Goal: Task Accomplishment & Management: Use online tool/utility

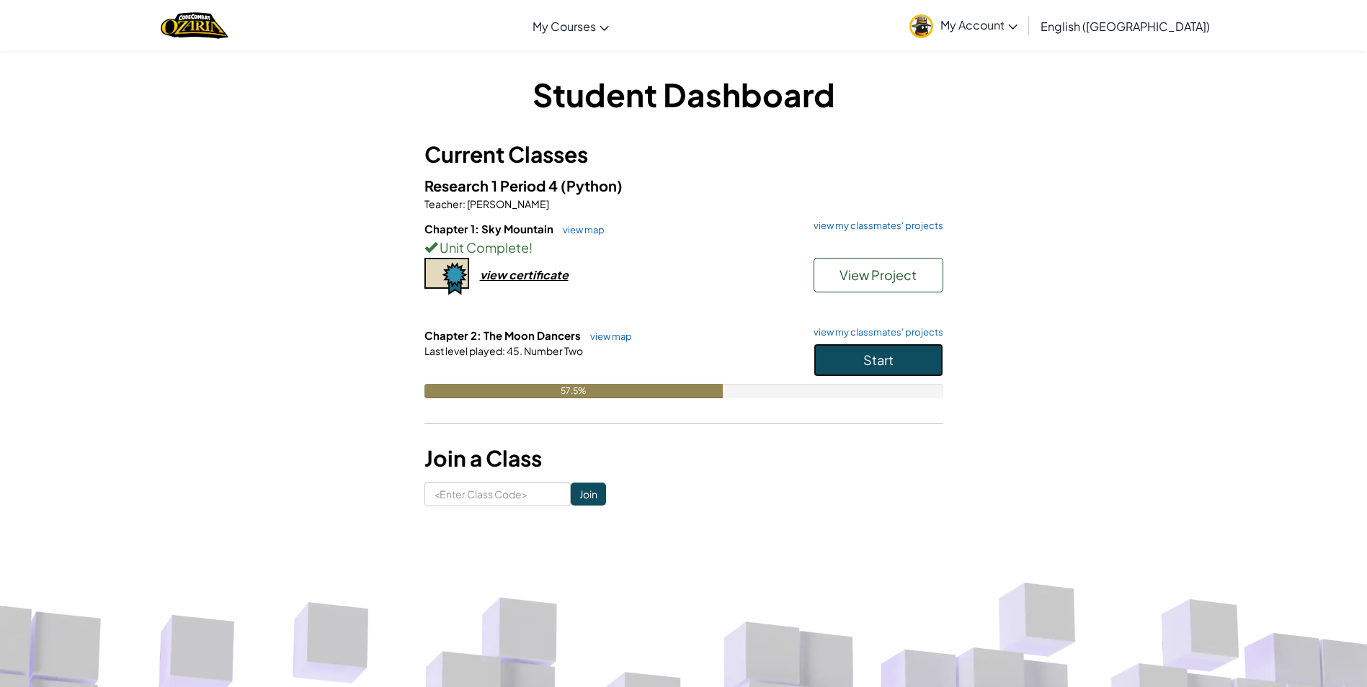
click at [875, 352] on span "Start" at bounding box center [878, 360] width 30 height 17
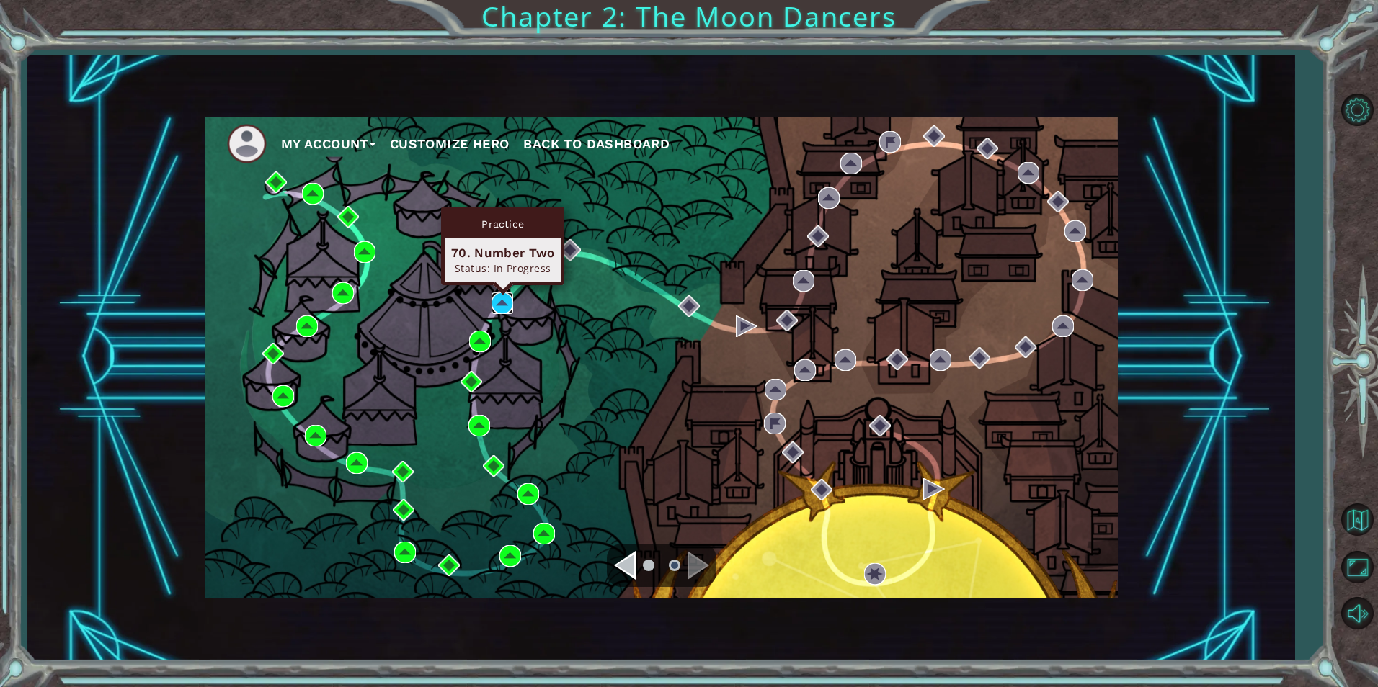
click at [506, 301] on img at bounding box center [502, 304] width 22 height 22
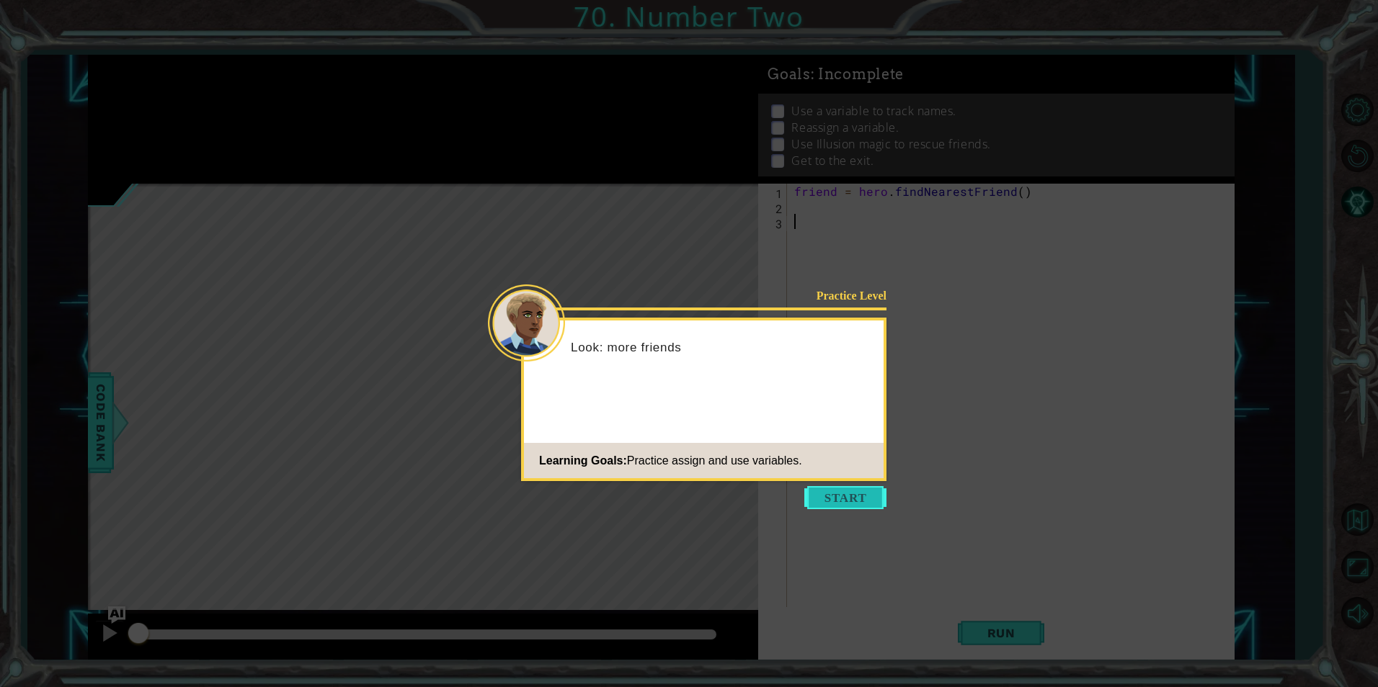
click at [841, 494] on button "Start" at bounding box center [845, 497] width 82 height 23
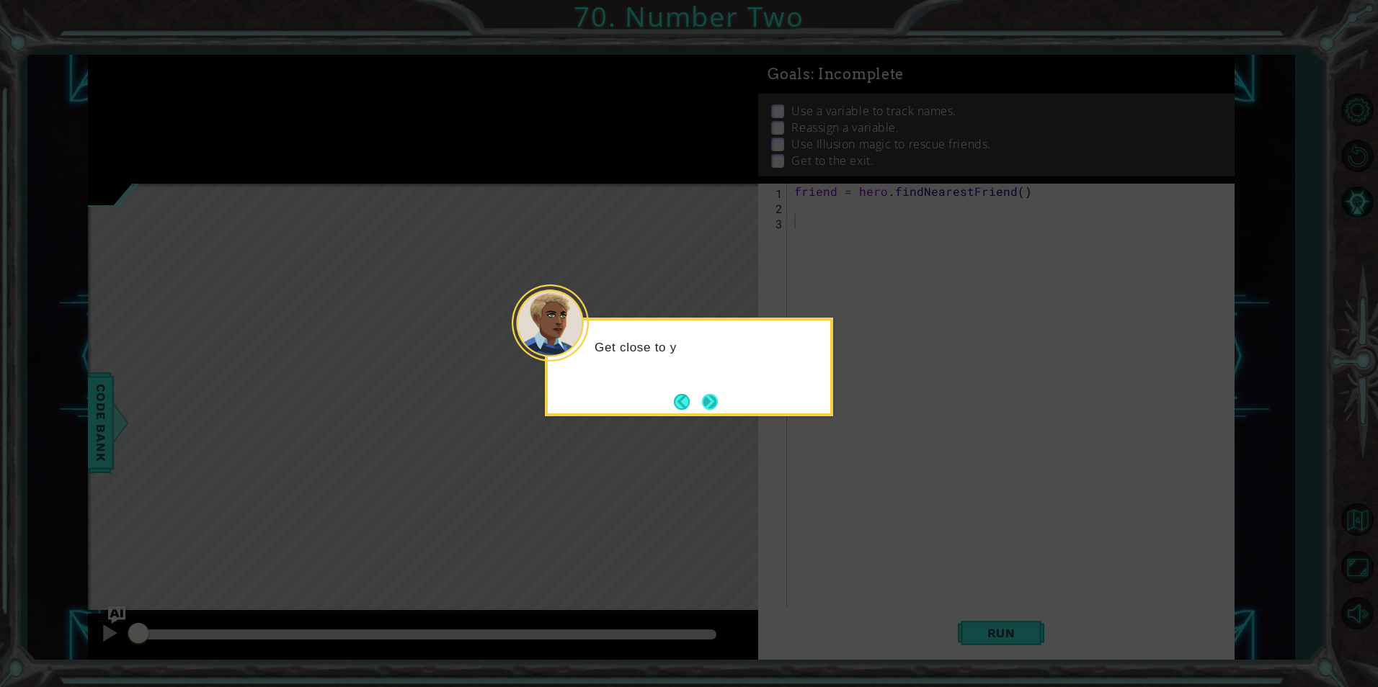
click at [706, 404] on button "Next" at bounding box center [710, 402] width 16 height 16
click at [707, 404] on button "Next" at bounding box center [710, 402] width 16 height 16
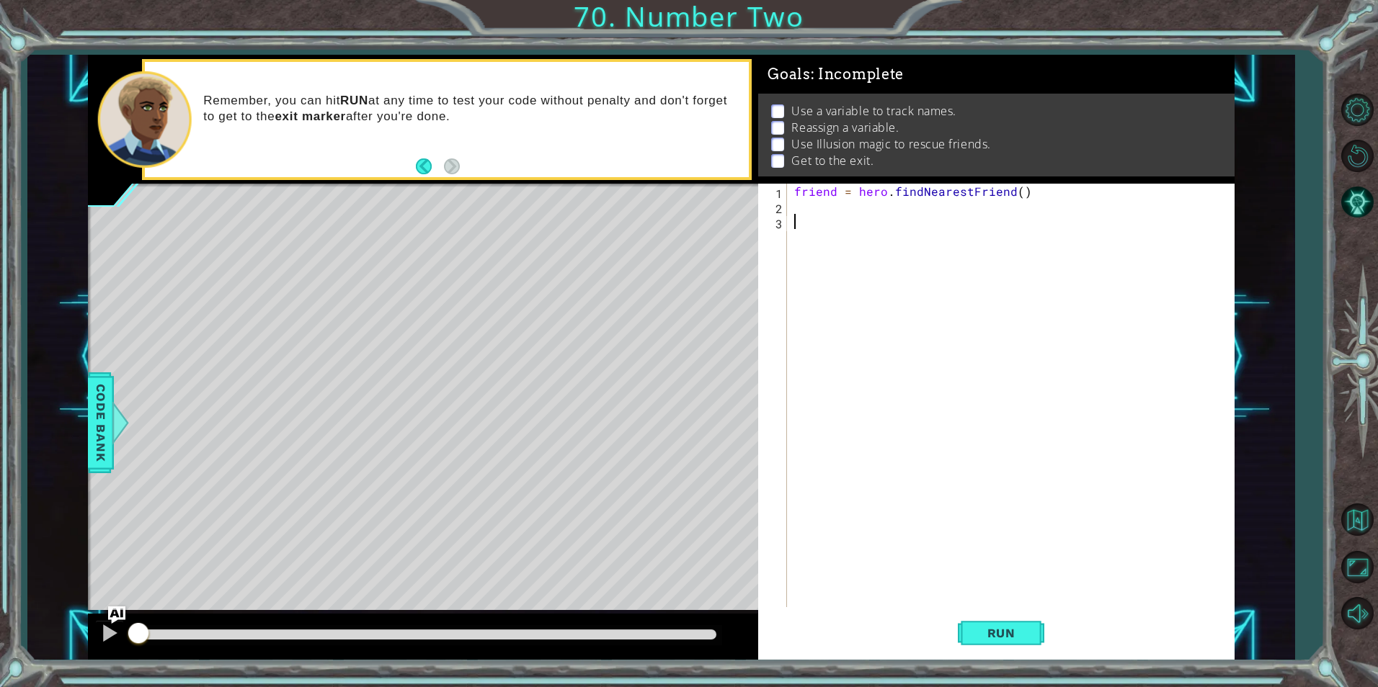
click at [827, 210] on div "friend = hero . findNearestFriend ( )" at bounding box center [1013, 411] width 445 height 454
click at [992, 629] on span "Run" at bounding box center [1001, 633] width 57 height 14
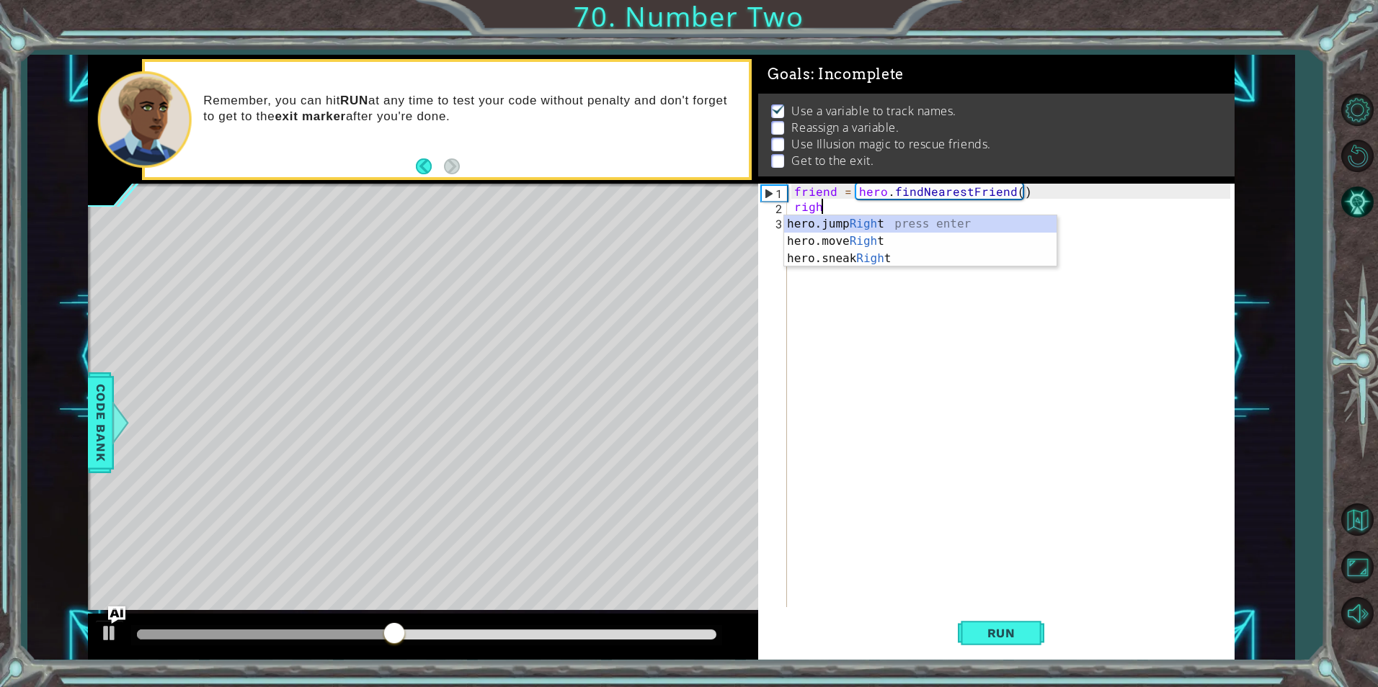
type textarea "right"
click at [891, 231] on div "hero.jump Right press enter hero.move Right press enter hero.sneak Right press …" at bounding box center [920, 258] width 272 height 86
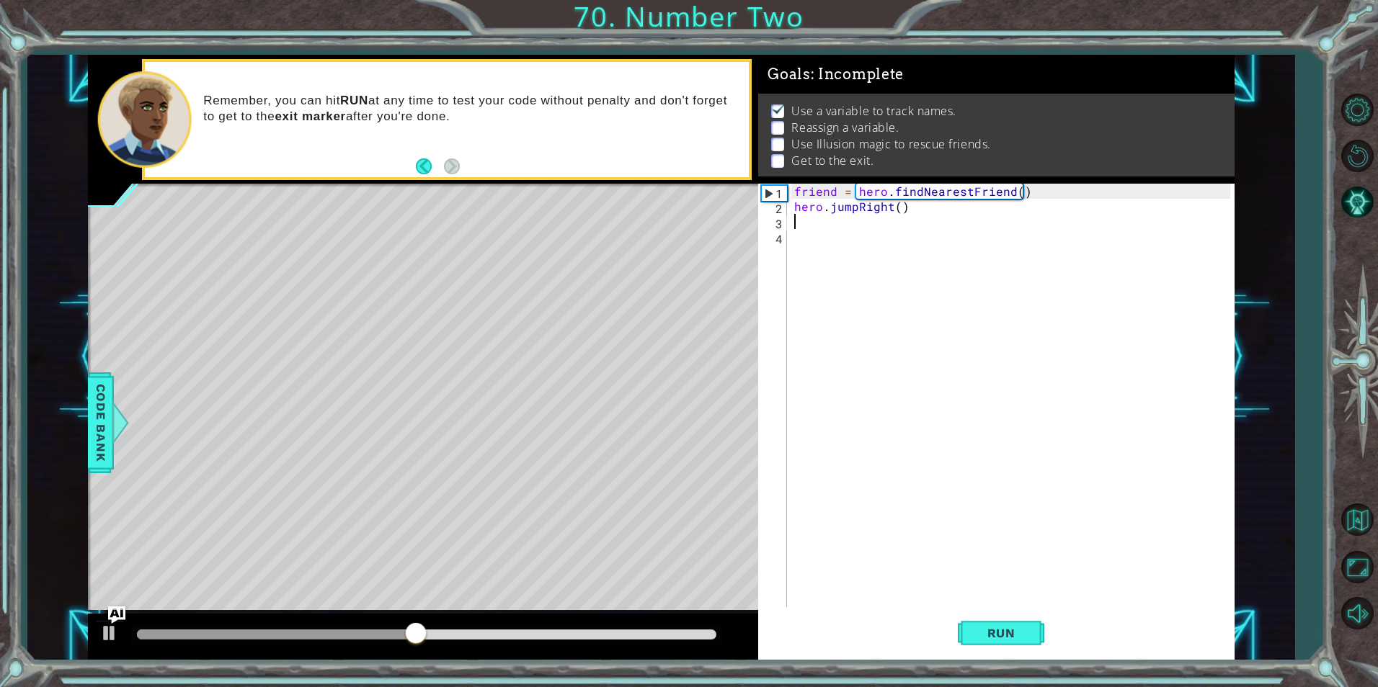
scroll to position [0, 0]
click at [855, 209] on div "friend = hero . findNearestFriend ( ) hero . jumpRight ( )" at bounding box center [1013, 411] width 445 height 454
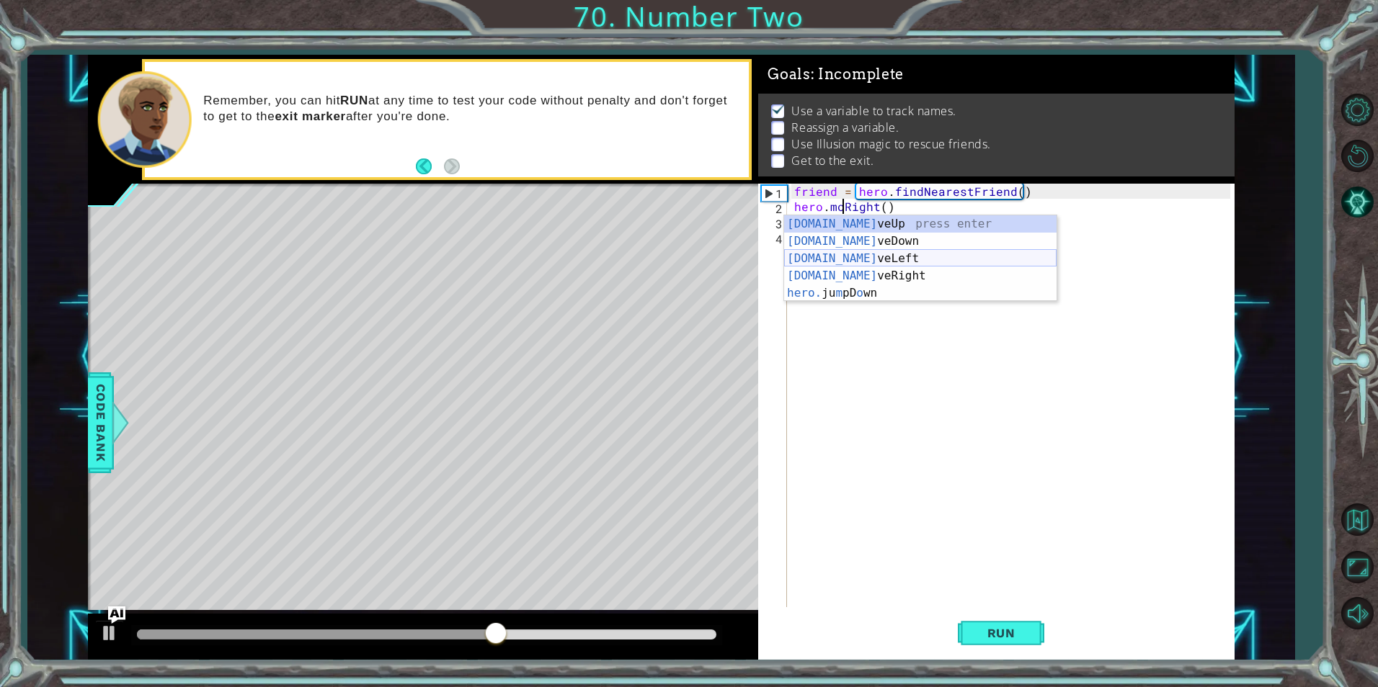
click at [876, 275] on div "hero.mo veUp press enter hero.mo veDown press enter hero.mo veLeft press enter …" at bounding box center [920, 275] width 272 height 121
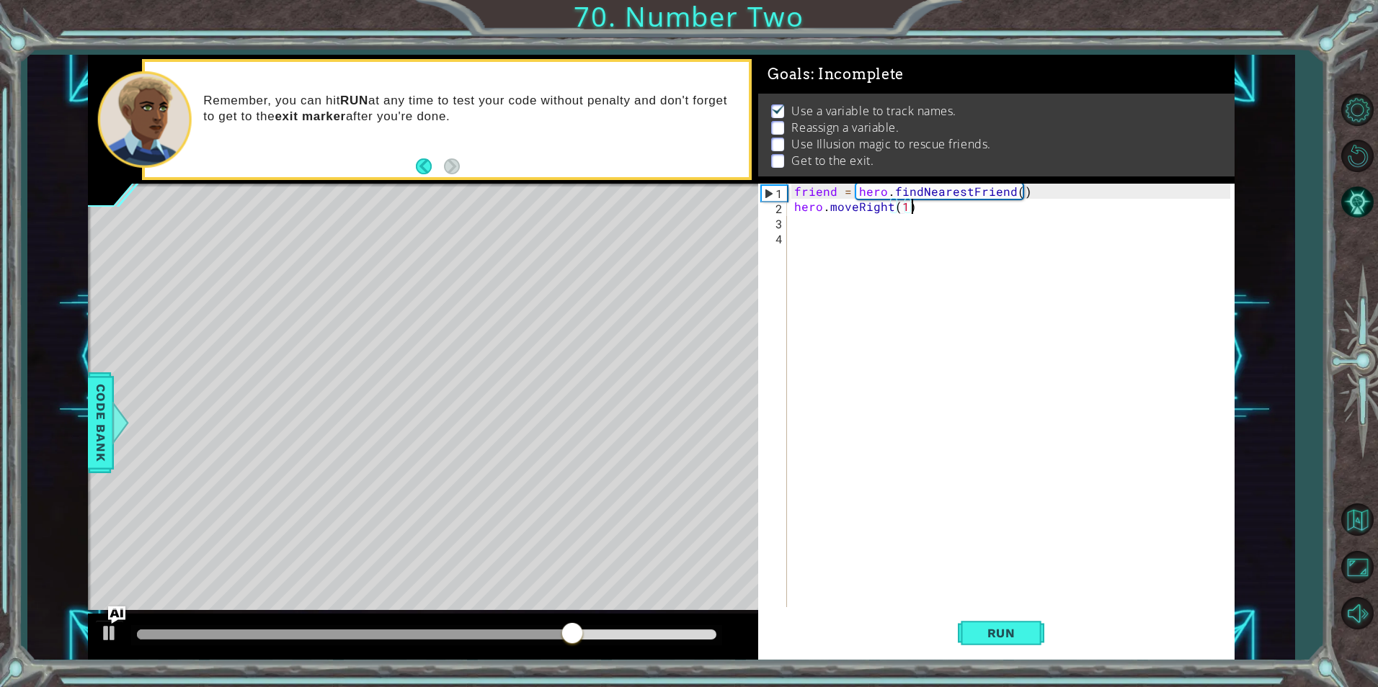
click at [1041, 199] on div "friend = hero . findNearestFriend ( ) hero . moveRight ( 1 )" at bounding box center [1013, 411] width 445 height 454
type textarea "friend = hero.findNearestFriend() hero.moveRight(1)"
click at [1052, 234] on div "friend = hero . findNearestFriend ( ) hero . moveRight ( 1 )" at bounding box center [1013, 411] width 445 height 454
click at [1045, 192] on div "friend = hero . findNearestFriend ( ) hero . moveRight ( 1 )" at bounding box center [1013, 411] width 445 height 454
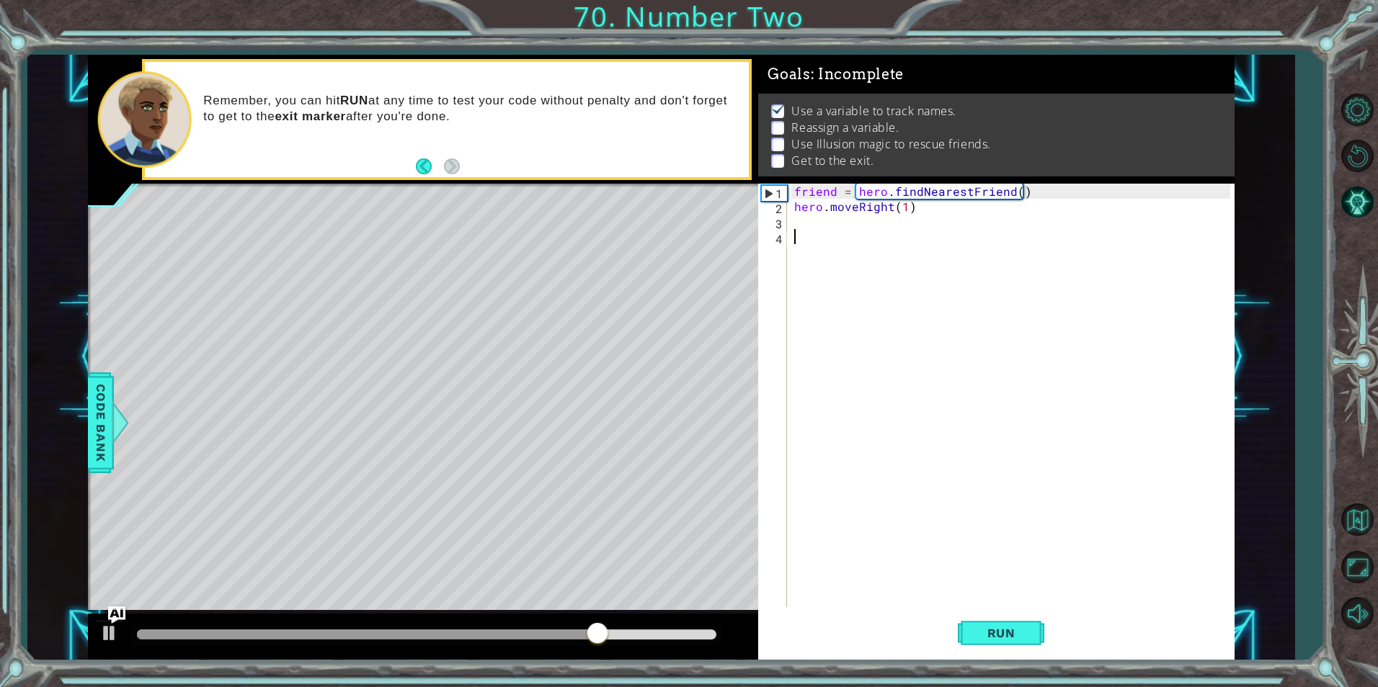
type textarea "friend = hero.findNearestFriend()"
click at [1062, 184] on div "friend = hero . findNearestFriend ( ) hero . moveRight ( 1 )" at bounding box center [1013, 411] width 445 height 454
type textarea "friend = hero.findNearestFriend()"
click at [833, 210] on div "friend = hero . findNearestFriend ( ) hero . moveRight ( 1 )" at bounding box center [1013, 411] width 445 height 454
type textarea "s"
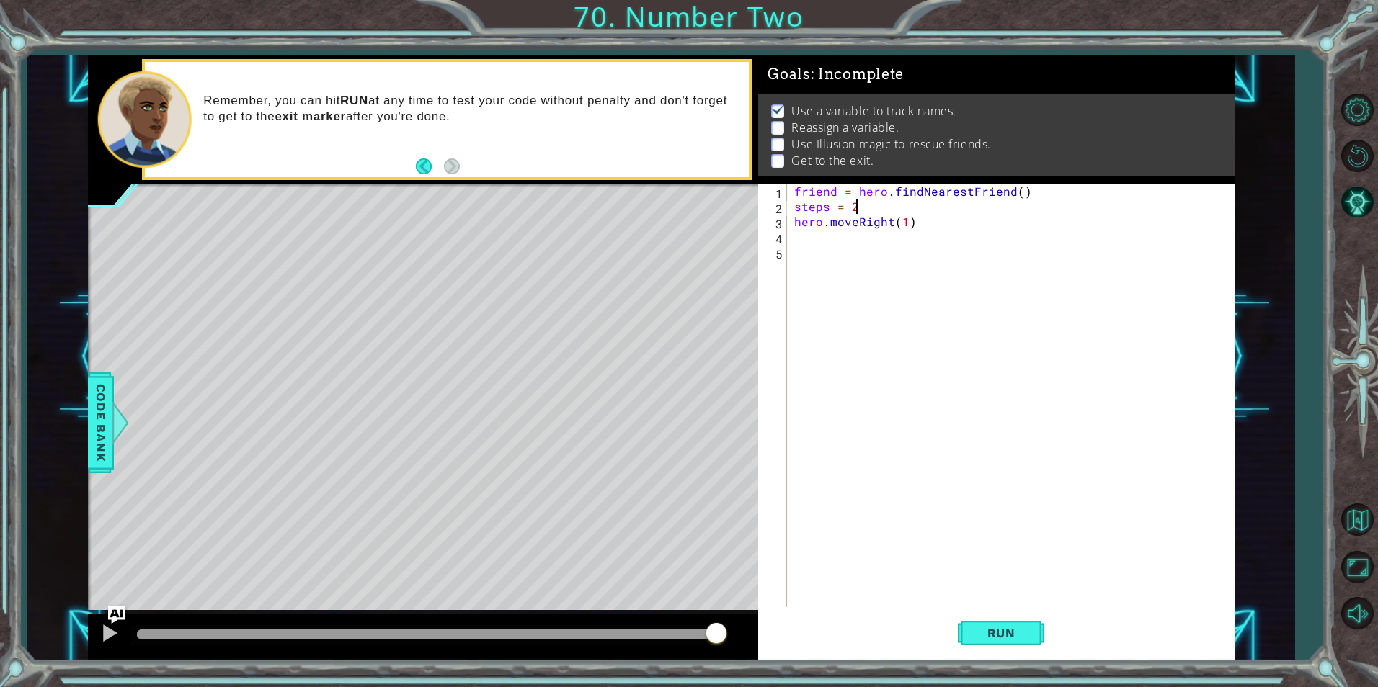
scroll to position [0, 3]
click at [902, 225] on div "friend = hero . findNearestFriend ( ) steps = 2 hero . moveRight ( 1 )" at bounding box center [1013, 411] width 445 height 454
type textarea "hero.moveRight(steps)"
click at [997, 636] on span "Run" at bounding box center [1001, 633] width 57 height 14
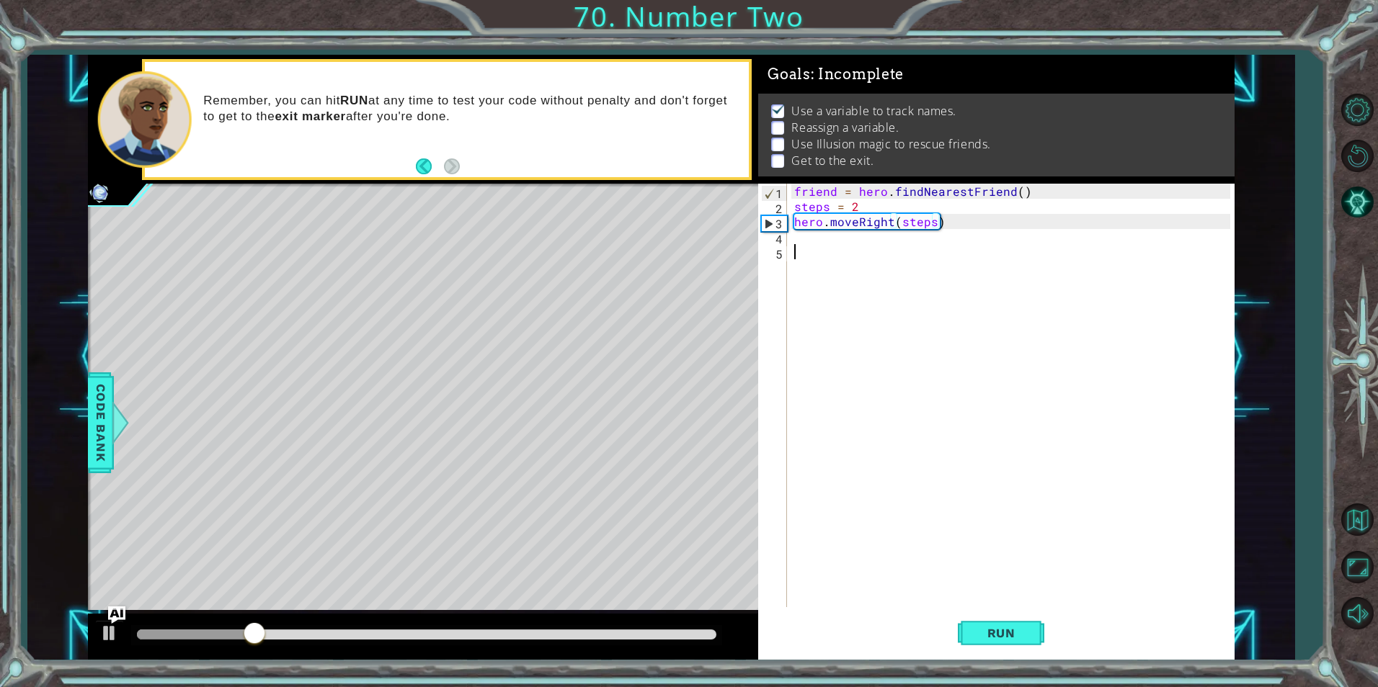
click at [827, 245] on div "friend = hero . findNearestFriend ( ) steps = 2 hero . moveRight ( steps )" at bounding box center [1013, 411] width 445 height 454
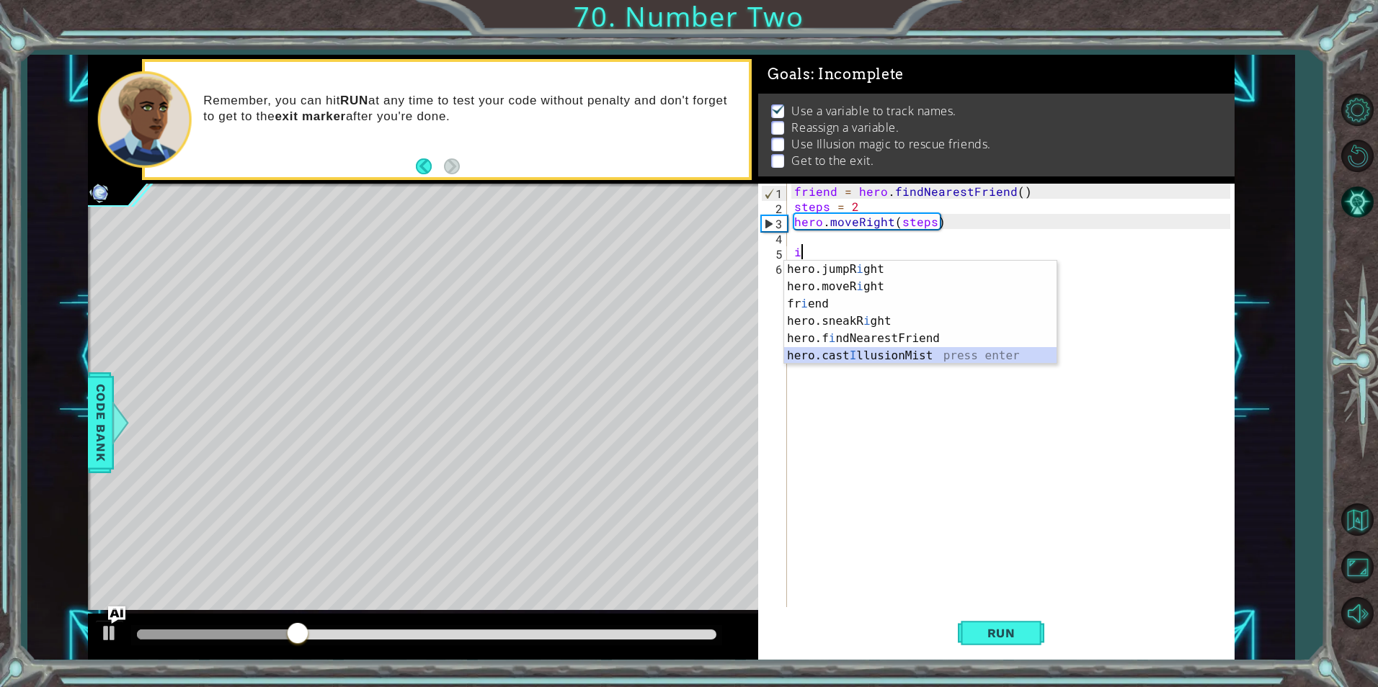
click at [880, 352] on div "hero.jumpR i ght press enter hero.moveR i ght press enter fr i end press enter …" at bounding box center [920, 330] width 272 height 138
type textarea "hero.castIllusionMist(friend)"
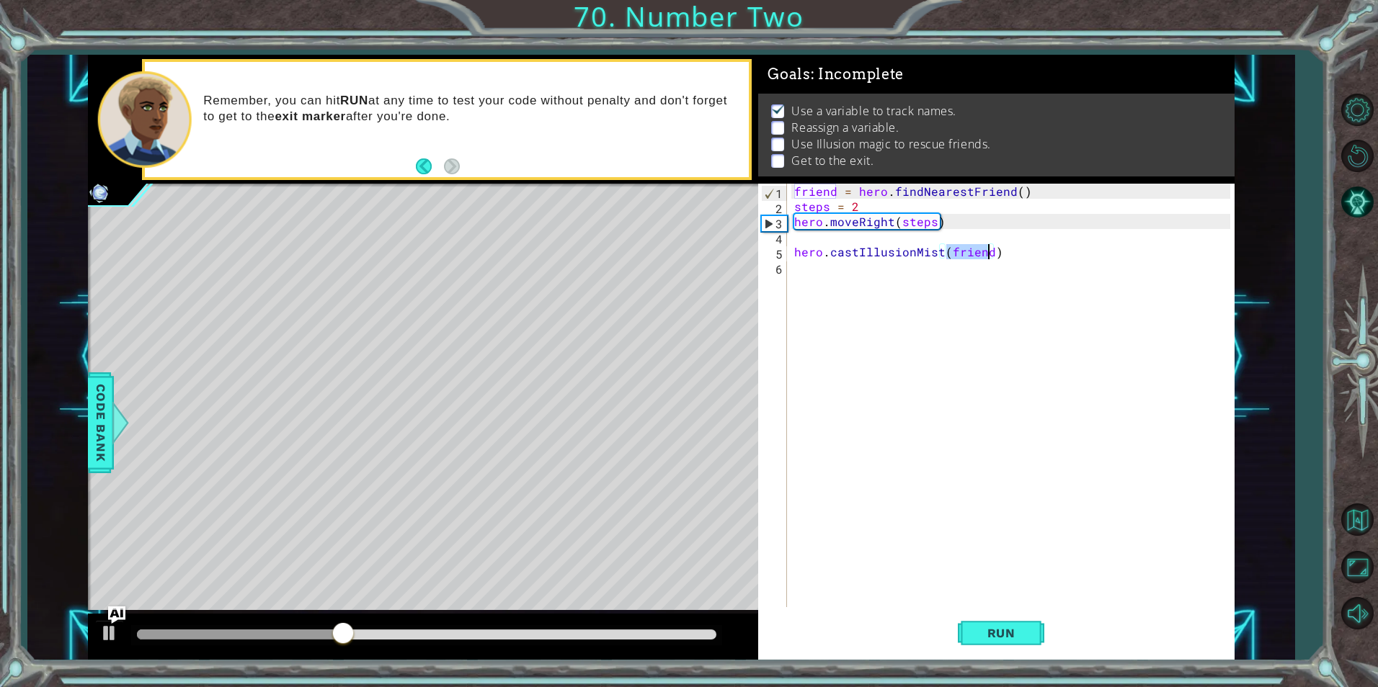
click at [845, 287] on div "friend = hero . findNearestFriend ( ) steps = 2 hero . moveRight ( steps ) hero…" at bounding box center [1013, 411] width 445 height 454
click at [1008, 638] on span "Run" at bounding box center [1001, 633] width 57 height 14
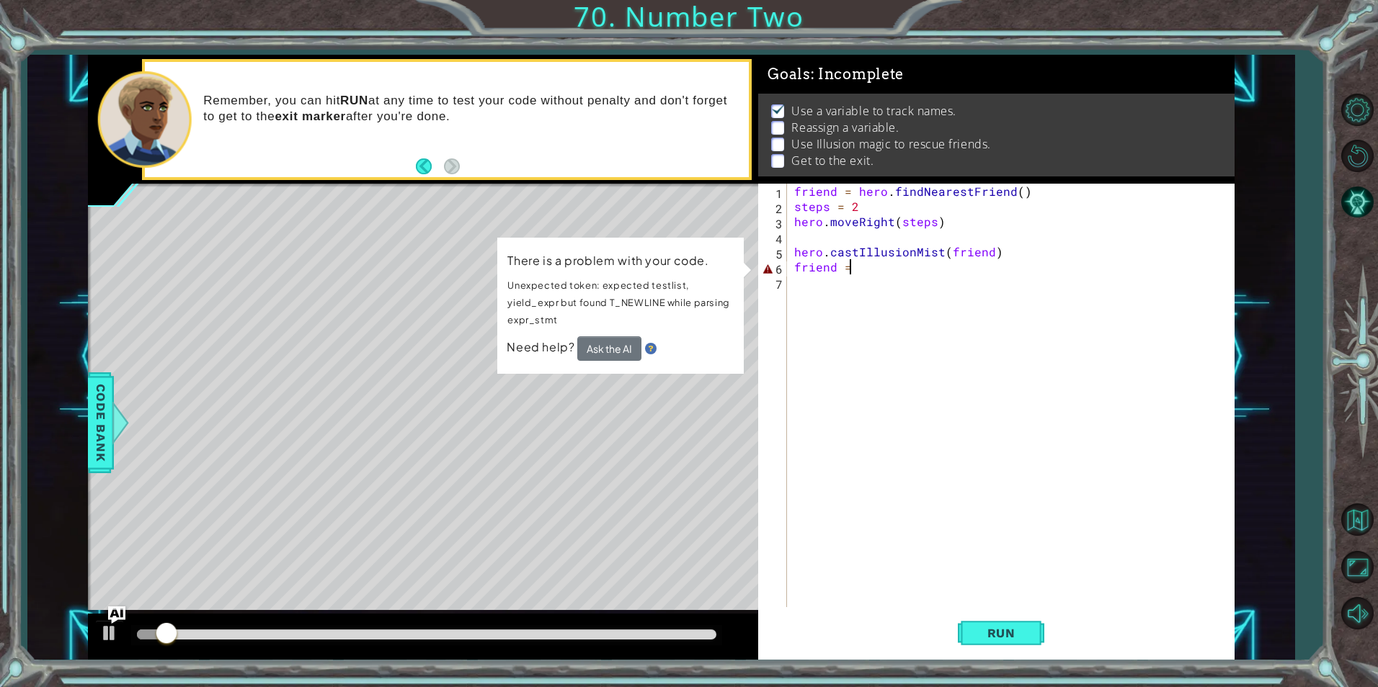
click at [651, 352] on img at bounding box center [651, 349] width 12 height 12
click at [635, 346] on button "Ask the AI" at bounding box center [609, 349] width 64 height 25
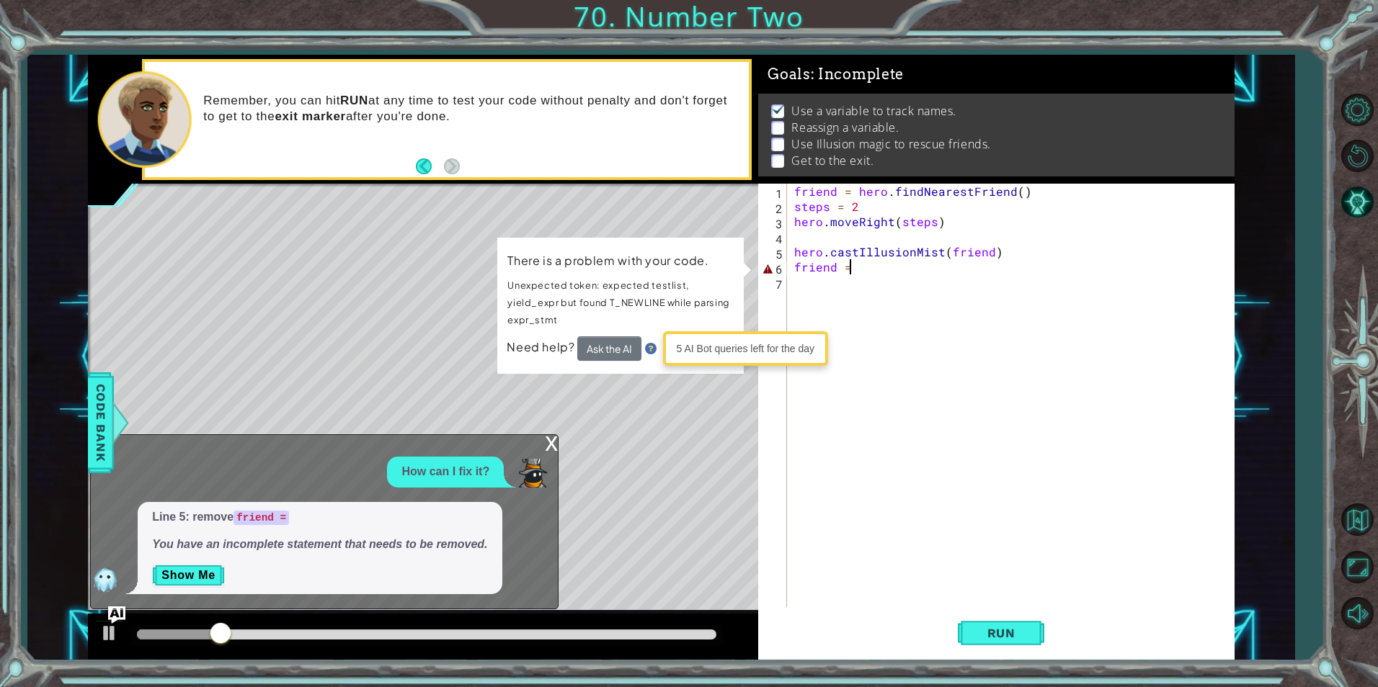
click at [543, 450] on div "x How can I fix it? Line 5: remove friend = You have an incomplete statement th…" at bounding box center [324, 522] width 468 height 175
click at [544, 448] on div "x How can I fix it? Line 5: remove friend = You have an incomplete statement th…" at bounding box center [324, 522] width 468 height 175
click at [551, 445] on div "x" at bounding box center [551, 442] width 13 height 14
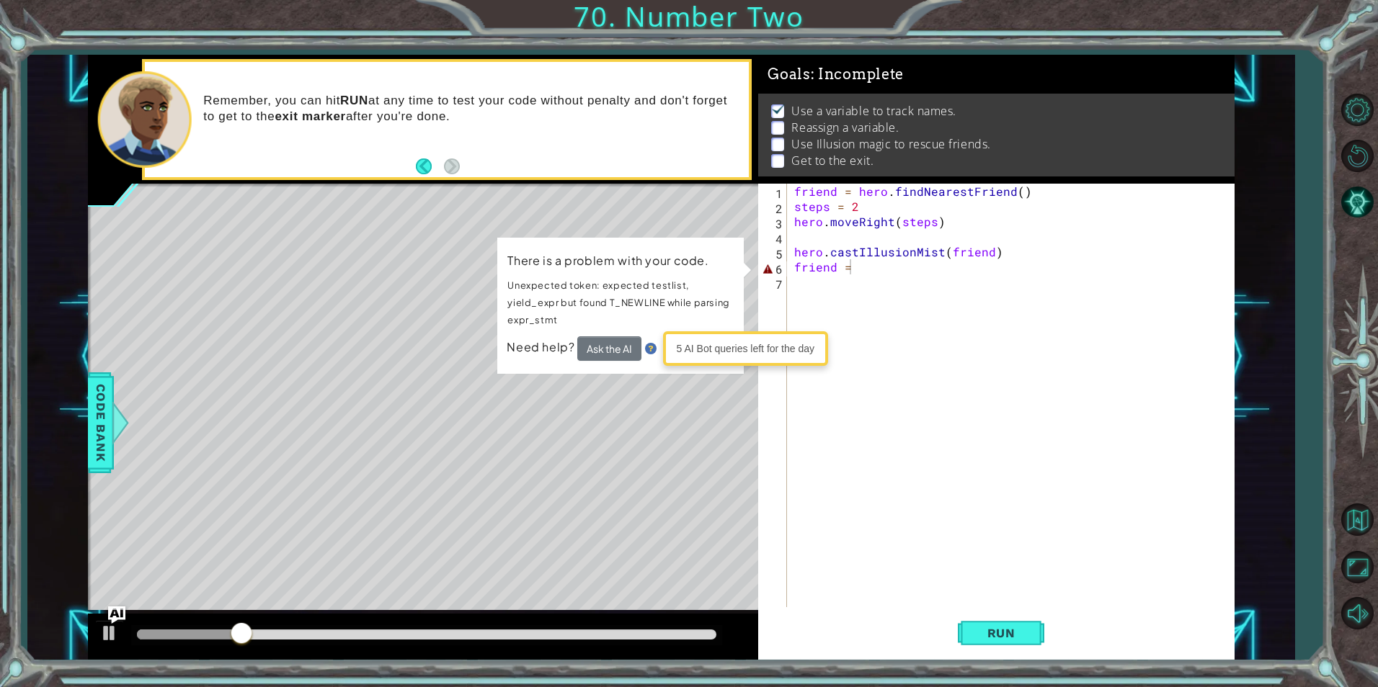
click at [690, 407] on div "Level Map" at bounding box center [421, 396] width 666 height 424
click at [692, 364] on div "5 AI Bot queries left for the day" at bounding box center [745, 348] width 165 height 35
click at [702, 423] on div "Level Map" at bounding box center [421, 396] width 666 height 424
click at [884, 266] on div "friend = hero . findNearestFriend ( ) steps = 2 hero . moveRight ( steps ) hero…" at bounding box center [1013, 411] width 445 height 454
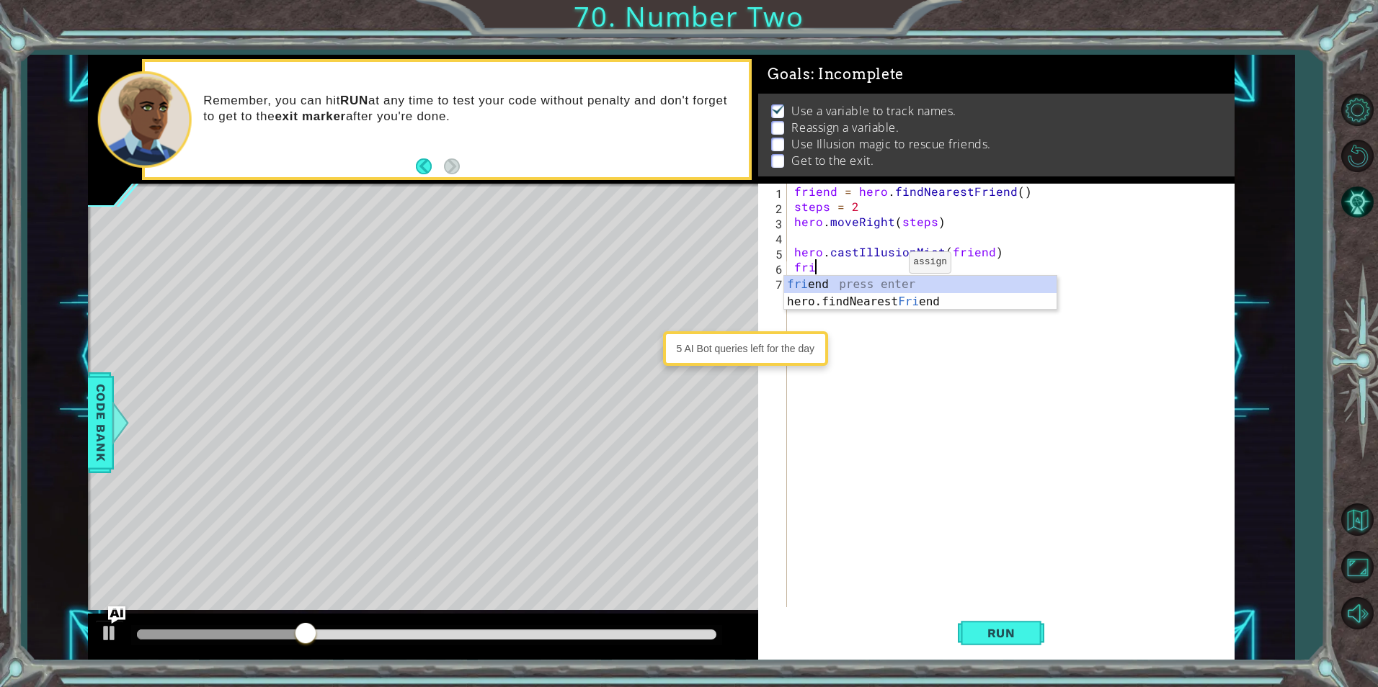
scroll to position [0, 0]
type textarea "f"
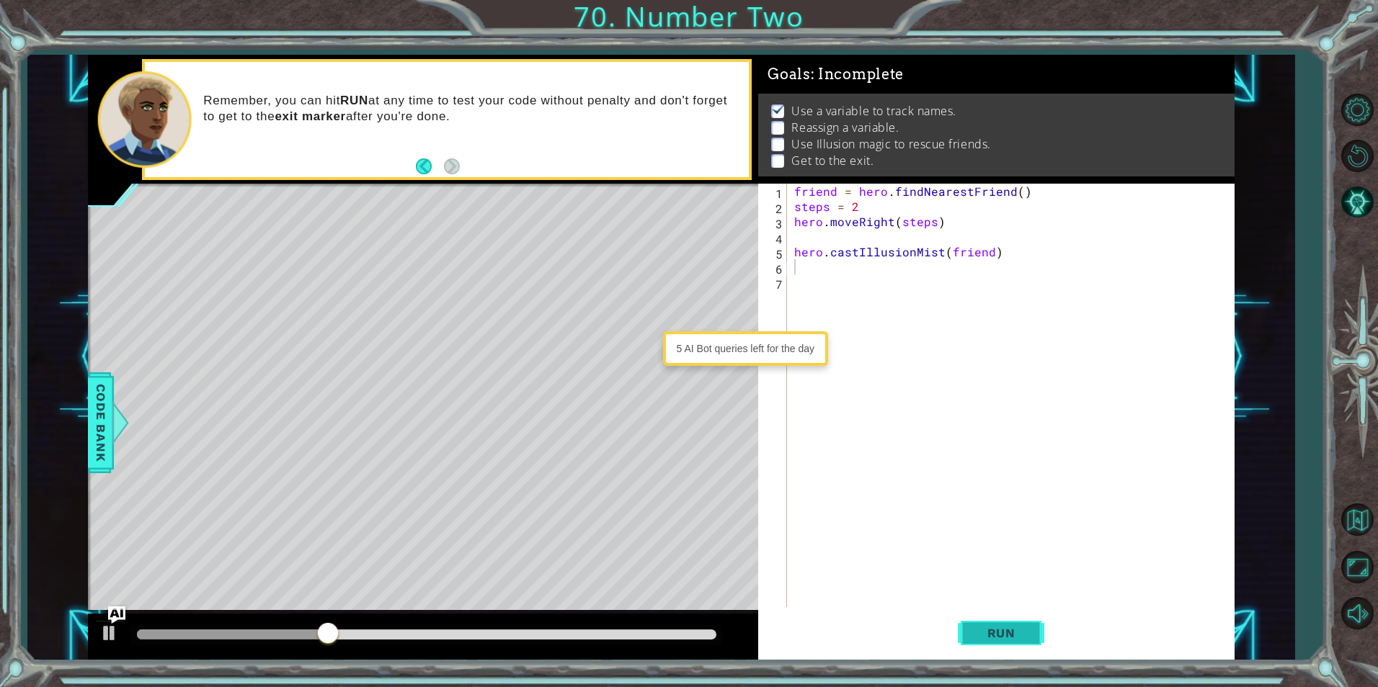
click at [990, 638] on span "Run" at bounding box center [1001, 633] width 57 height 14
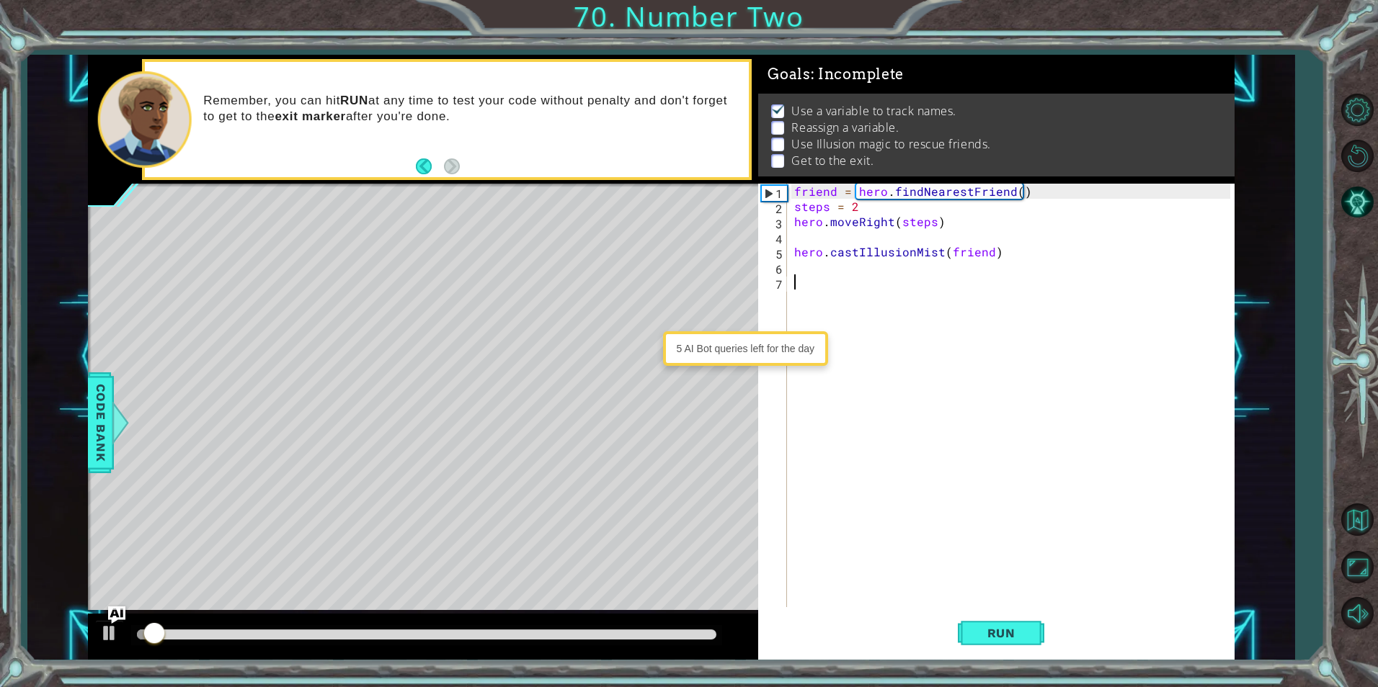
click at [816, 278] on div "friend = hero . findNearestFriend ( ) steps = 2 hero . moveRight ( steps ) hero…" at bounding box center [1013, 411] width 445 height 454
click at [816, 265] on div "friend = hero . findNearestFriend ( ) steps = 2 hero . moveRight ( steps ) hero…" at bounding box center [1013, 411] width 445 height 454
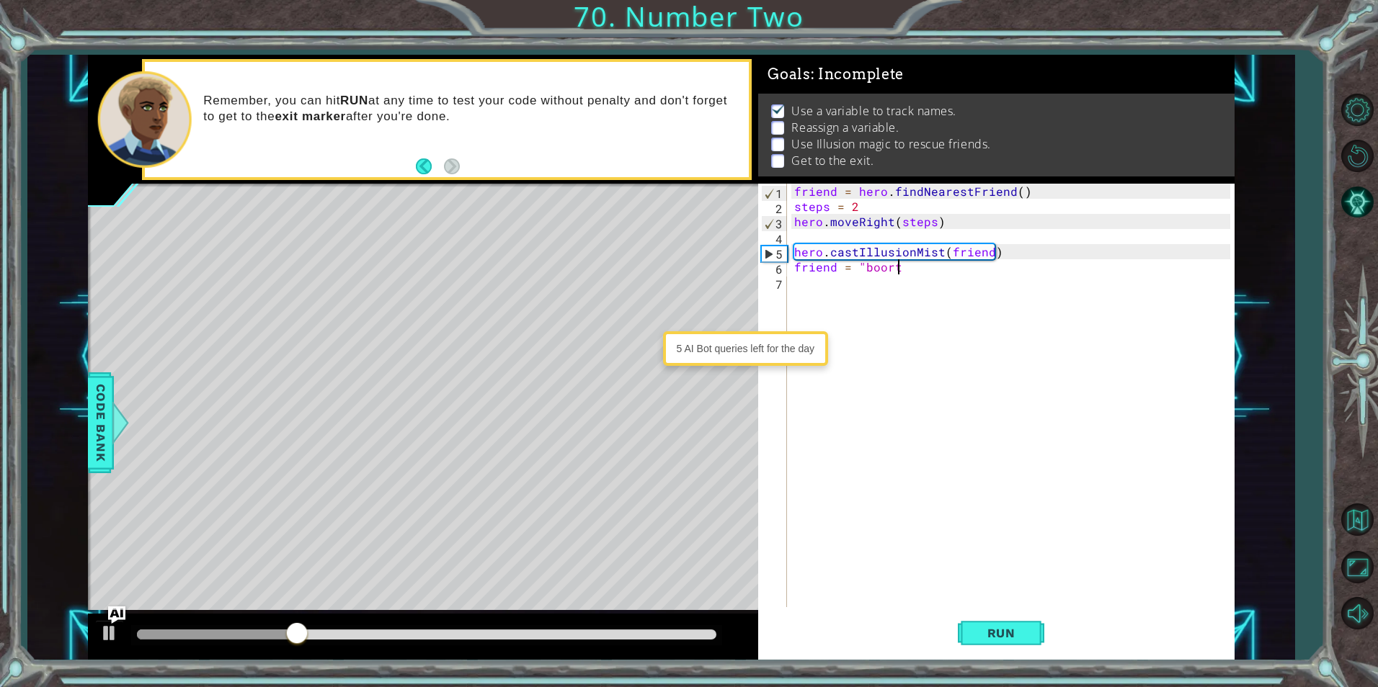
scroll to position [0, 5]
type textarea "friend = "bootes"
click at [816, 293] on div "friend = hero . findNearestFriend ( ) steps = 2 hero . moveRight ( steps ) hero…" at bounding box center [1013, 411] width 445 height 454
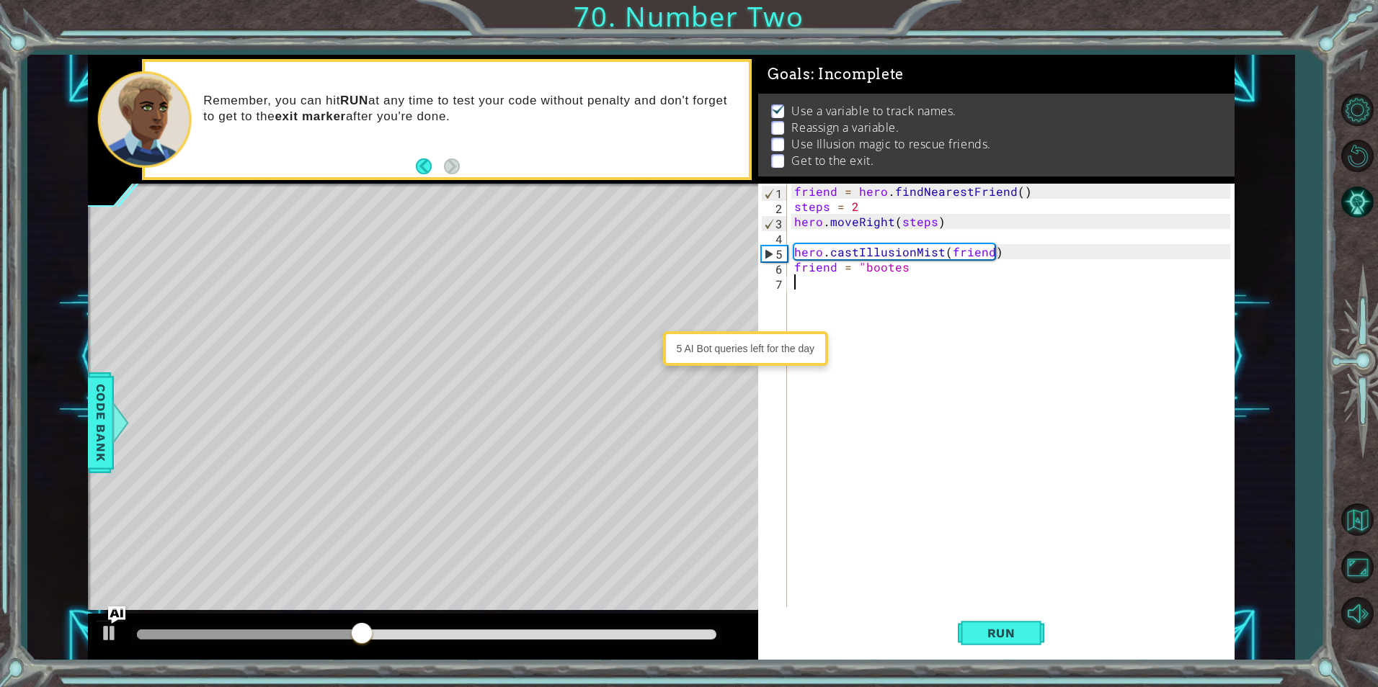
click at [927, 265] on div "friend = hero . findNearestFriend ( ) steps = 2 hero . moveRight ( steps ) hero…" at bounding box center [1013, 411] width 445 height 454
type textarea "friend = "bootes""
drag, startPoint x: 958, startPoint y: 594, endPoint x: 1022, endPoint y: 628, distance: 72.5
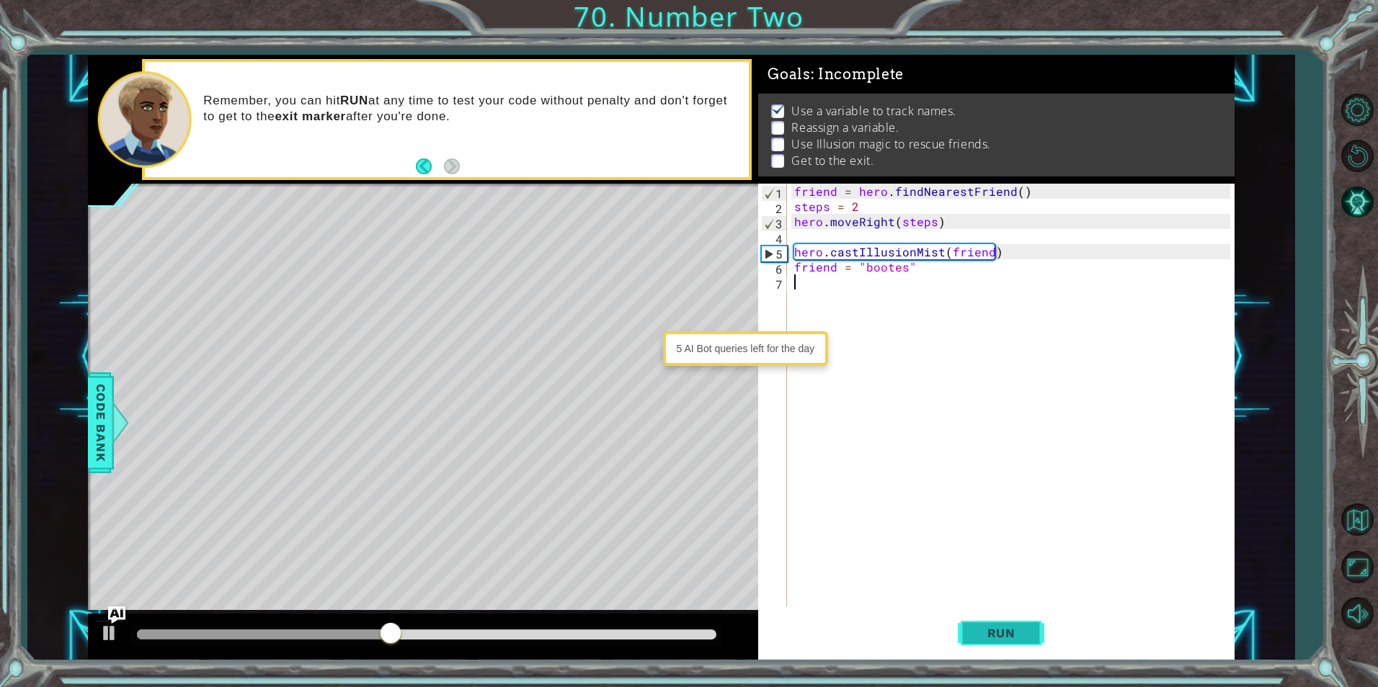
click at [1026, 630] on span "Run" at bounding box center [1001, 633] width 57 height 14
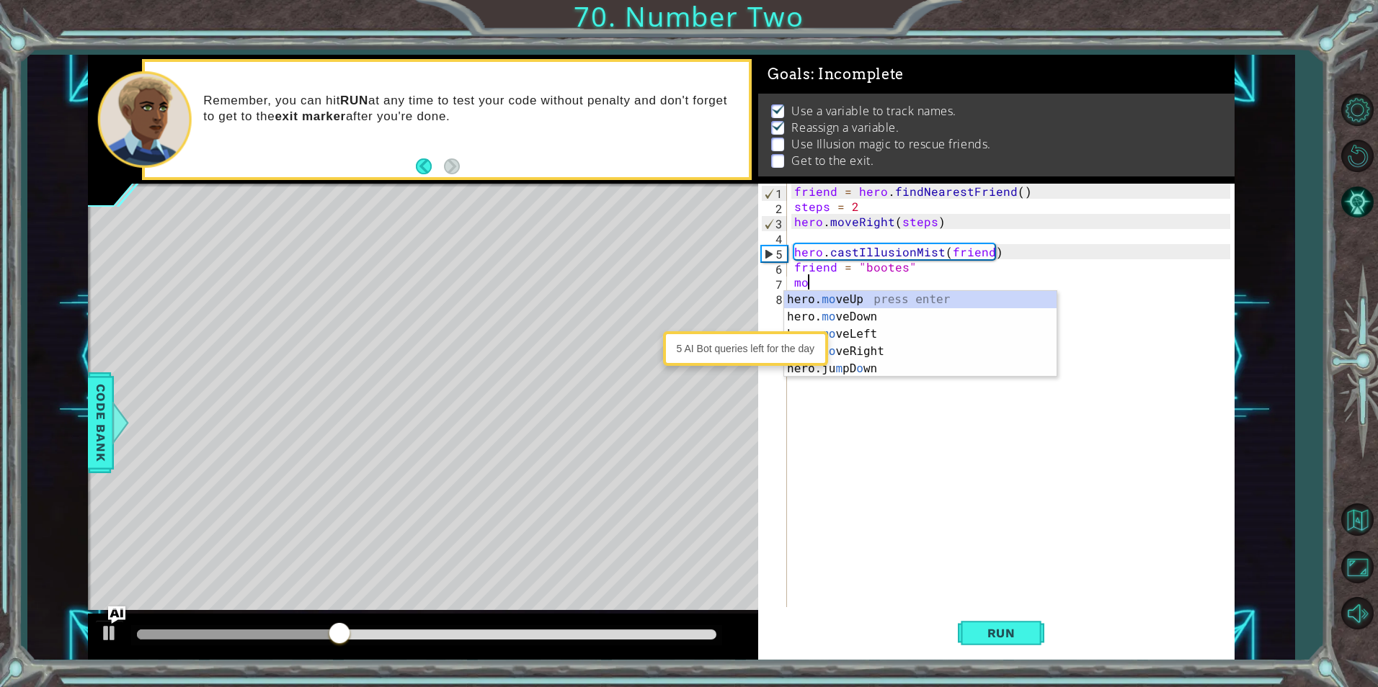
scroll to position [0, 1]
click at [885, 355] on div "hero. move Up press enter hero. move Down press enter hero. move Left press ent…" at bounding box center [920, 343] width 272 height 104
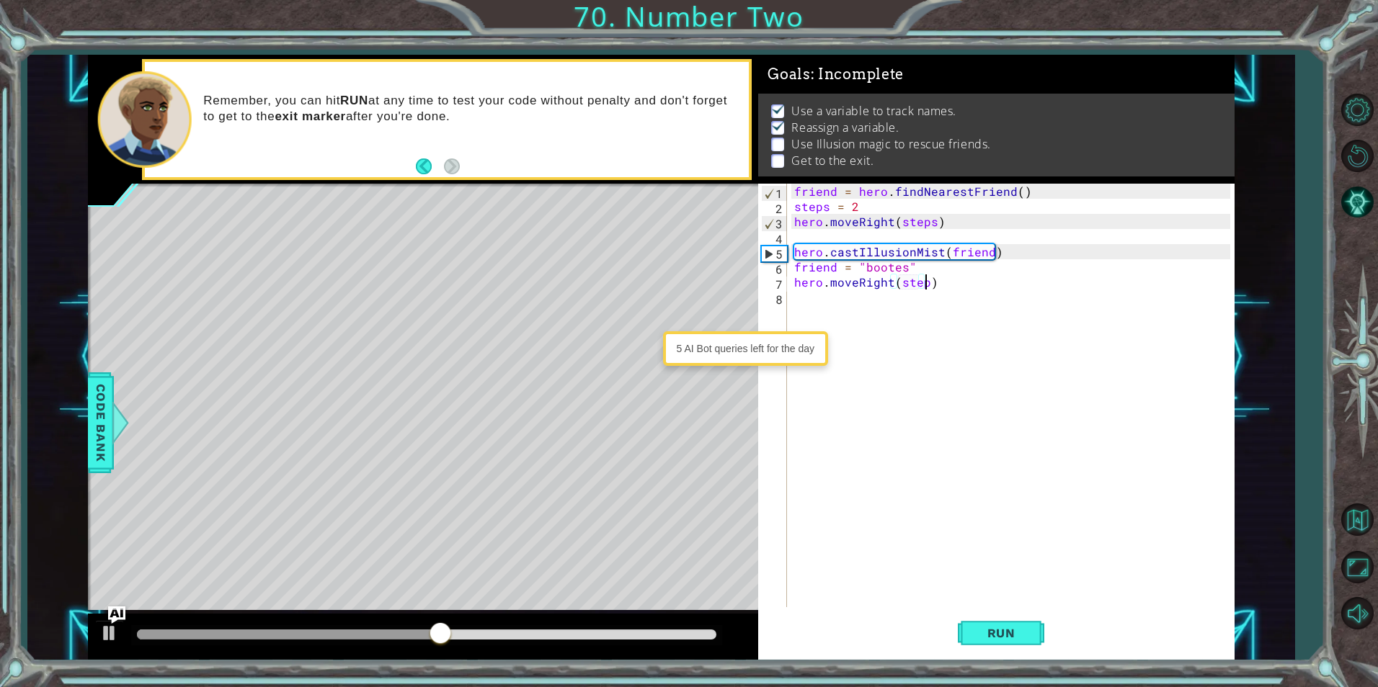
scroll to position [0, 9]
type textarea "hero.moveRight(steps)"
click at [846, 315] on div "friend = hero . findNearestFriend ( ) steps = 2 hero . moveRight ( steps ) hero…" at bounding box center [1013, 411] width 445 height 454
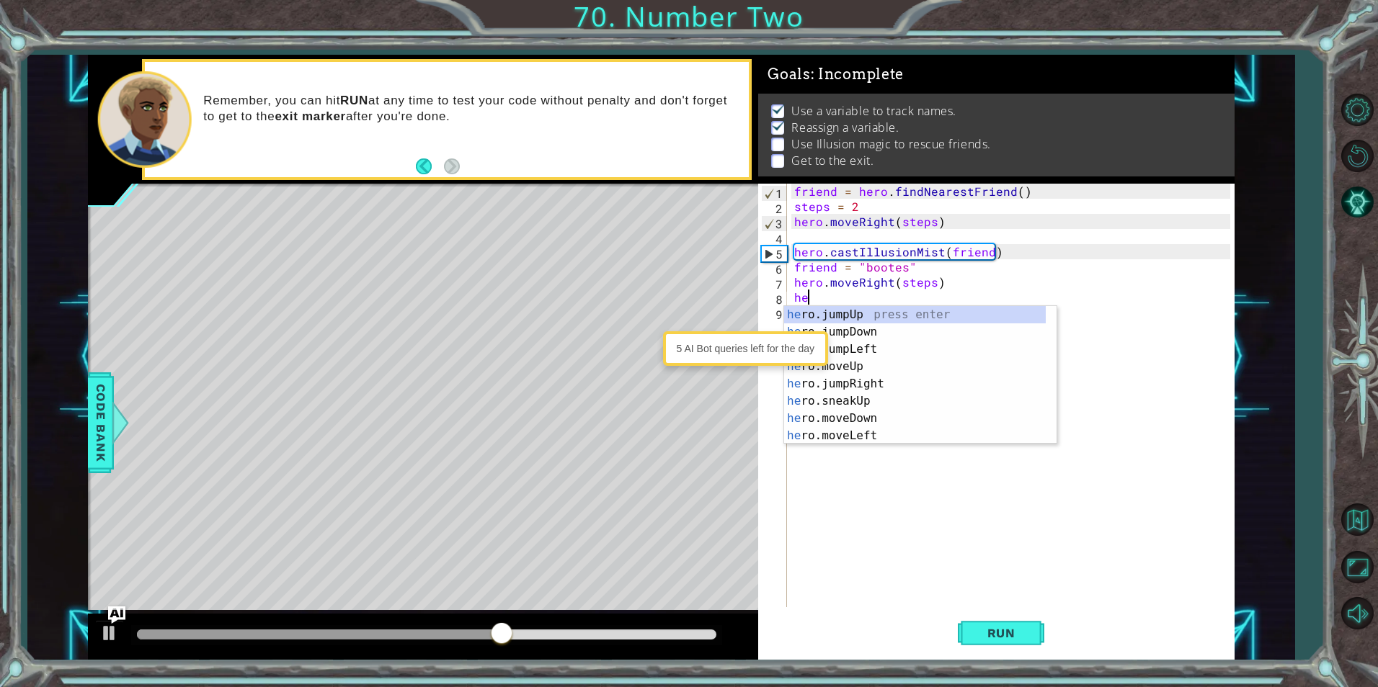
scroll to position [0, 1]
type textarea "h"
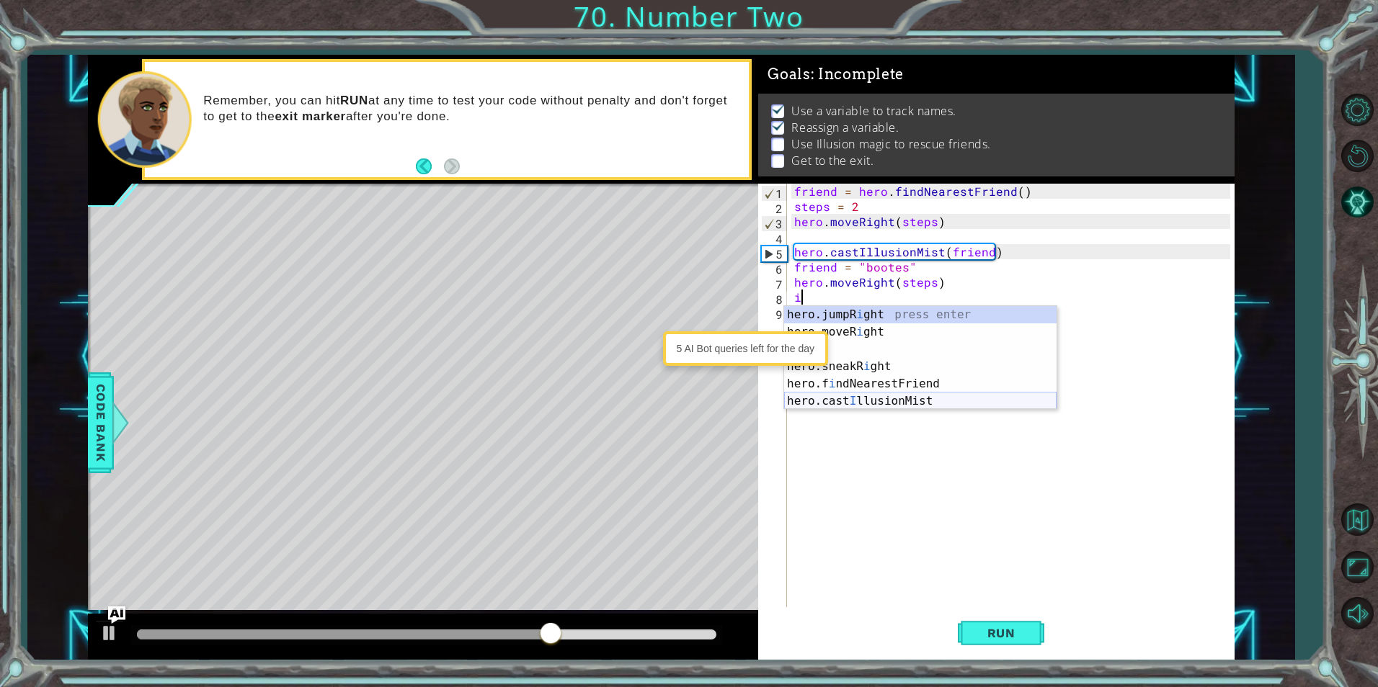
click at [897, 401] on div "hero.jumpR i ght press enter hero.moveR i ght press enter fr i end press enter …" at bounding box center [920, 375] width 272 height 138
type textarea "hero.castIllusionMist(friend)"
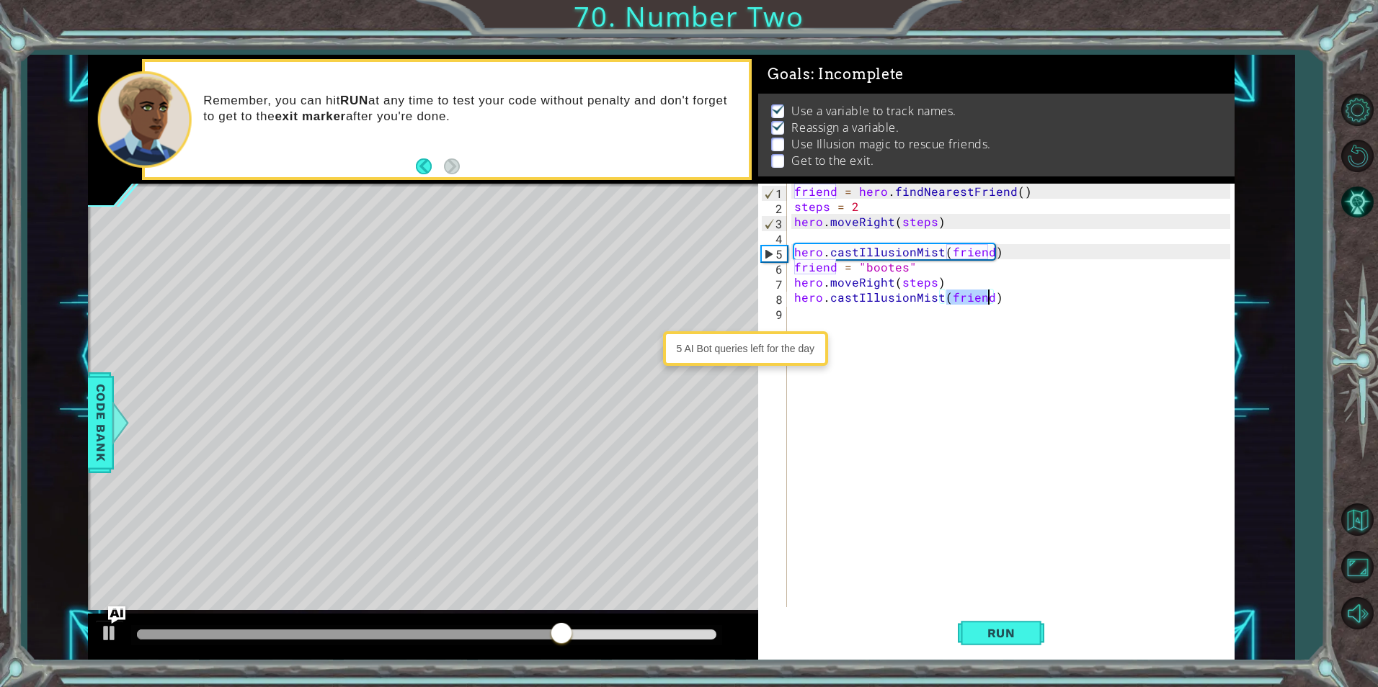
click at [886, 321] on div "friend = hero . findNearestFriend ( ) steps = 2 hero . moveRight ( steps ) hero…" at bounding box center [1013, 411] width 445 height 454
click at [960, 281] on div "friend = hero . findNearestFriend ( ) steps = 2 hero . moveRight ( steps ) hero…" at bounding box center [1013, 411] width 445 height 454
type textarea "hero.moveRight(steps)"
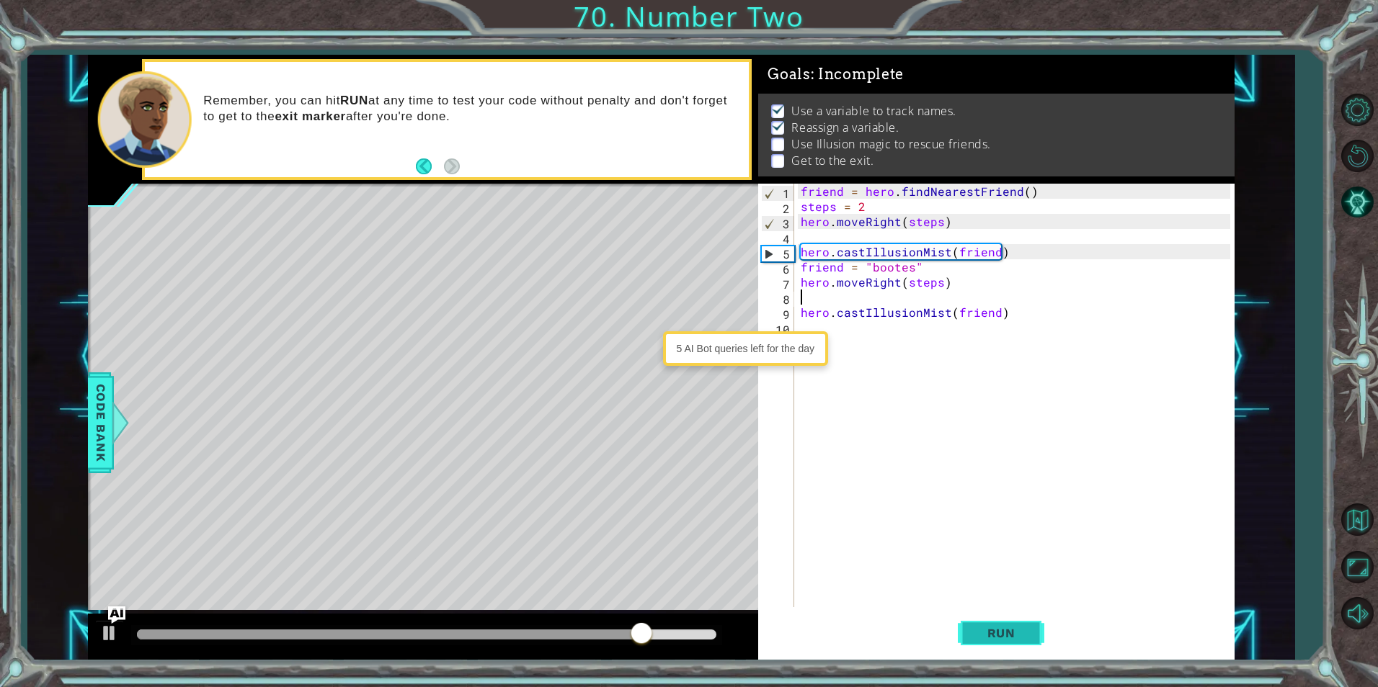
click at [998, 636] on span "Run" at bounding box center [1001, 633] width 57 height 14
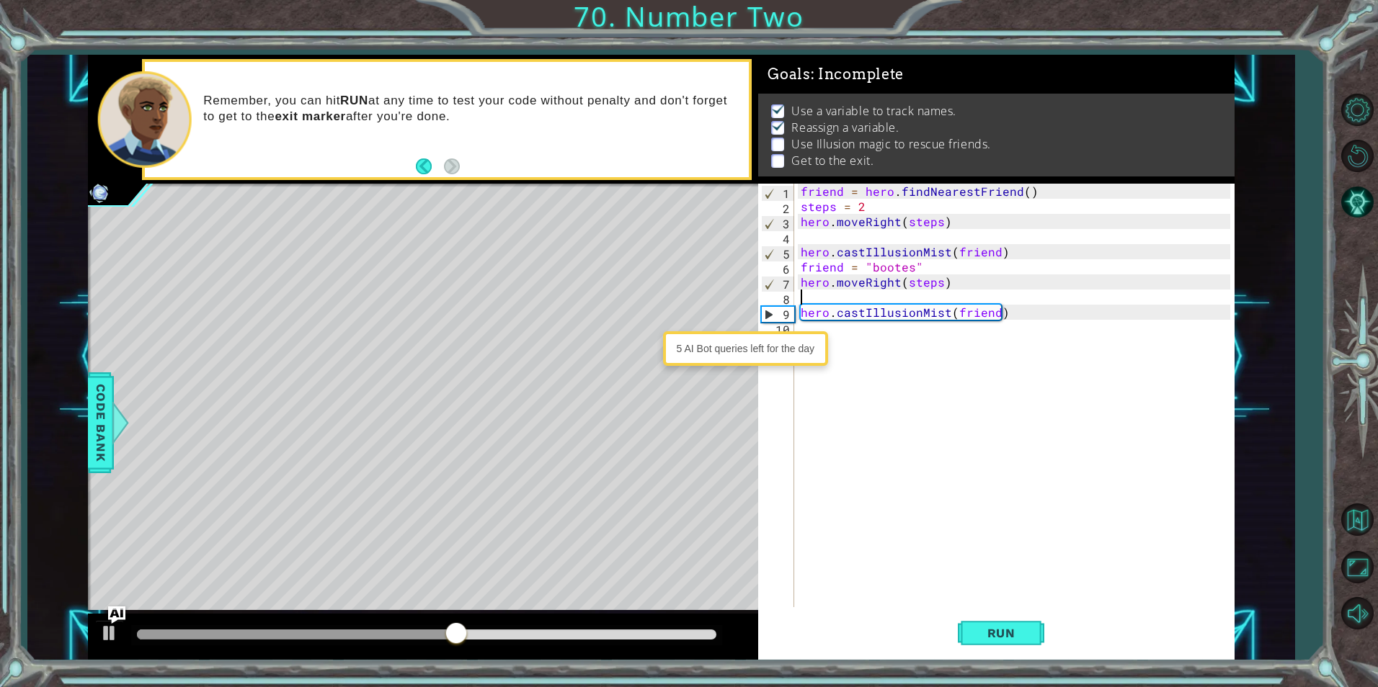
click at [854, 292] on div "friend = hero . findNearestFriend ( ) steps = 2 hero . moveRight ( steps ) hero…" at bounding box center [1017, 411] width 439 height 454
type textarea "fin"
click at [872, 334] on div "f r i e n d press enter hero. fin dNearestFriend press enter" at bounding box center [927, 340] width 272 height 69
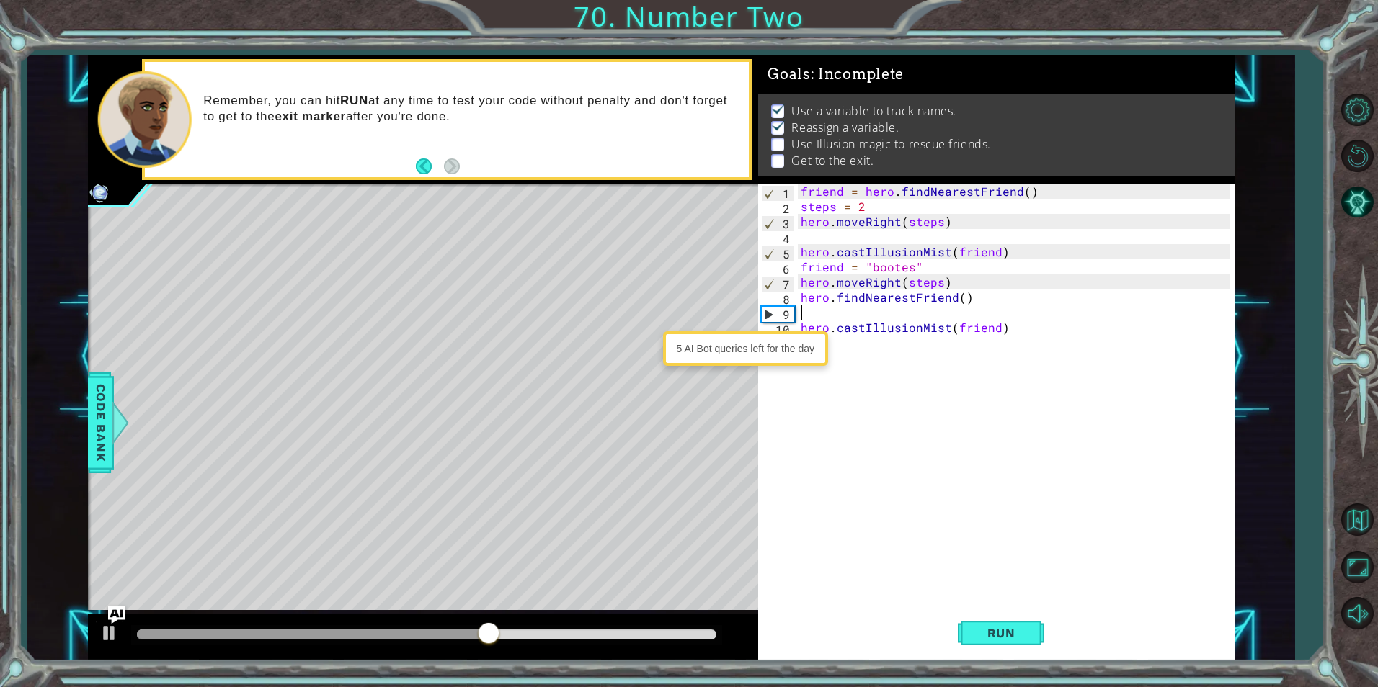
scroll to position [0, 0]
click at [1018, 633] on span "Run" at bounding box center [1001, 633] width 57 height 14
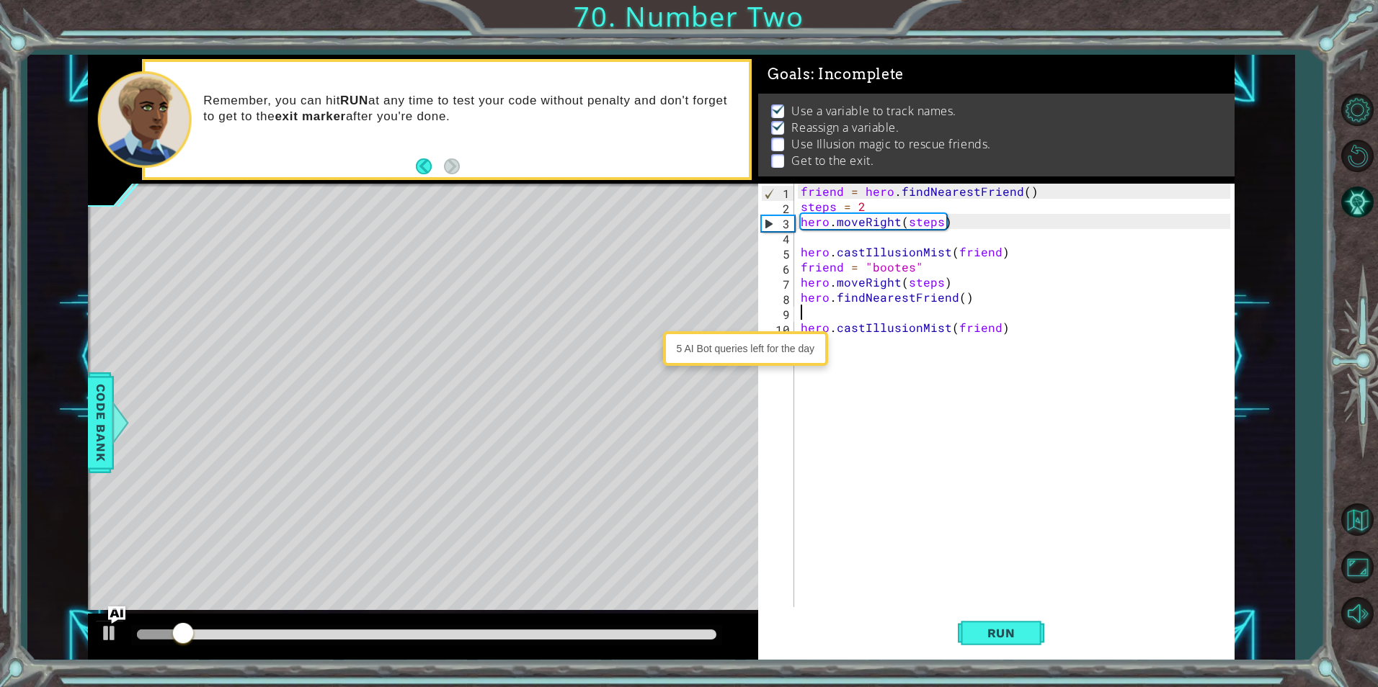
click at [796, 299] on div "1 2 3 4 5 6 7 8 9 10 11 friend = hero . findNearestFriend ( ) steps = 2 hero . …" at bounding box center [993, 396] width 471 height 424
click at [800, 295] on div "friend = hero . findNearestFriend ( ) steps = 2 hero . moveRight ( steps ) hero…" at bounding box center [1017, 411] width 439 height 454
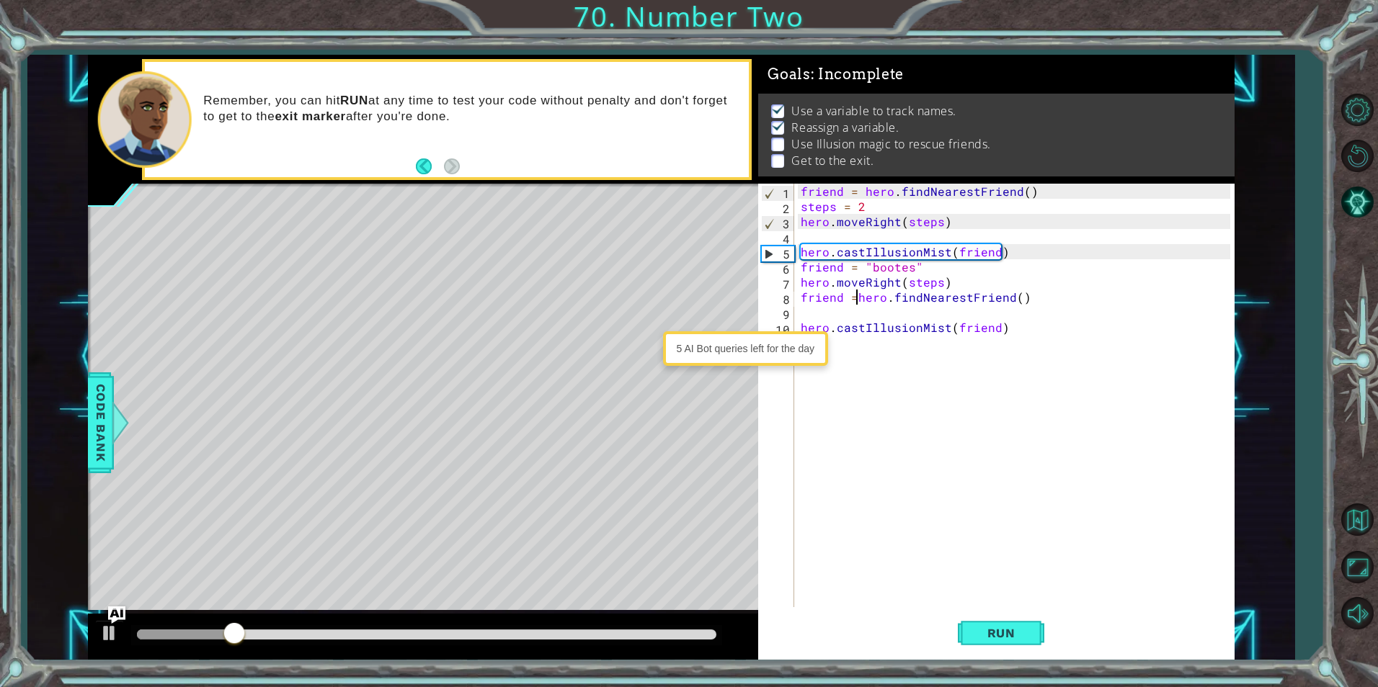
scroll to position [0, 4]
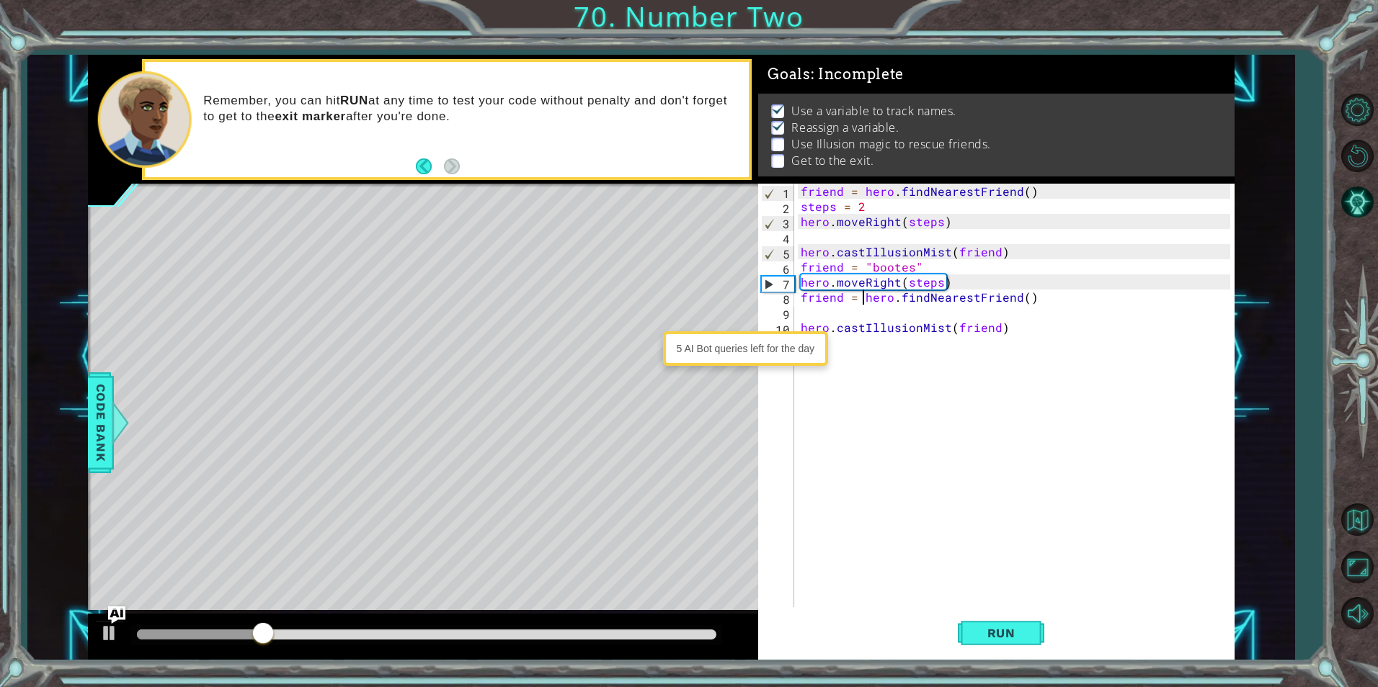
click at [1009, 331] on div "friend = hero . findNearestFriend ( ) steps = 2 hero . moveRight ( steps ) hero…" at bounding box center [1017, 411] width 439 height 454
type textarea "hero.castIllusionMist(friend)"
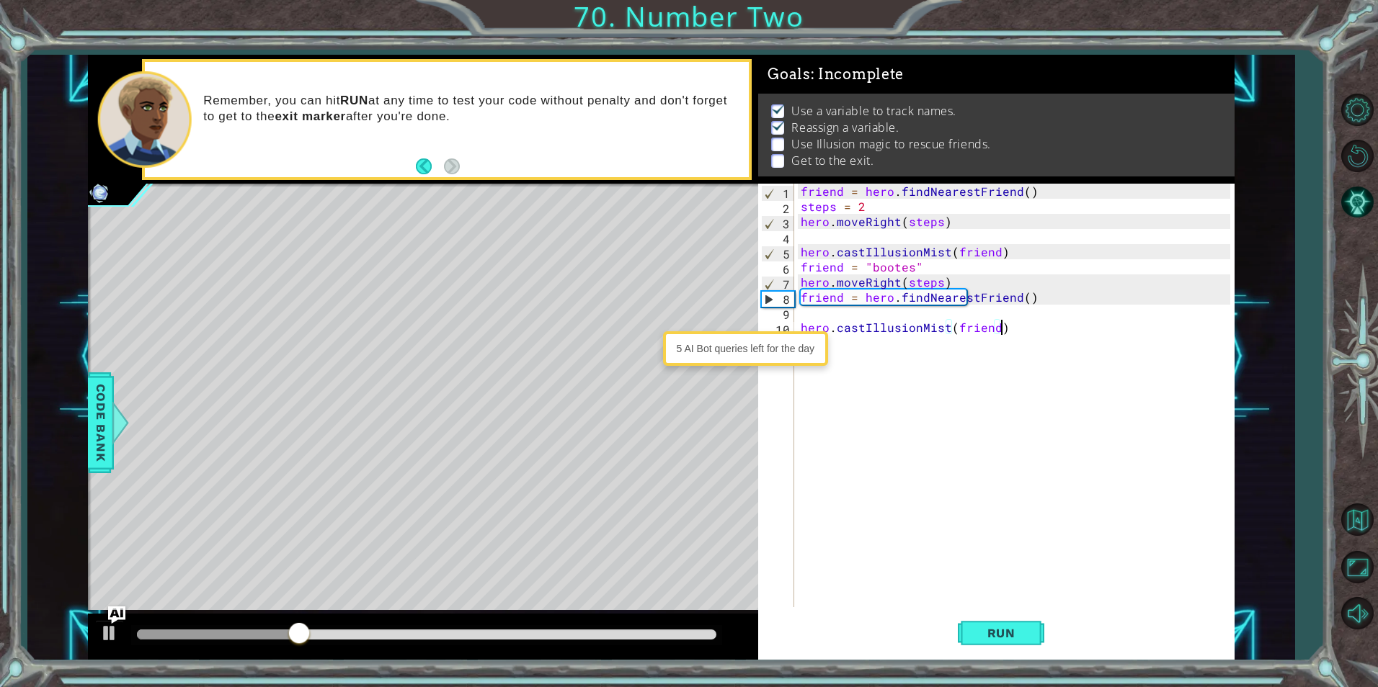
click at [872, 313] on div "friend = hero . findNearestFriend ( ) steps = 2 hero . moveRight ( steps ) hero…" at bounding box center [1017, 411] width 439 height 454
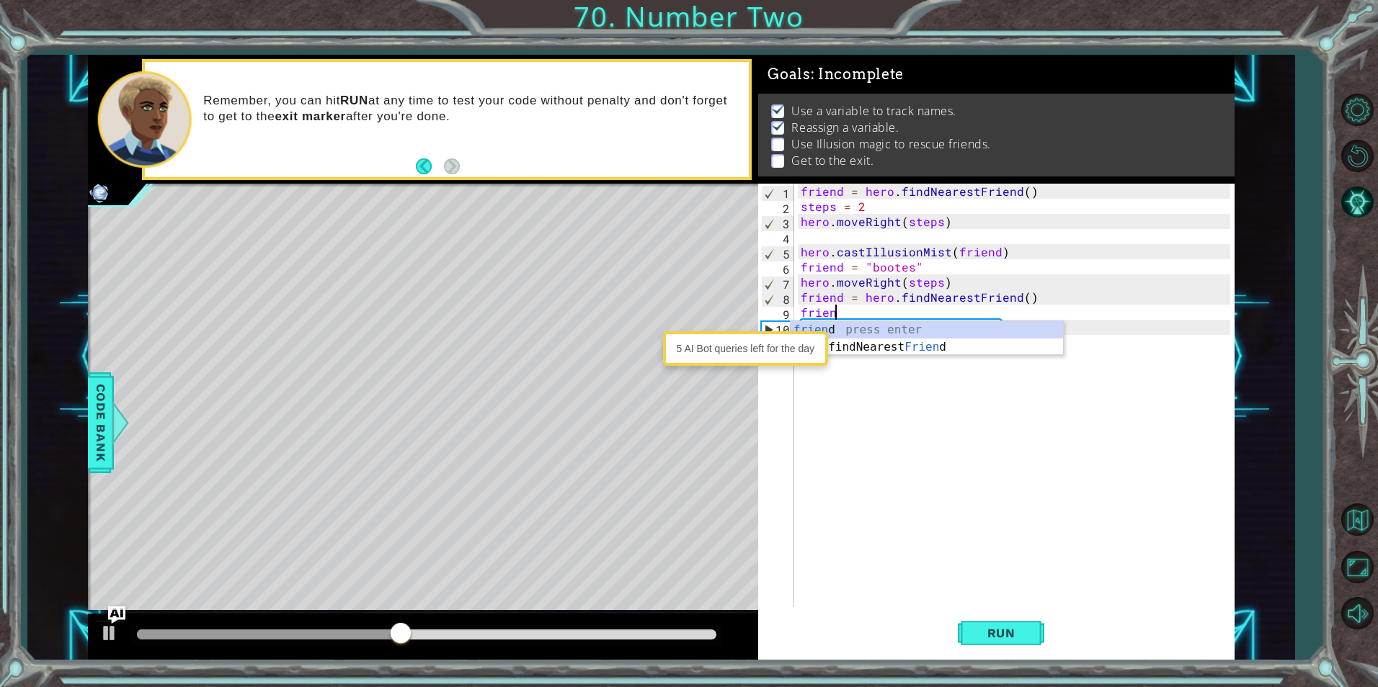
scroll to position [0, 2]
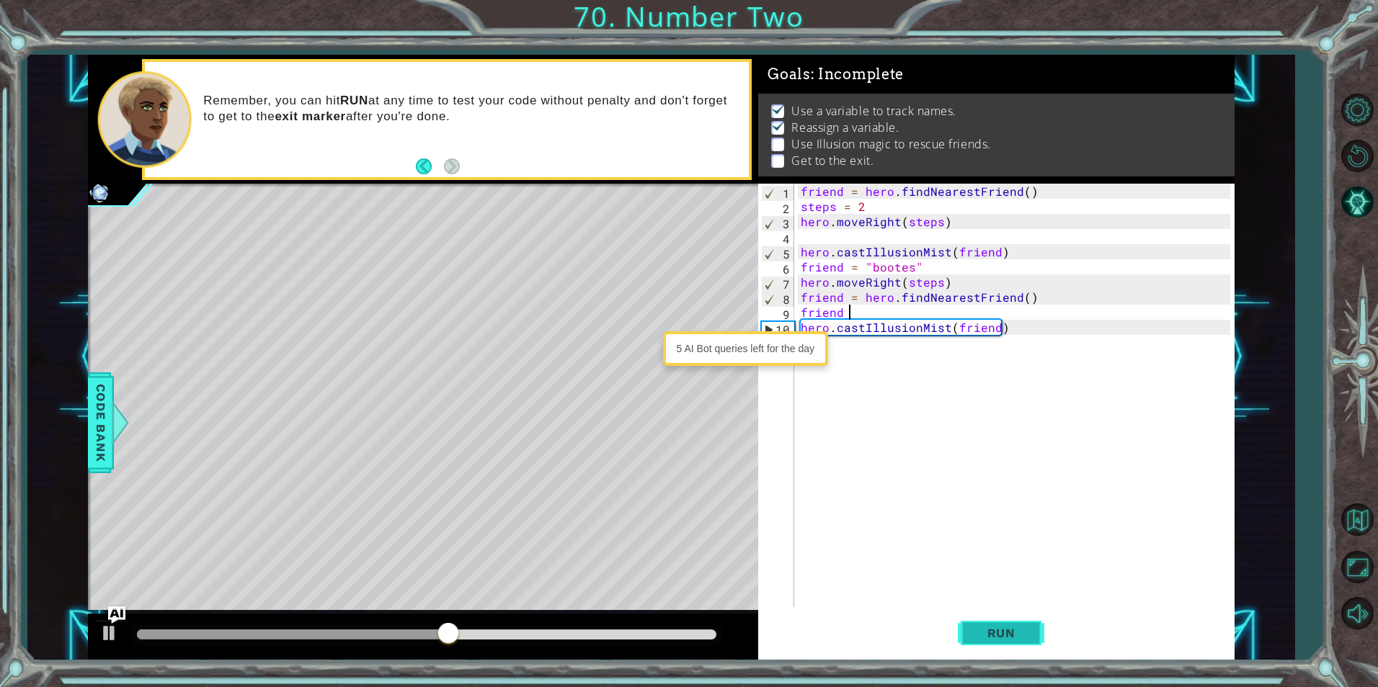
click at [1008, 638] on span "Run" at bounding box center [1001, 633] width 57 height 14
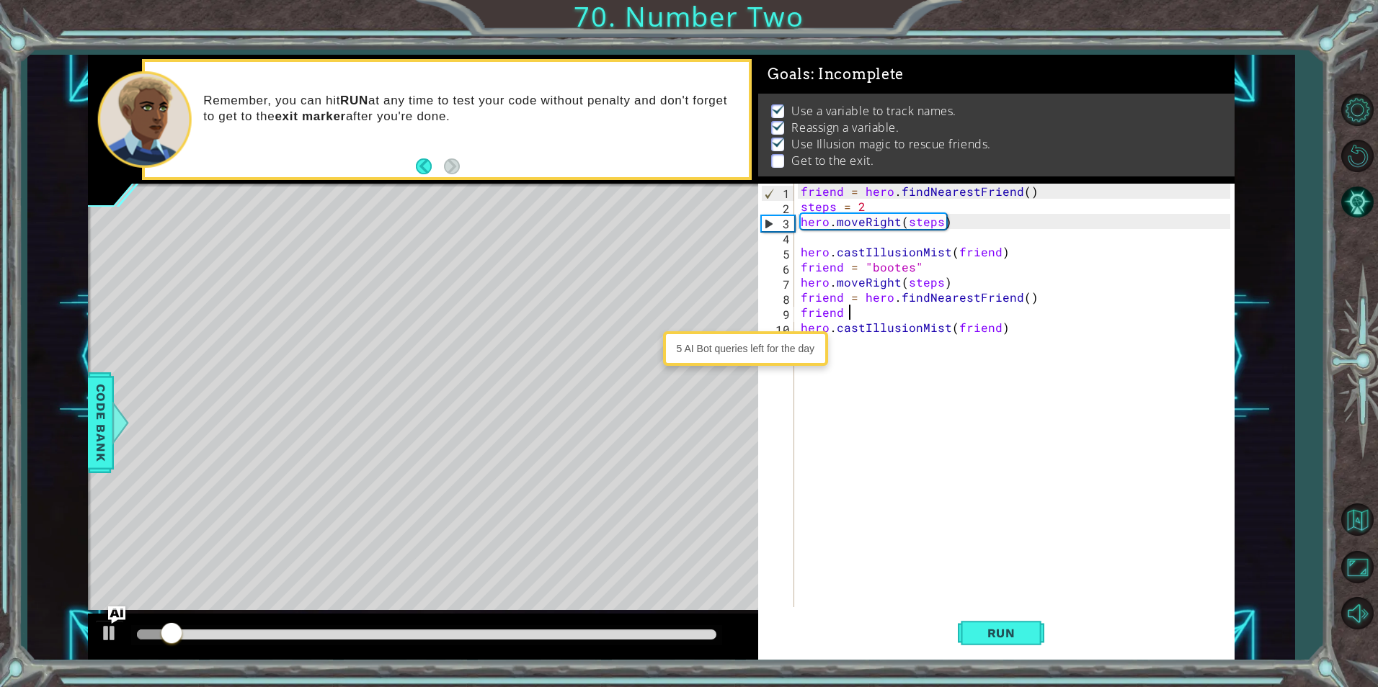
type textarea "friend ="
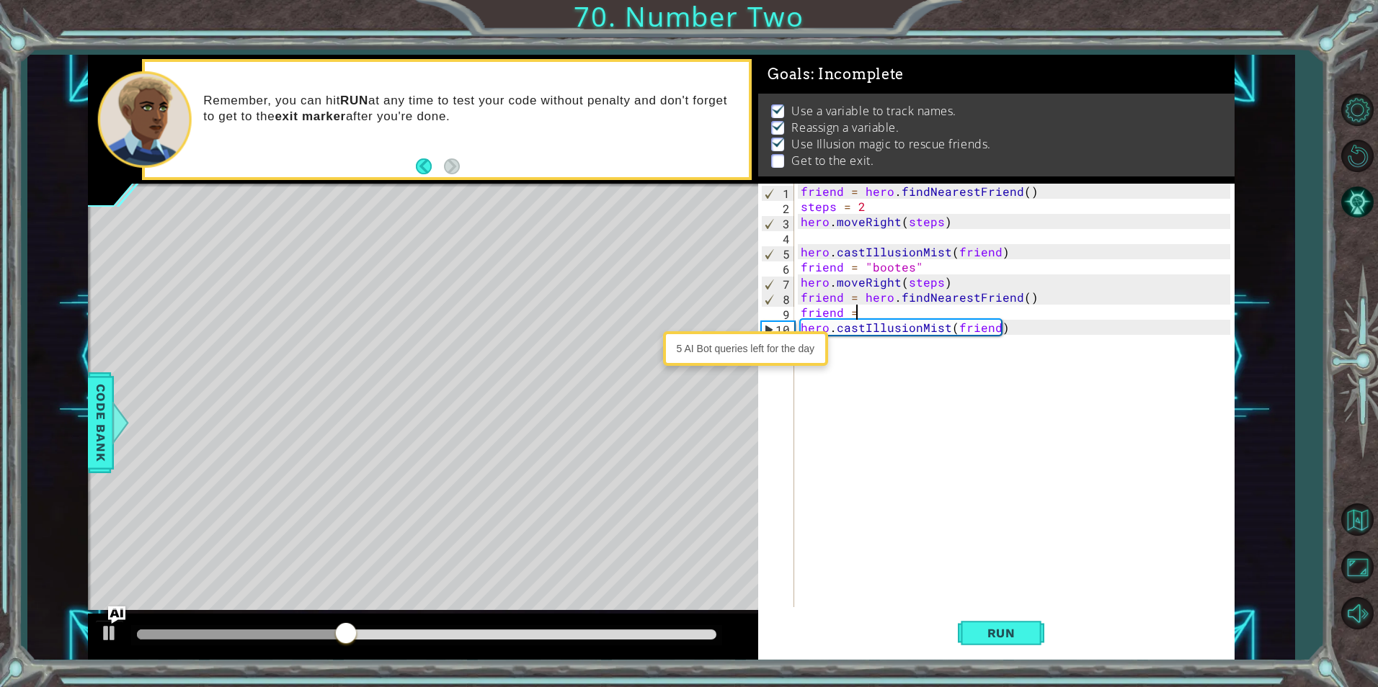
click at [876, 351] on div "friend = hero . findNearestFriend ( ) steps = 2 hero . moveRight ( steps ) hero…" at bounding box center [1017, 411] width 439 height 454
click at [1028, 327] on div "friend = hero . findNearestFriend ( ) steps = 2 hero . moveRight ( steps ) hero…" at bounding box center [1017, 411] width 439 height 454
type textarea "hero.castIllusionMist(friend)"
click at [1020, 333] on div "friend = hero . findNearestFriend ( ) steps = 2 hero . moveRight ( steps ) hero…" at bounding box center [1017, 411] width 439 height 454
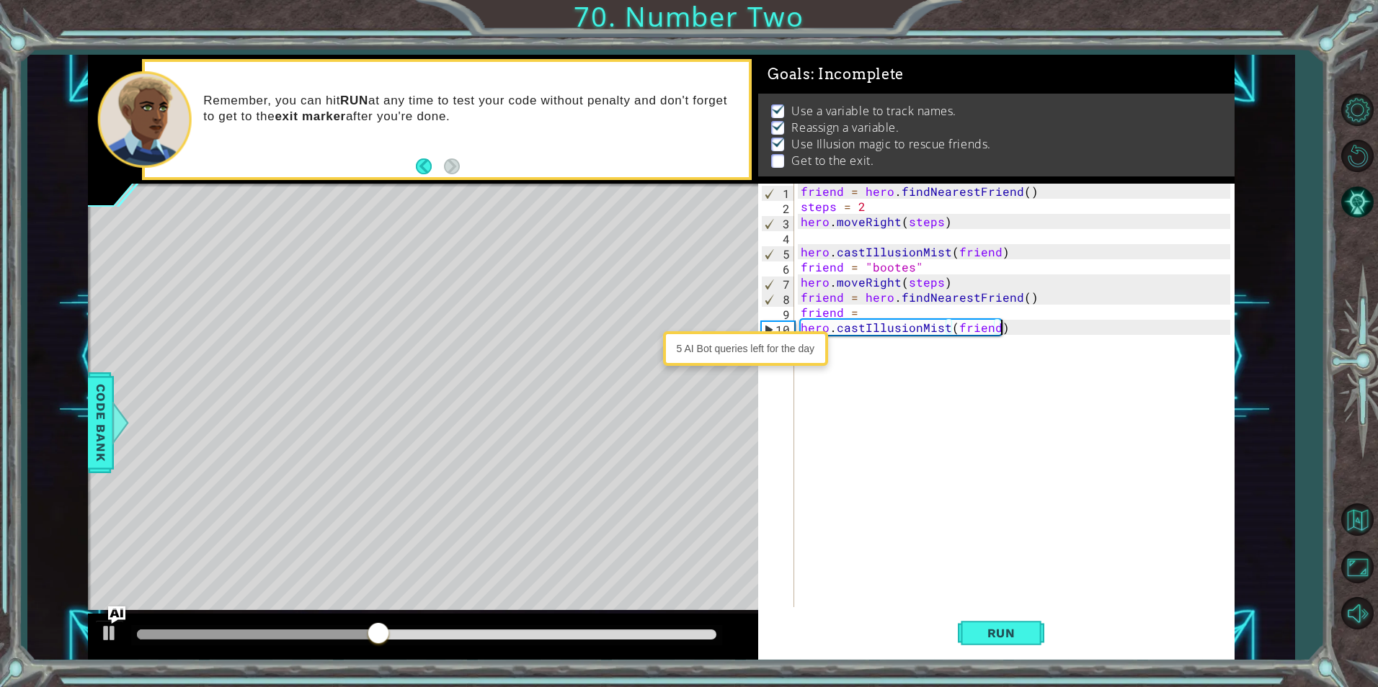
type textarea "hero.castIllusionMist(friend)"
click at [1026, 329] on div "friend = hero . findNearestFriend ( ) steps = 2 hero . moveRight ( steps ) hero…" at bounding box center [1017, 411] width 439 height 454
click at [909, 325] on div "friend = hero . findNearestFriend ( ) steps = 2 hero . moveRight ( steps ) hero…" at bounding box center [1017, 411] width 439 height 454
click at [1018, 334] on div "friend = hero . findNearestFriend ( ) steps = 2 hero . moveRight ( steps ) hero…" at bounding box center [1017, 411] width 439 height 454
click at [834, 341] on div "friend = hero . findNearestFriend ( ) steps = 2 hero . moveRight ( steps ) hero…" at bounding box center [1017, 411] width 439 height 454
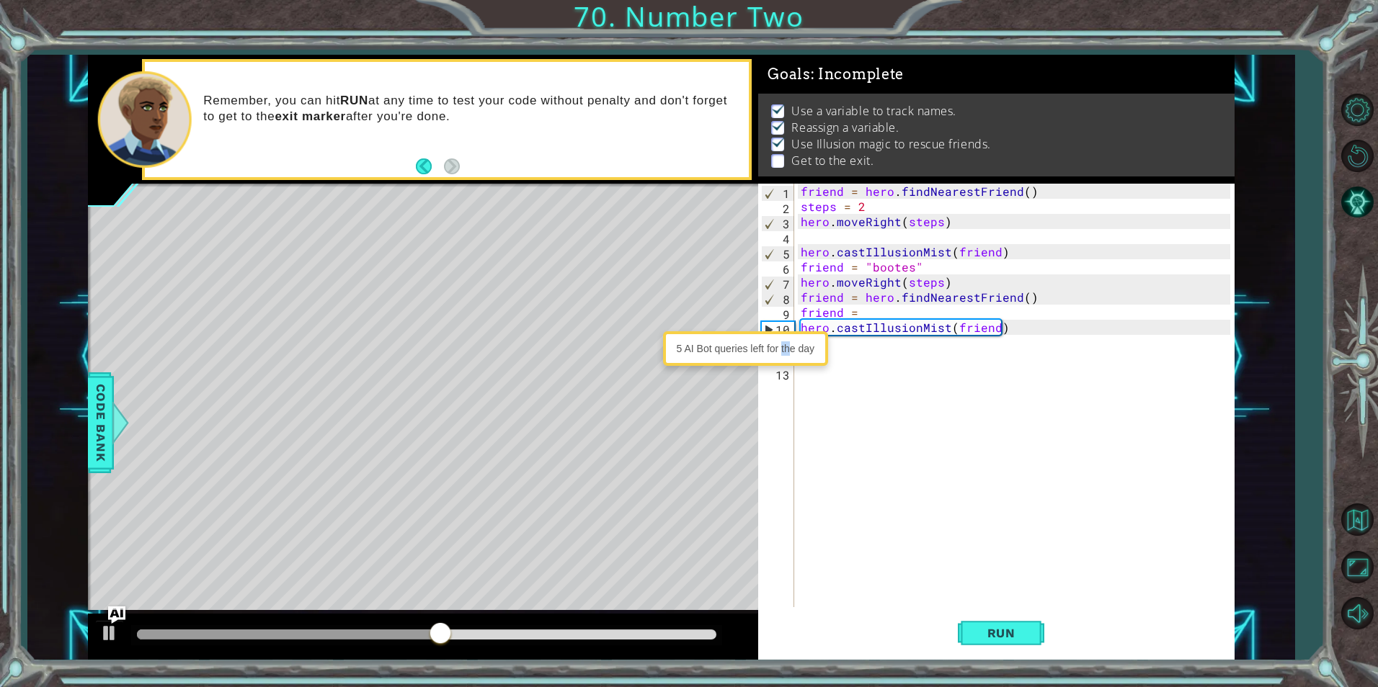
click at [783, 349] on div "5 AI Bot queries left for the day" at bounding box center [746, 348] width 158 height 27
drag, startPoint x: 783, startPoint y: 349, endPoint x: 768, endPoint y: 325, distance: 27.8
click at [768, 325] on div "10" at bounding box center [778, 329] width 32 height 15
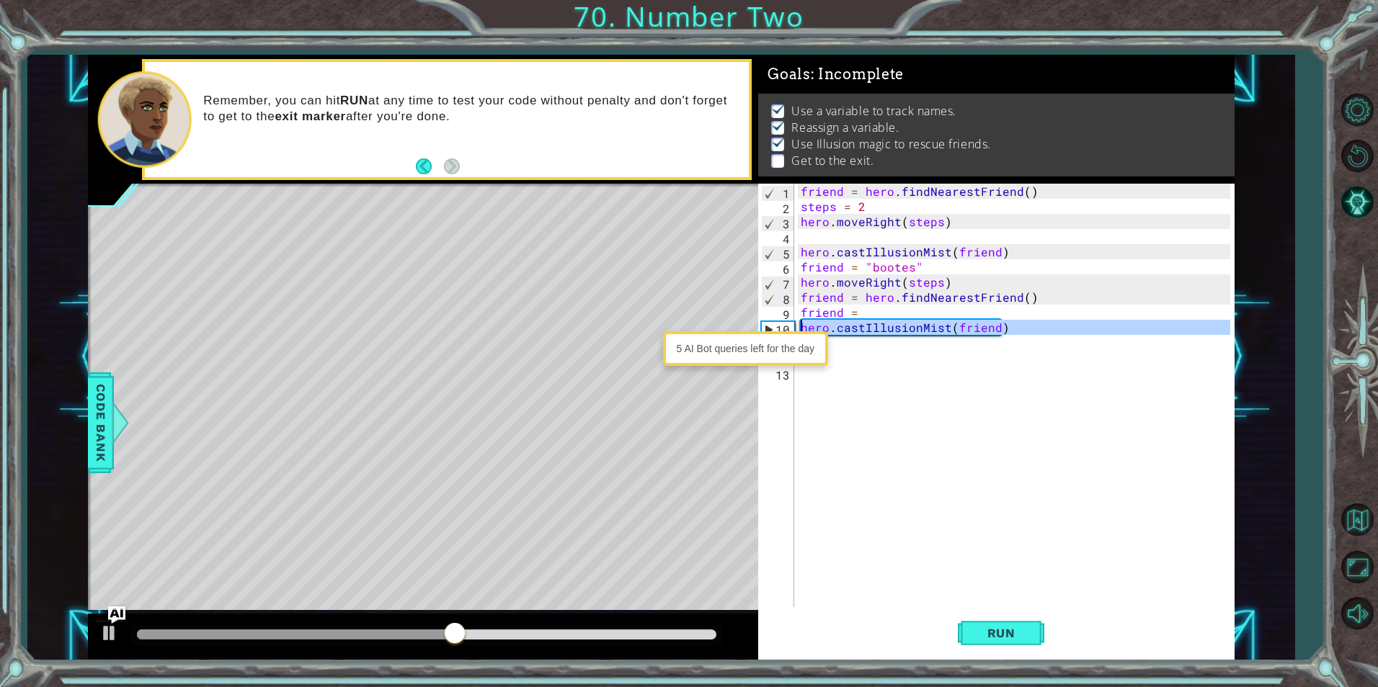
click at [769, 329] on div "10" at bounding box center [778, 329] width 32 height 15
type textarea "hero.castIllusionMist(friend)"
click at [827, 355] on div "5 AI Bot queries left for the day" at bounding box center [745, 348] width 165 height 35
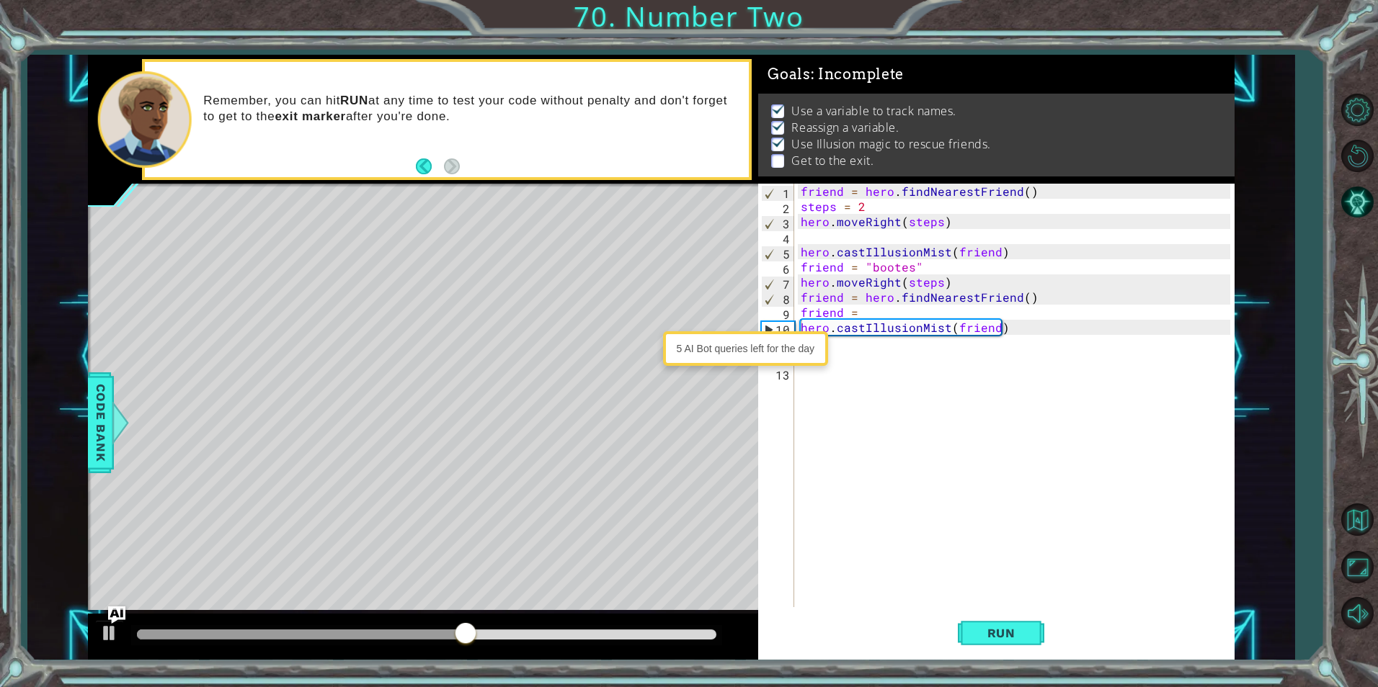
click at [840, 347] on div "friend = hero . findNearestFriend ( ) steps = 2 hero . moveRight ( steps ) hero…" at bounding box center [1017, 411] width 439 height 454
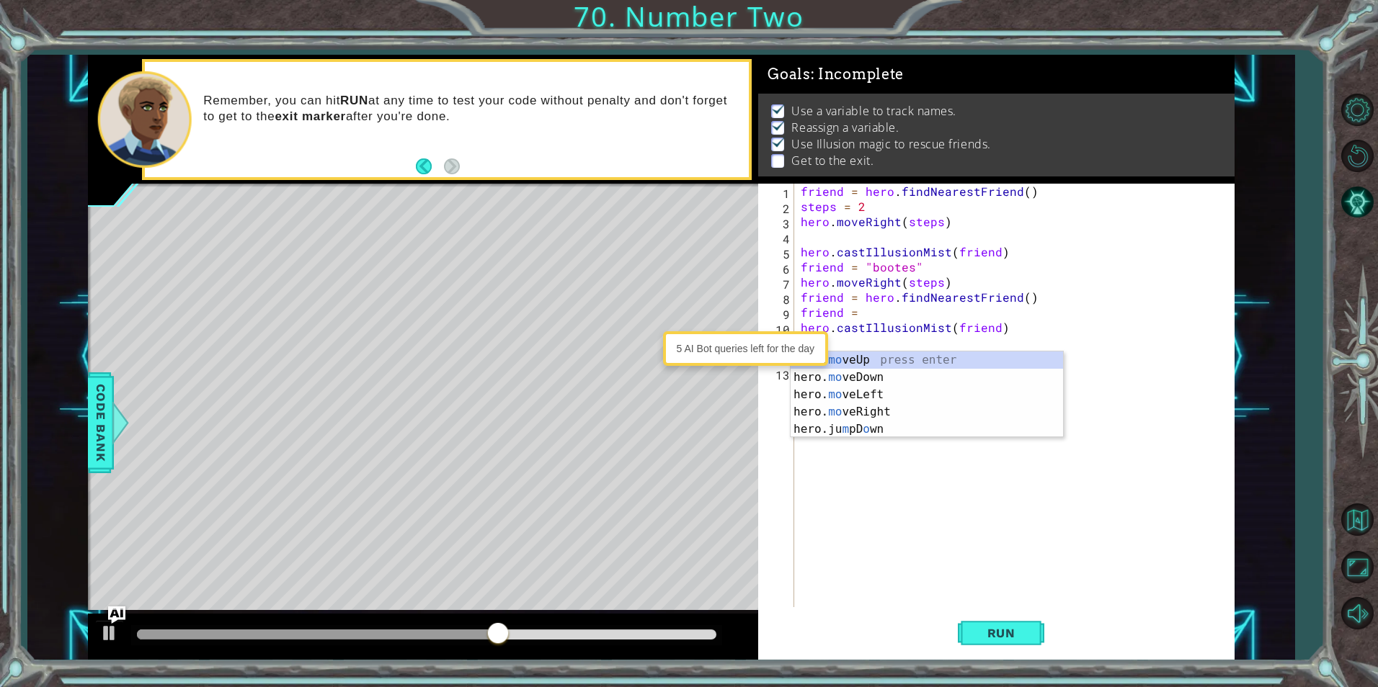
scroll to position [0, 1]
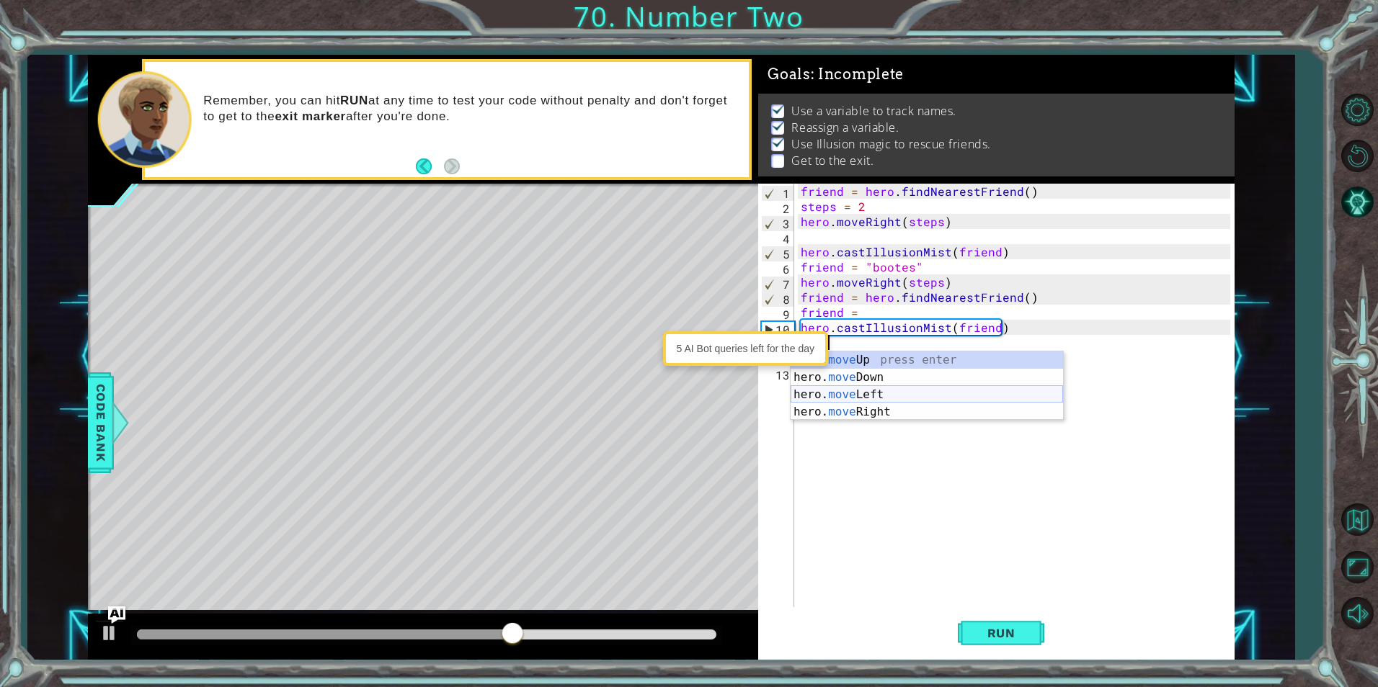
click at [895, 403] on div "hero. move Up press enter hero. move Down press enter hero. move Left press ent…" at bounding box center [927, 404] width 272 height 104
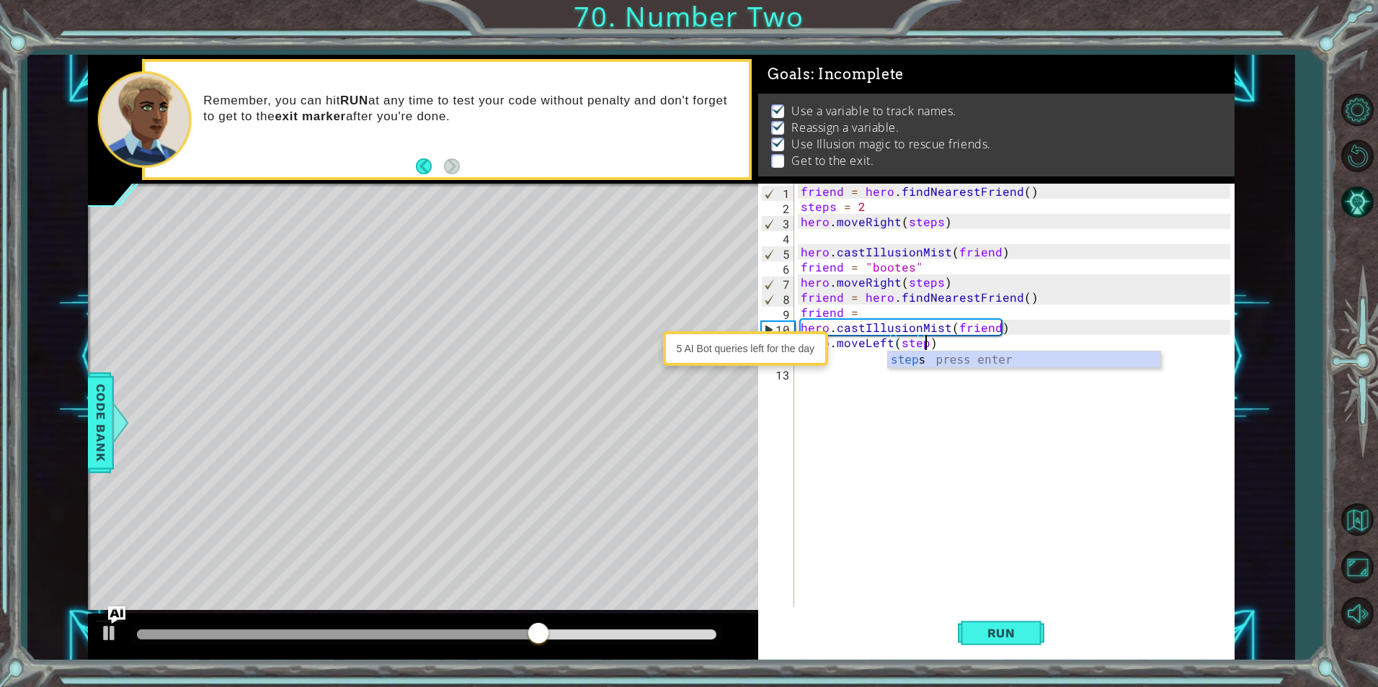
scroll to position [0, 8]
click at [1018, 620] on button "Run" at bounding box center [1001, 634] width 86 height 48
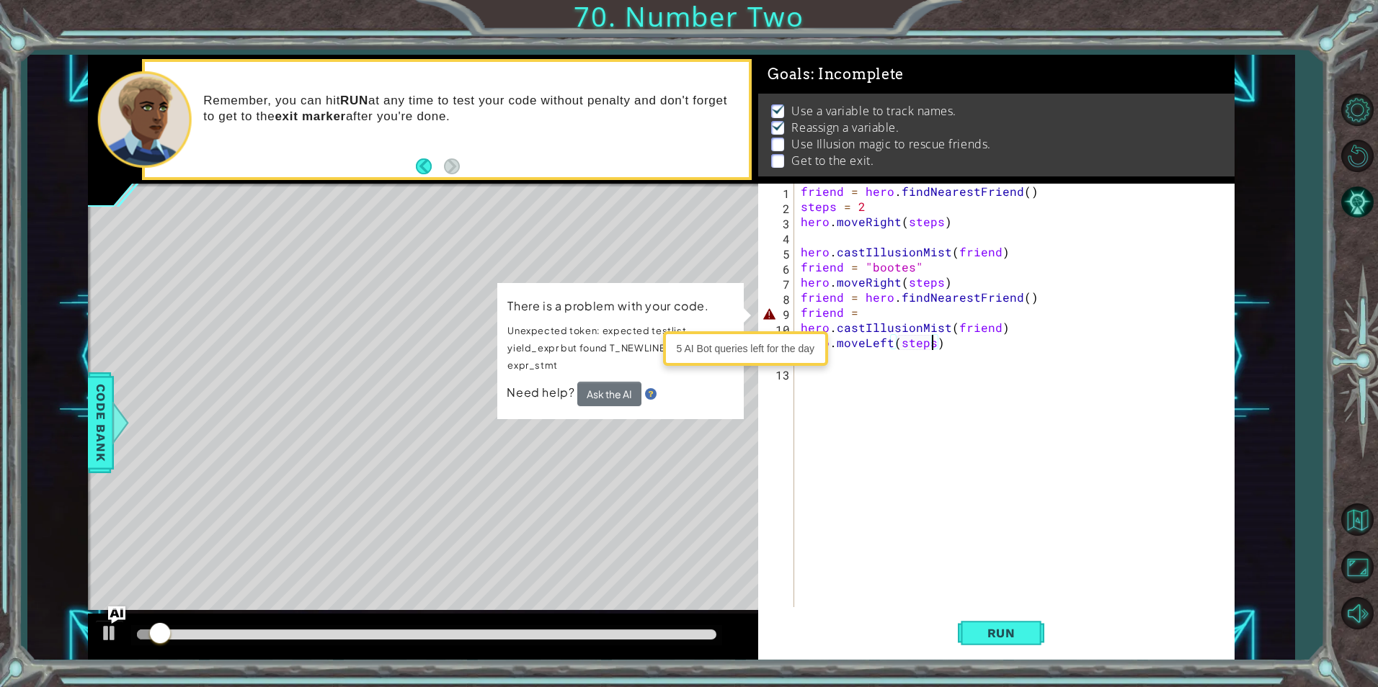
click at [852, 309] on div "friend = hero . findNearestFriend ( ) steps = 2 hero . moveRight ( steps ) hero…" at bounding box center [1017, 411] width 439 height 454
click at [874, 313] on div "friend = hero . findNearestFriend ( ) steps = 2 hero . moveRight ( steps ) hero…" at bounding box center [1017, 411] width 439 height 454
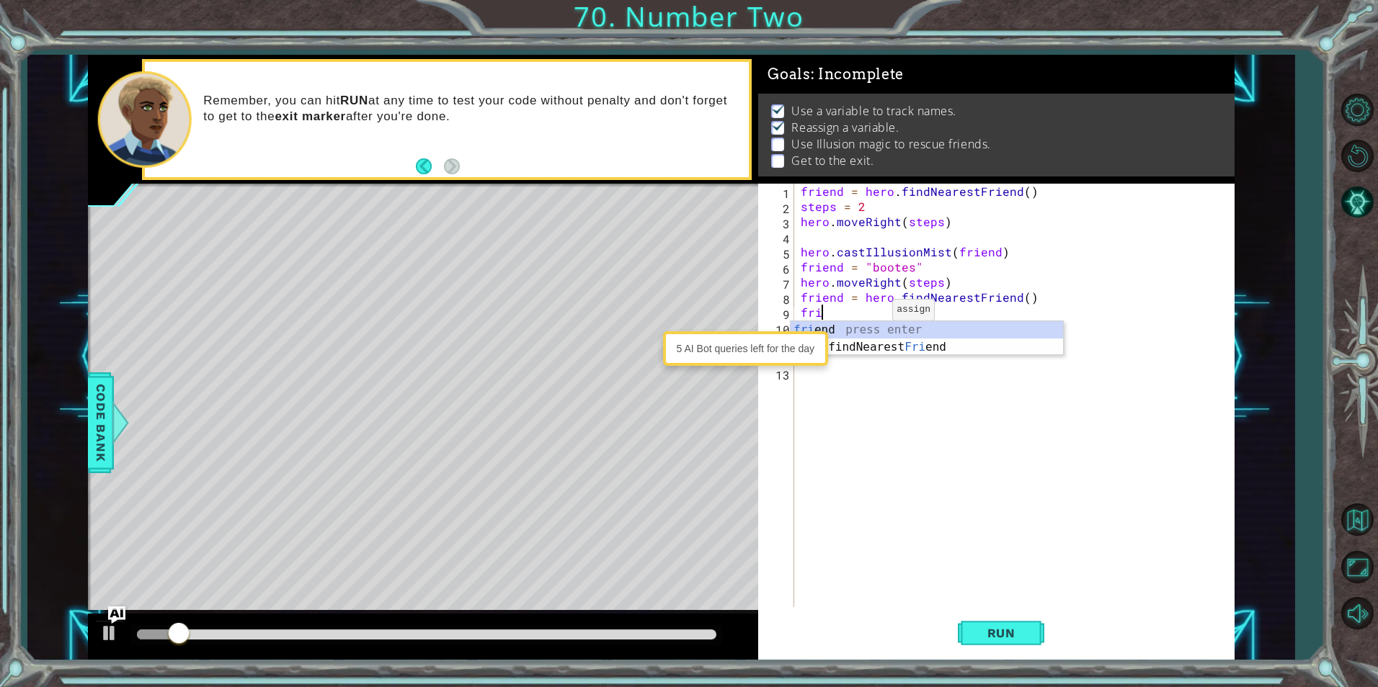
scroll to position [0, 0]
type textarea "f"
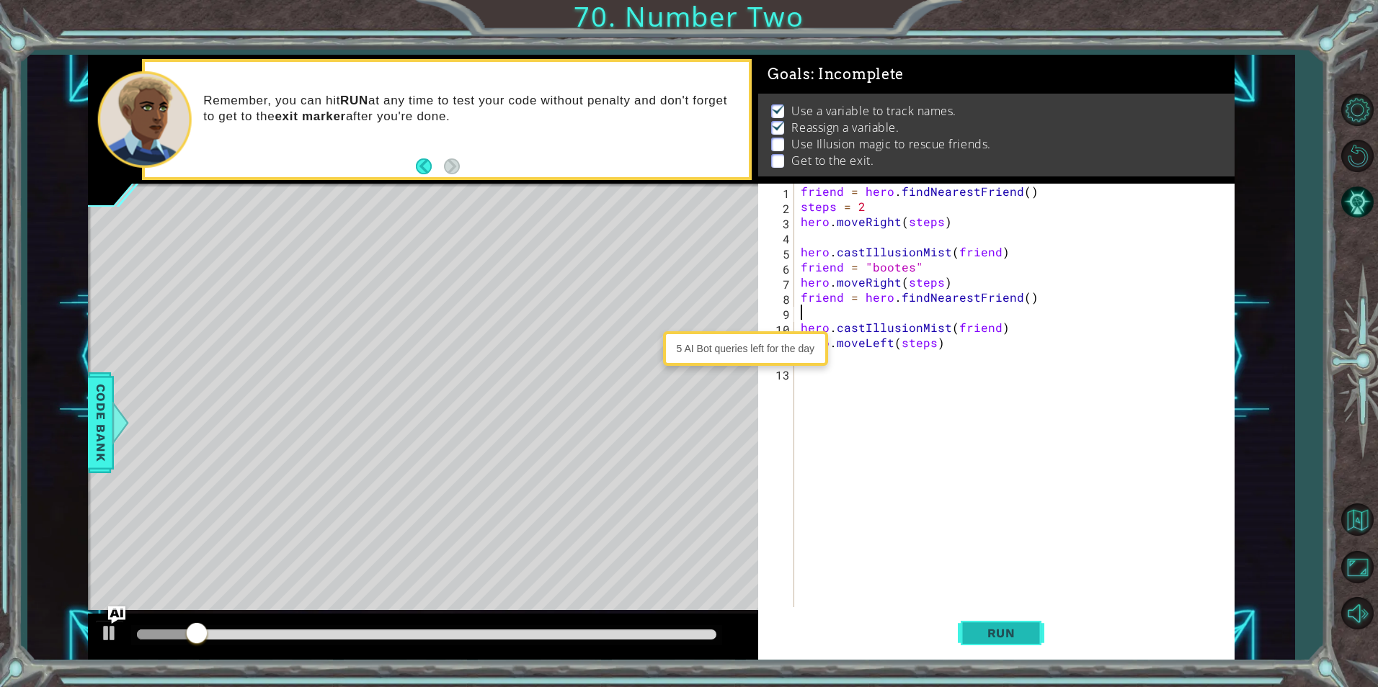
click at [1007, 636] on span "Run" at bounding box center [1001, 633] width 57 height 14
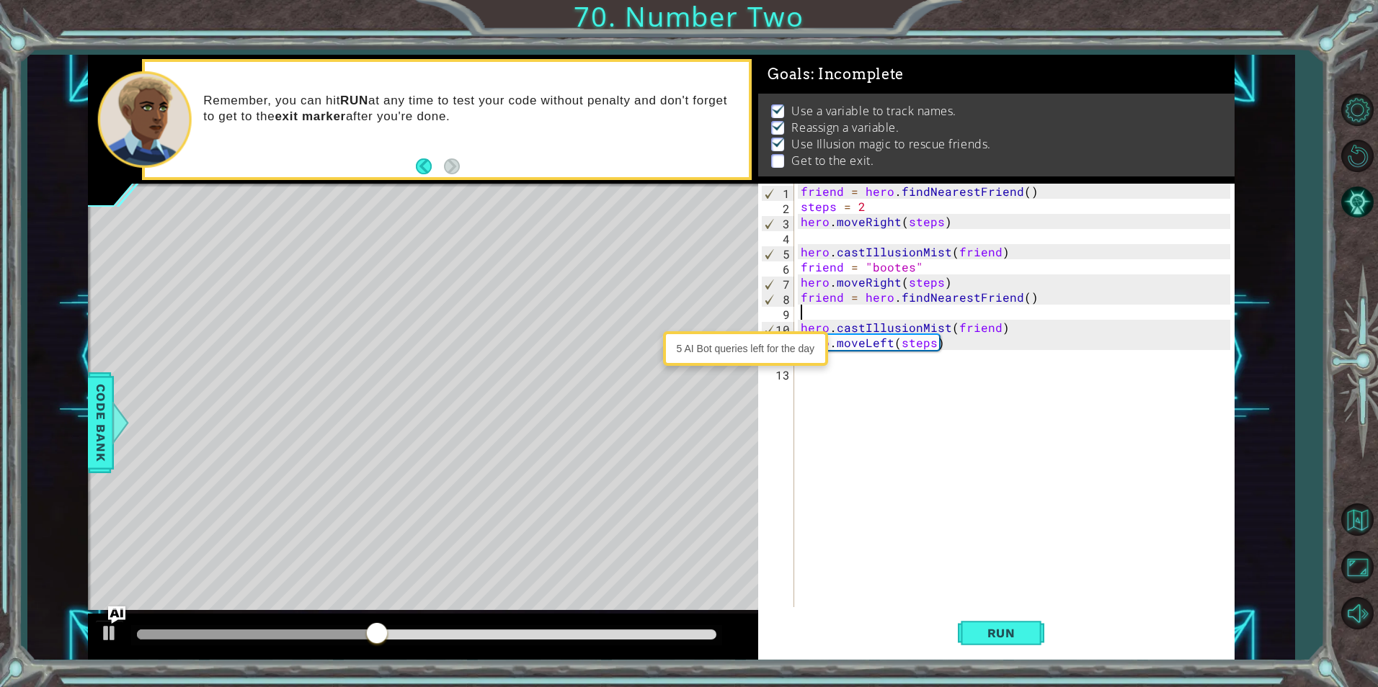
click at [891, 344] on div "friend = hero . findNearestFriend ( ) steps = 2 hero . moveRight ( steps ) hero…" at bounding box center [1017, 411] width 439 height 454
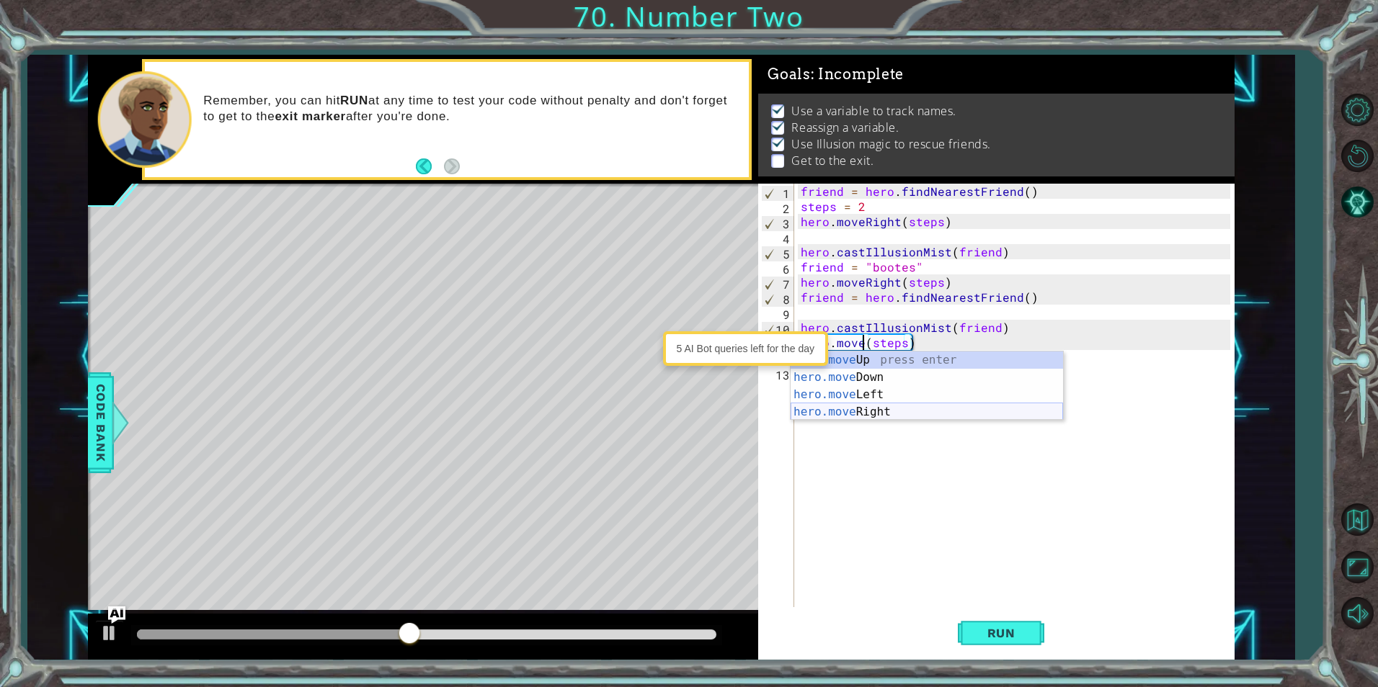
click at [912, 417] on div "hero.move Up press enter hero.move Down press enter hero.move Left press enter …" at bounding box center [927, 404] width 272 height 104
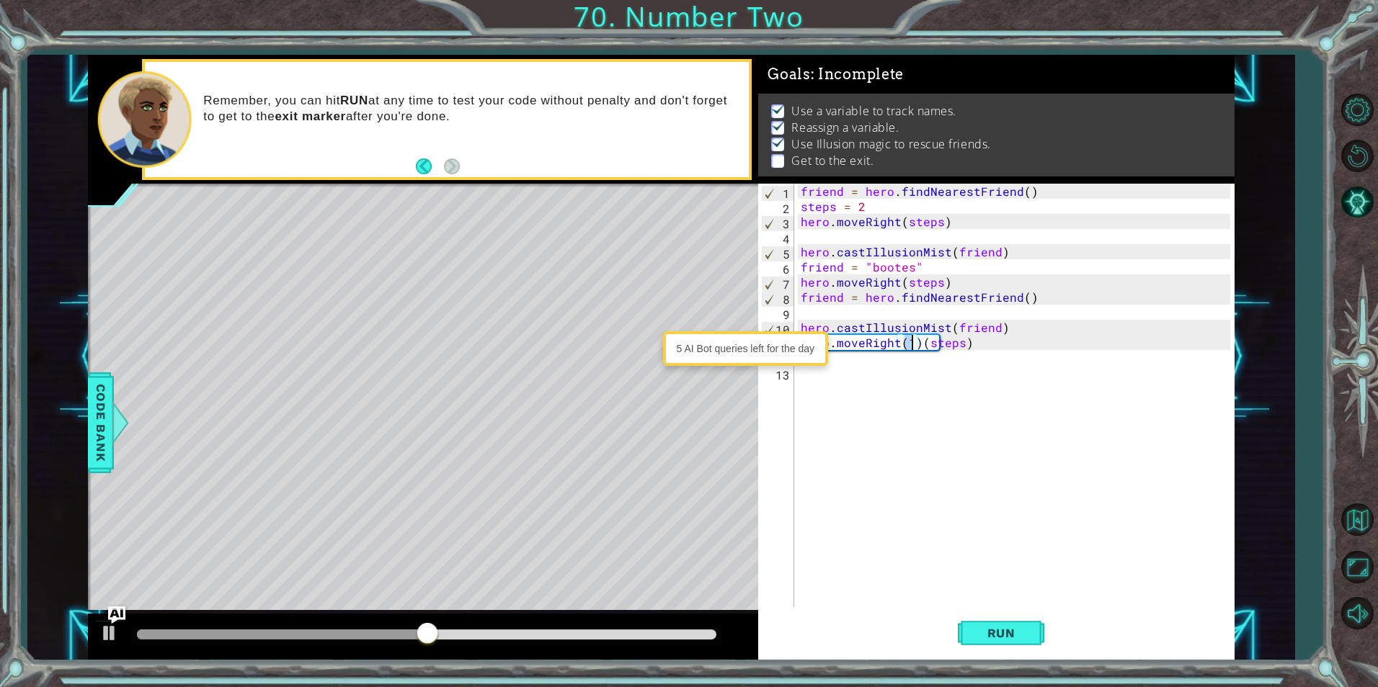
click at [916, 341] on div "friend = hero . findNearestFriend ( ) steps = 2 hero . moveRight ( steps ) hero…" at bounding box center [1017, 411] width 439 height 454
type textarea "hero.moveRight(steps)"
click at [1005, 623] on button "Run" at bounding box center [1001, 634] width 86 height 48
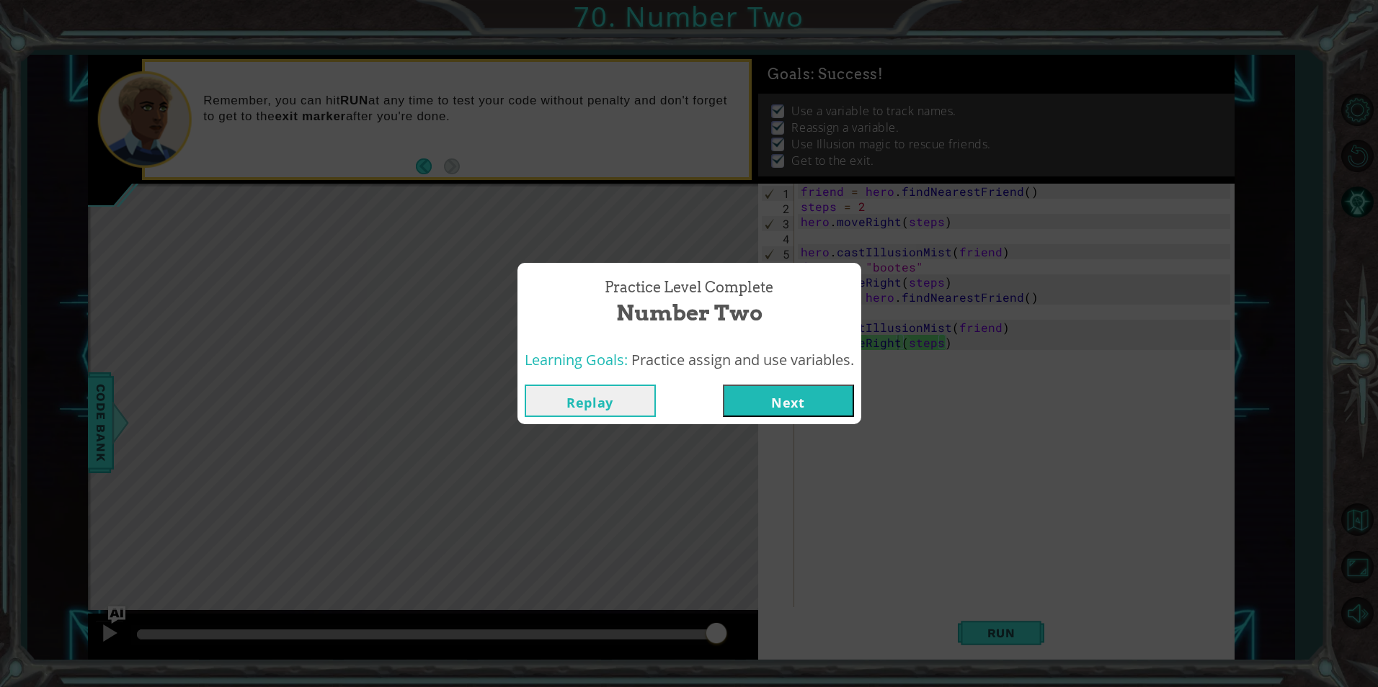
click at [807, 409] on button "Next" at bounding box center [788, 401] width 131 height 32
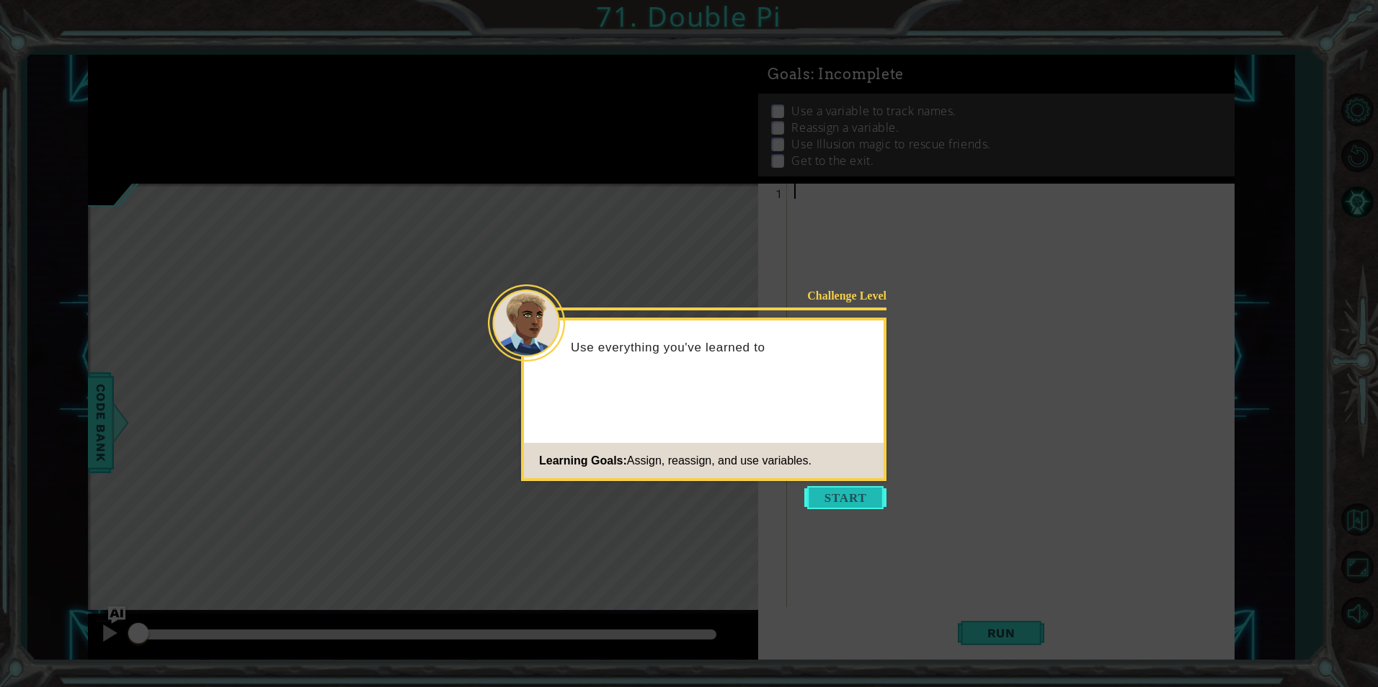
click at [839, 499] on button "Start" at bounding box center [845, 497] width 82 height 23
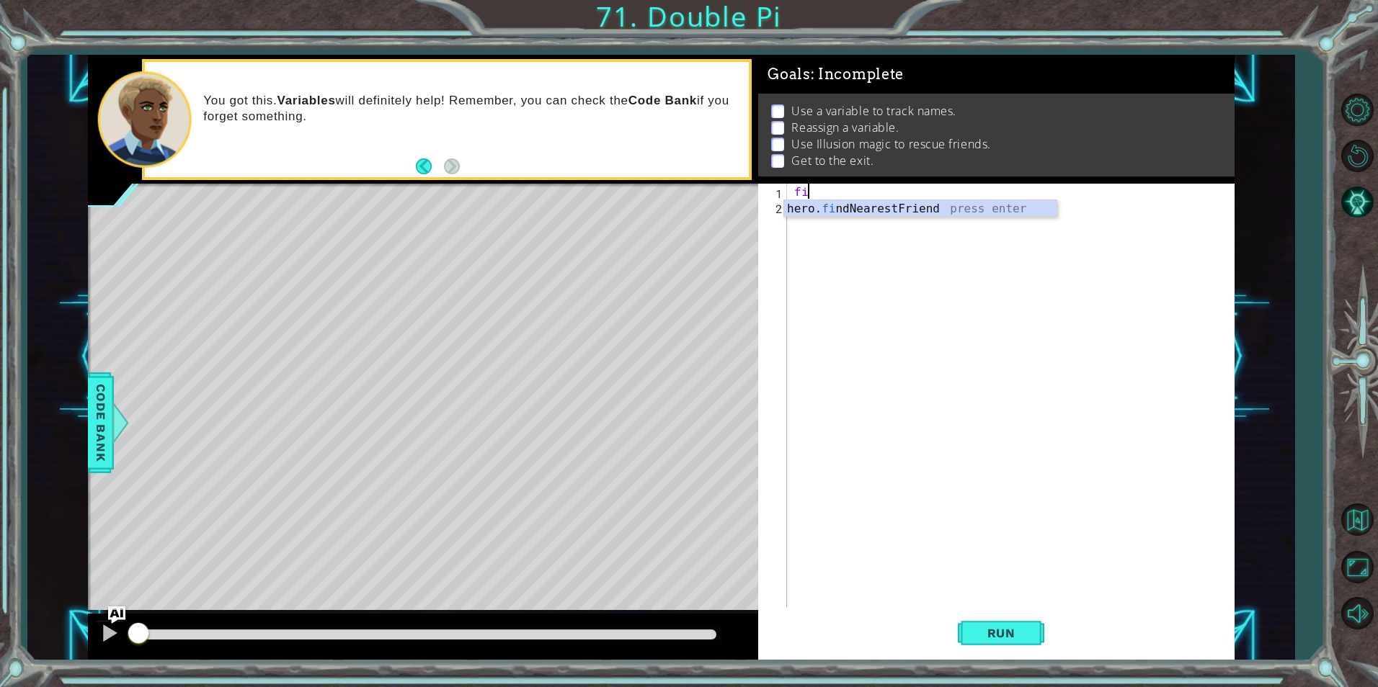
type textarea "find"
click at [909, 219] on div "find" at bounding box center [1013, 411] width 445 height 454
click at [887, 195] on div "find" at bounding box center [1013, 411] width 445 height 454
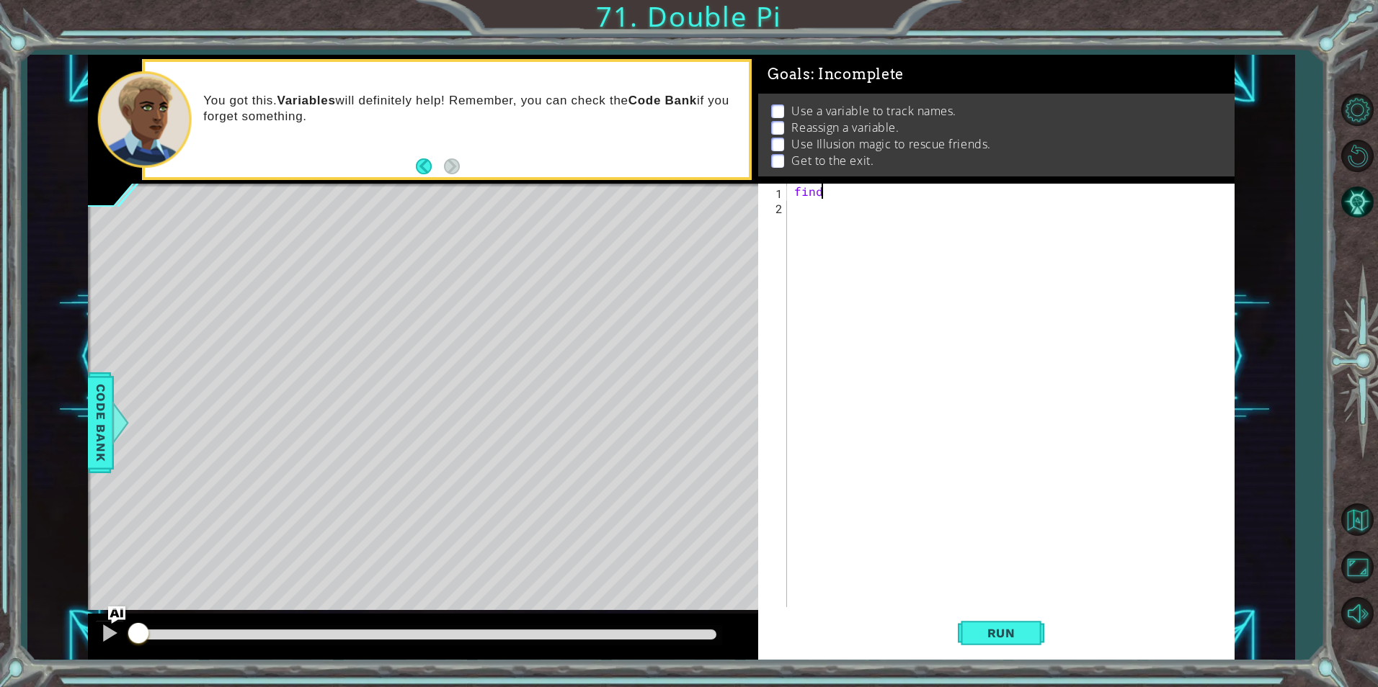
type textarea "find"
click at [871, 206] on div "hero. find NearestFriend press enter" at bounding box center [920, 226] width 272 height 52
type textarea "friend = "bootes""
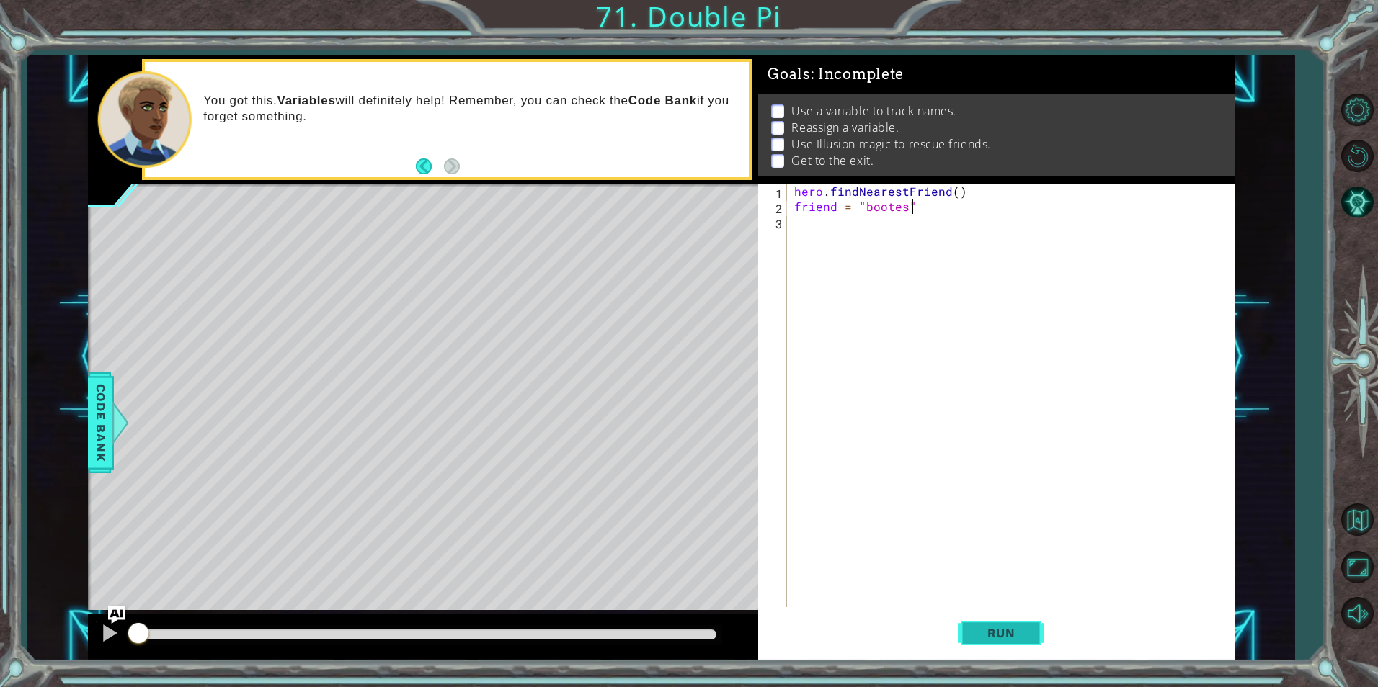
click at [1041, 631] on button "Run" at bounding box center [1001, 634] width 86 height 48
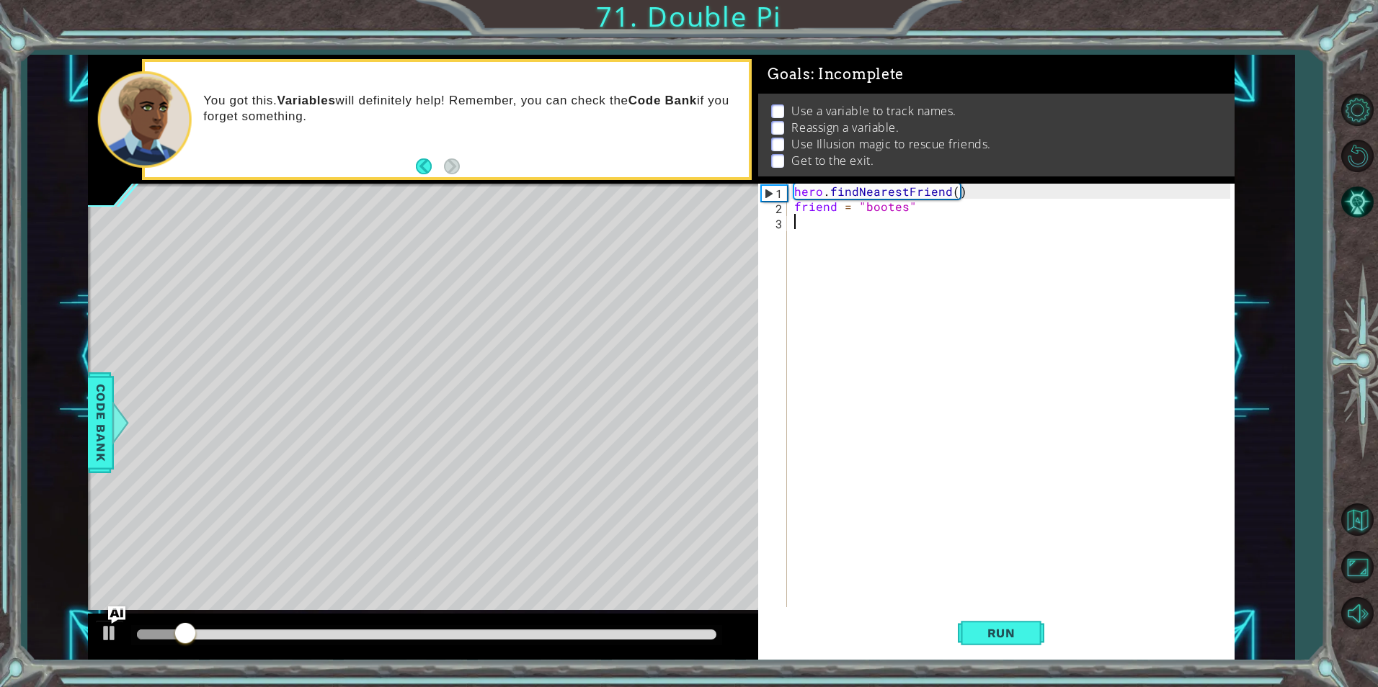
click at [855, 241] on div "hero . findNearestFriend ( ) friend = "bootes"" at bounding box center [1013, 411] width 445 height 454
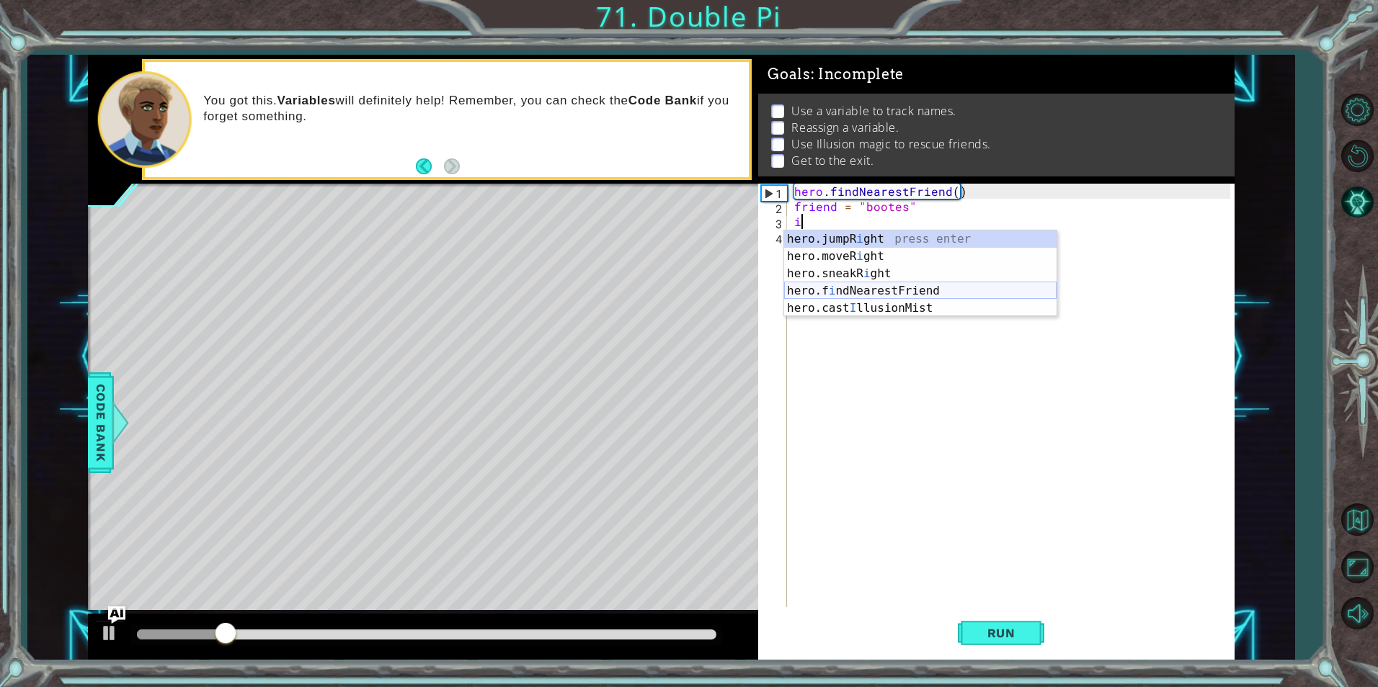
click at [900, 302] on div "hero.jumpR i ght press enter hero.moveR i ght press enter hero.sneakR i ght pre…" at bounding box center [920, 291] width 272 height 121
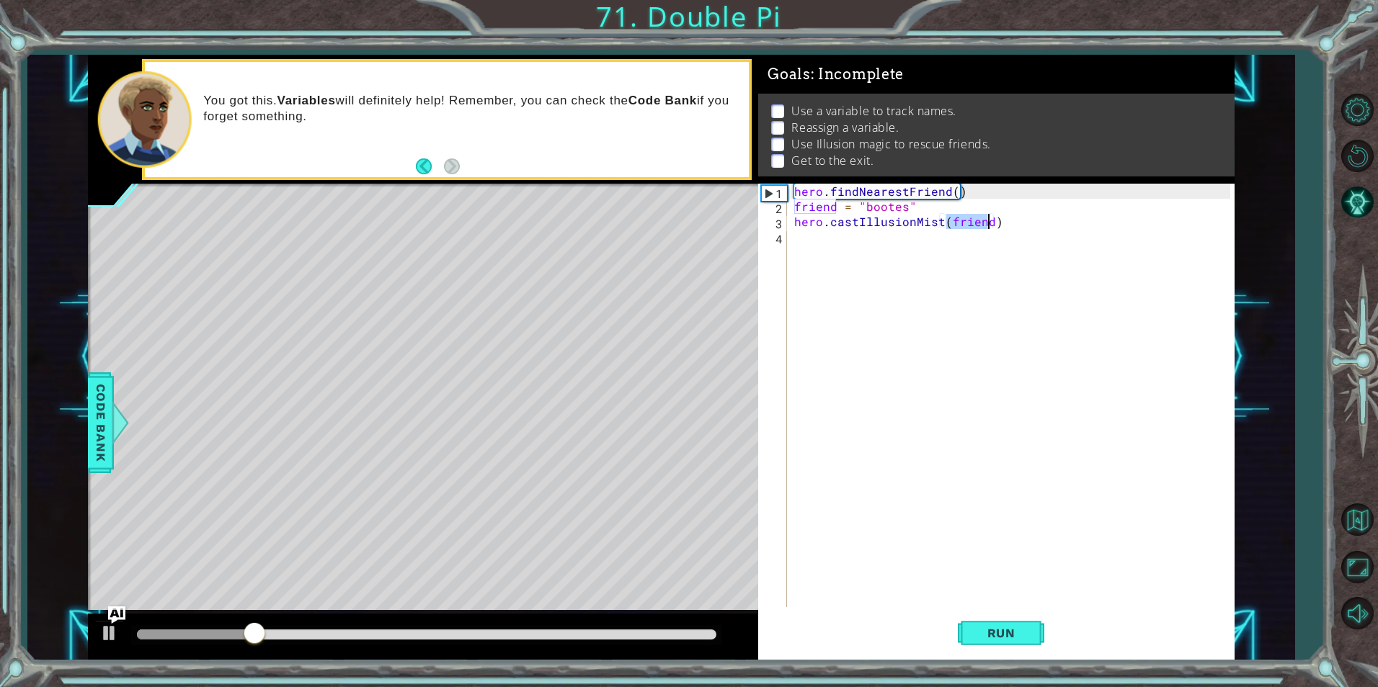
click at [1011, 221] on div "hero . findNearestFriend ( ) friend = "bootes" hero . castIllusionMist ( friend…" at bounding box center [1013, 411] width 445 height 454
type textarea "hero.castIllusionMist(friend)"
click at [989, 627] on span "Run" at bounding box center [1001, 633] width 57 height 14
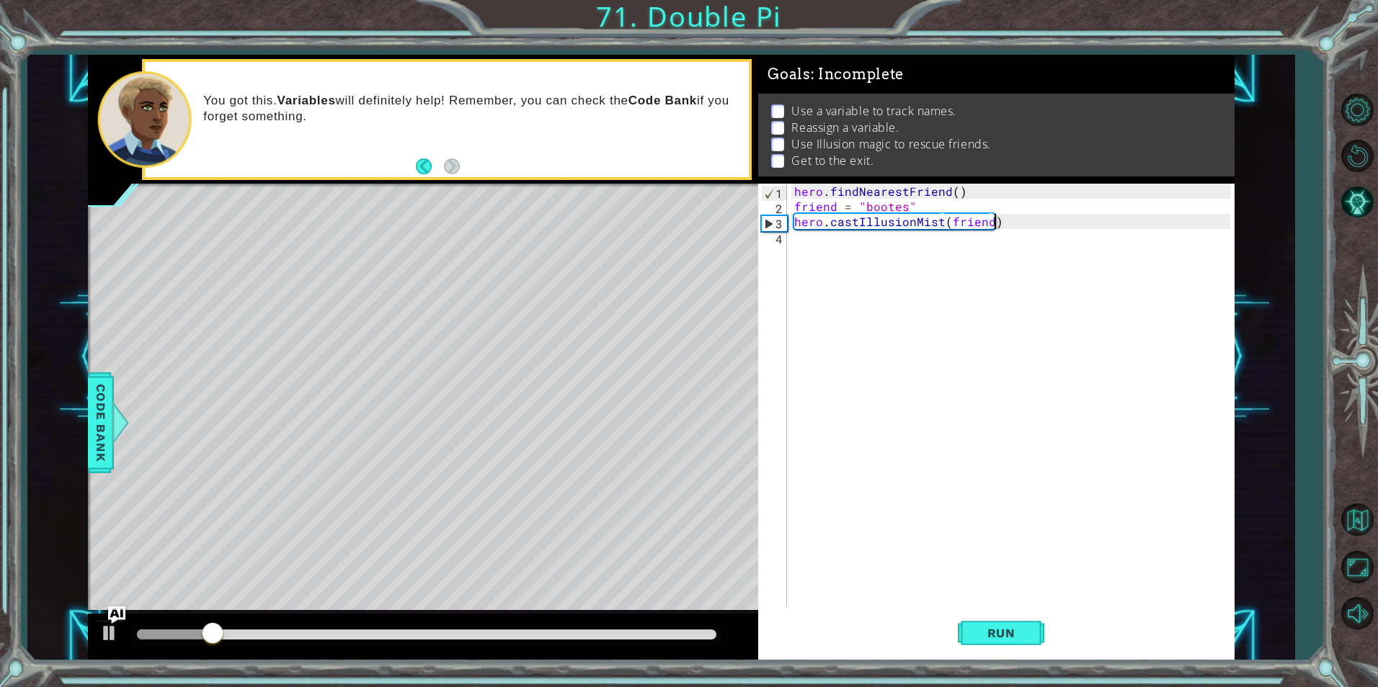
click at [827, 233] on div "hero . findNearestFriend ( ) friend = "bootes" hero . castIllusionMist ( friend…" at bounding box center [1013, 411] width 445 height 454
click at [987, 189] on div "hero . findNearestFriend ( ) friend = "bootes" hero . castIllusionMist ( friend…" at bounding box center [1013, 411] width 445 height 454
type textarea "hero.findNearestFriend()"
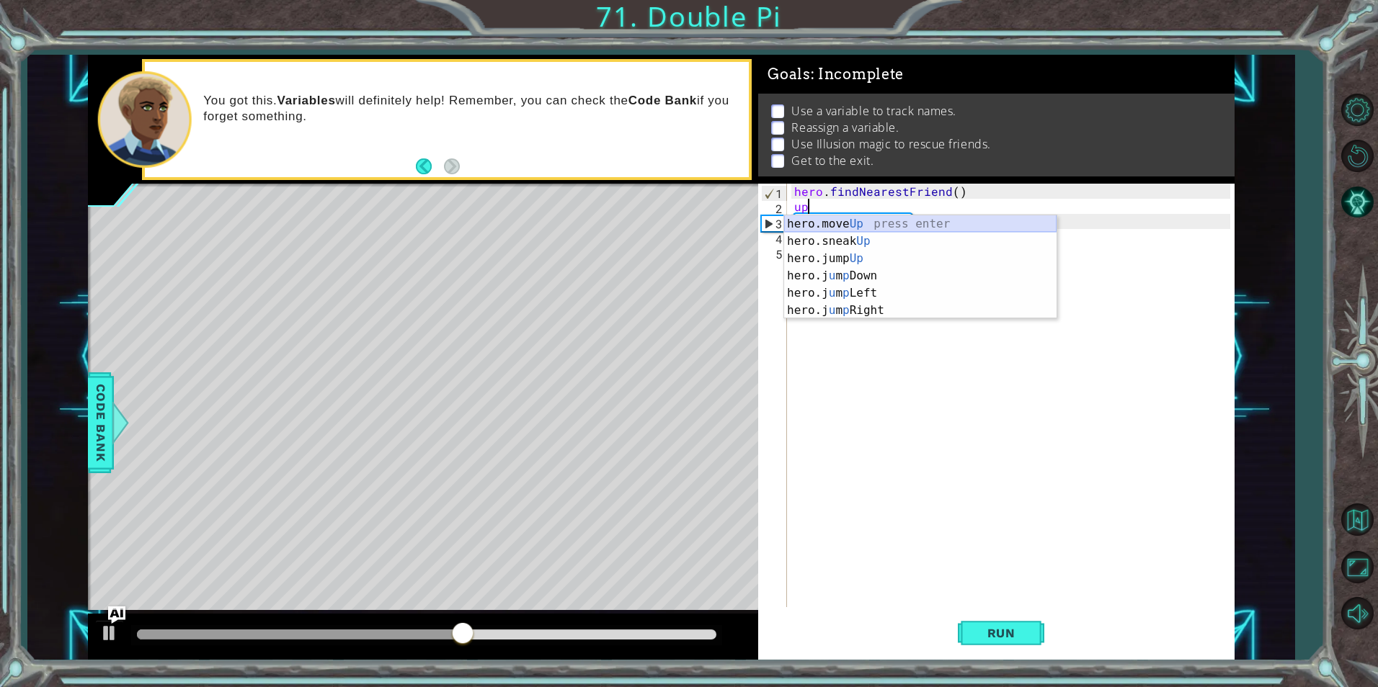
click at [850, 226] on div "hero.move Up press enter hero.sneak Up press enter hero.jump Up press enter her…" at bounding box center [920, 284] width 272 height 138
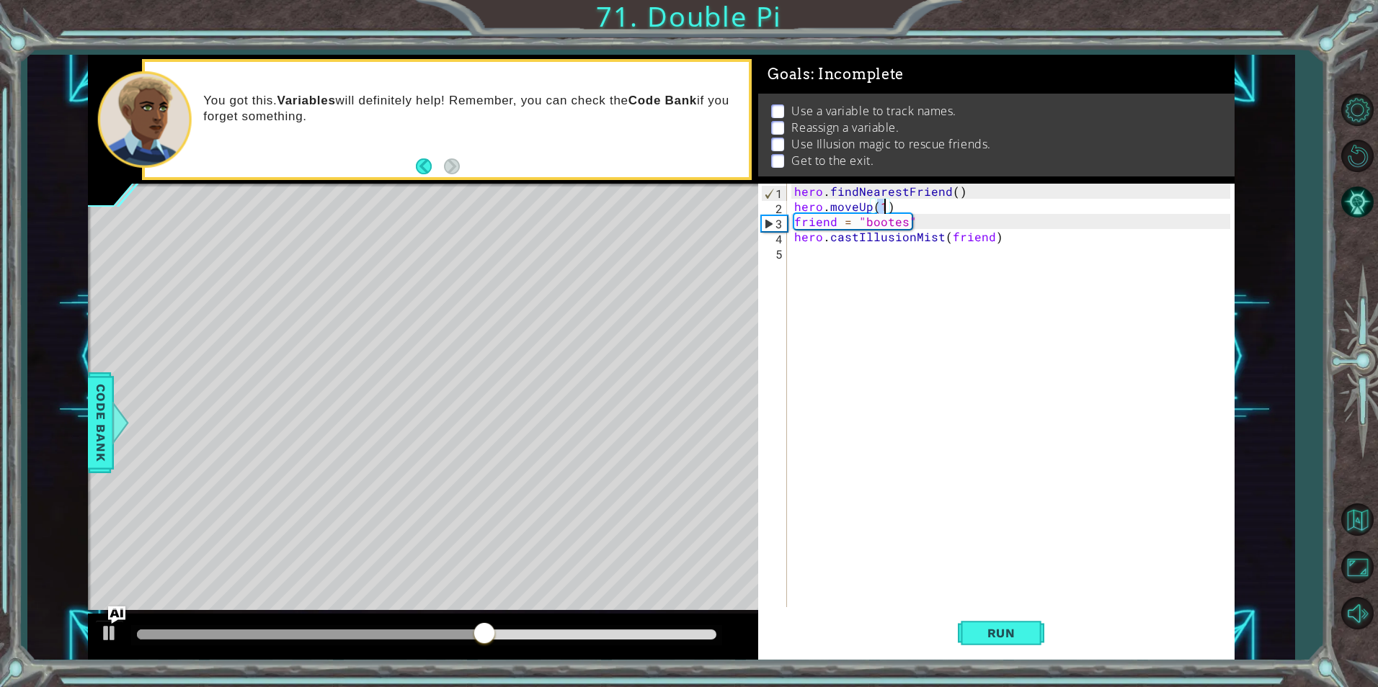
type textarea "hero.moveUp(2)"
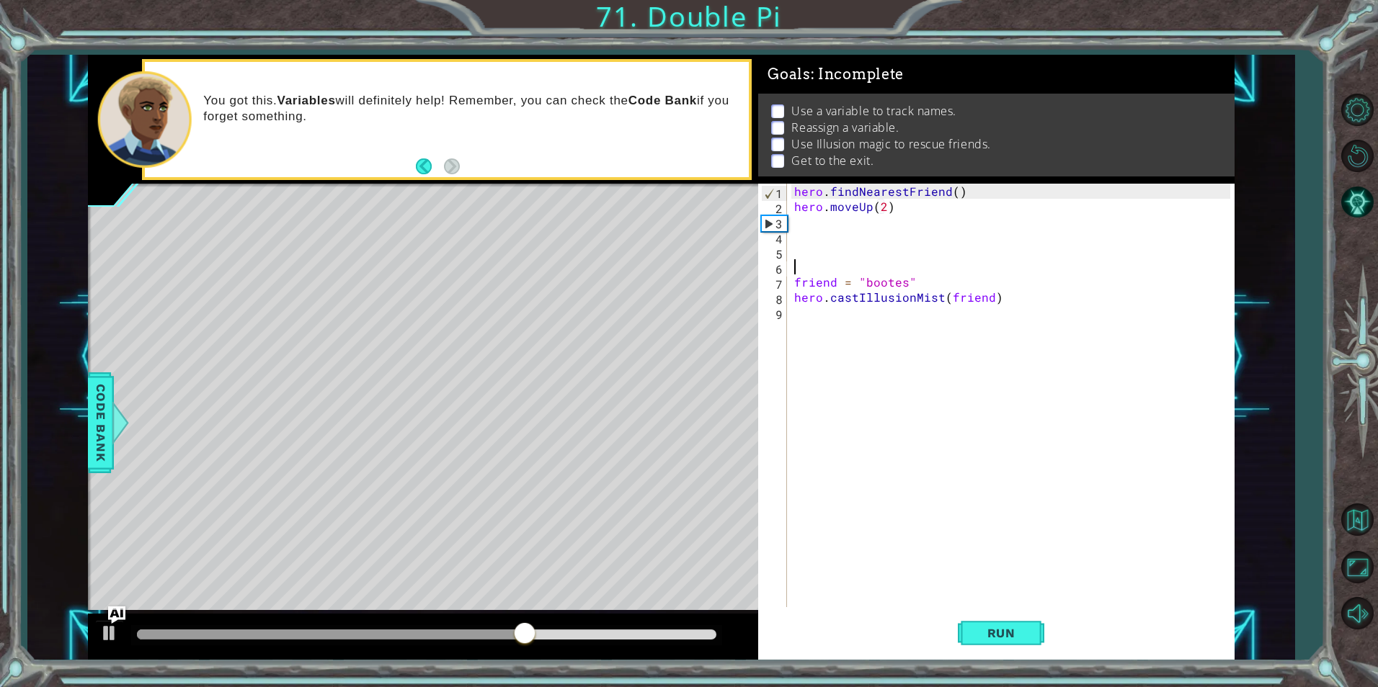
click at [803, 222] on div "hero . findNearestFriend ( ) hero . moveUp ( 2 ) friend = "bootes" hero . castI…" at bounding box center [1013, 411] width 445 height 454
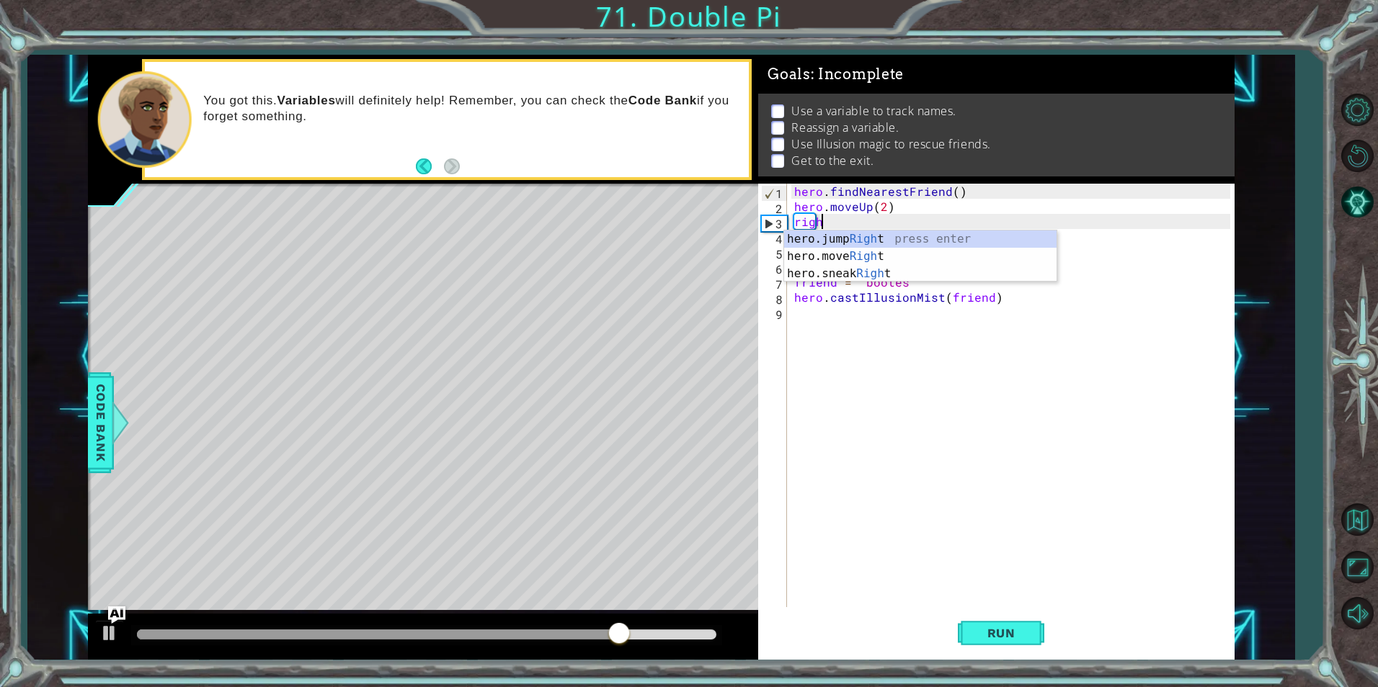
scroll to position [0, 1]
click at [871, 257] on div "hero.jump Right press enter hero.move Right press enter hero.sneak Right press …" at bounding box center [920, 274] width 272 height 86
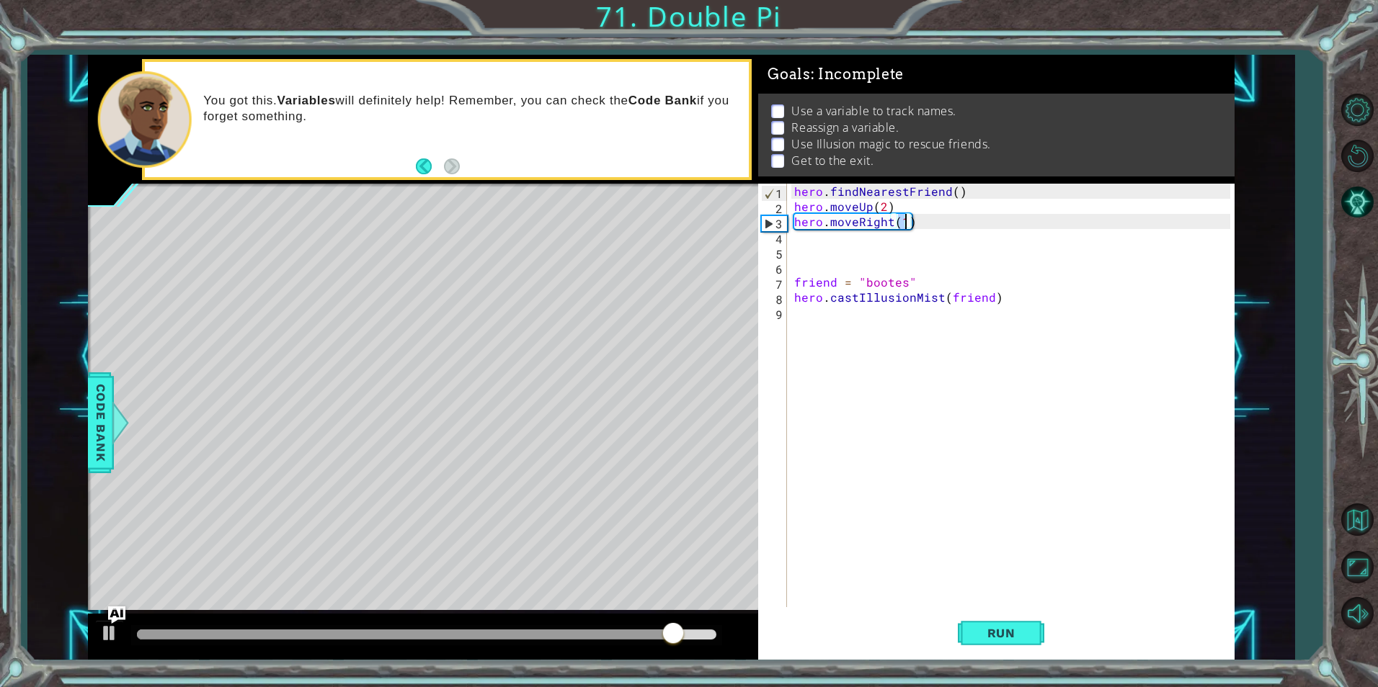
click at [902, 208] on div "hero . findNearestFriend ( ) hero . moveUp ( 2 ) hero . moveRight ( 1 ) friend …" at bounding box center [1013, 411] width 445 height 454
click at [974, 190] on div "hero . findNearestFriend ( ) hero . moveUp ( 2 ) hero . moveRight ( 1 ) friend …" at bounding box center [1013, 411] width 445 height 454
type textarea "hero.findNearestFriend()"
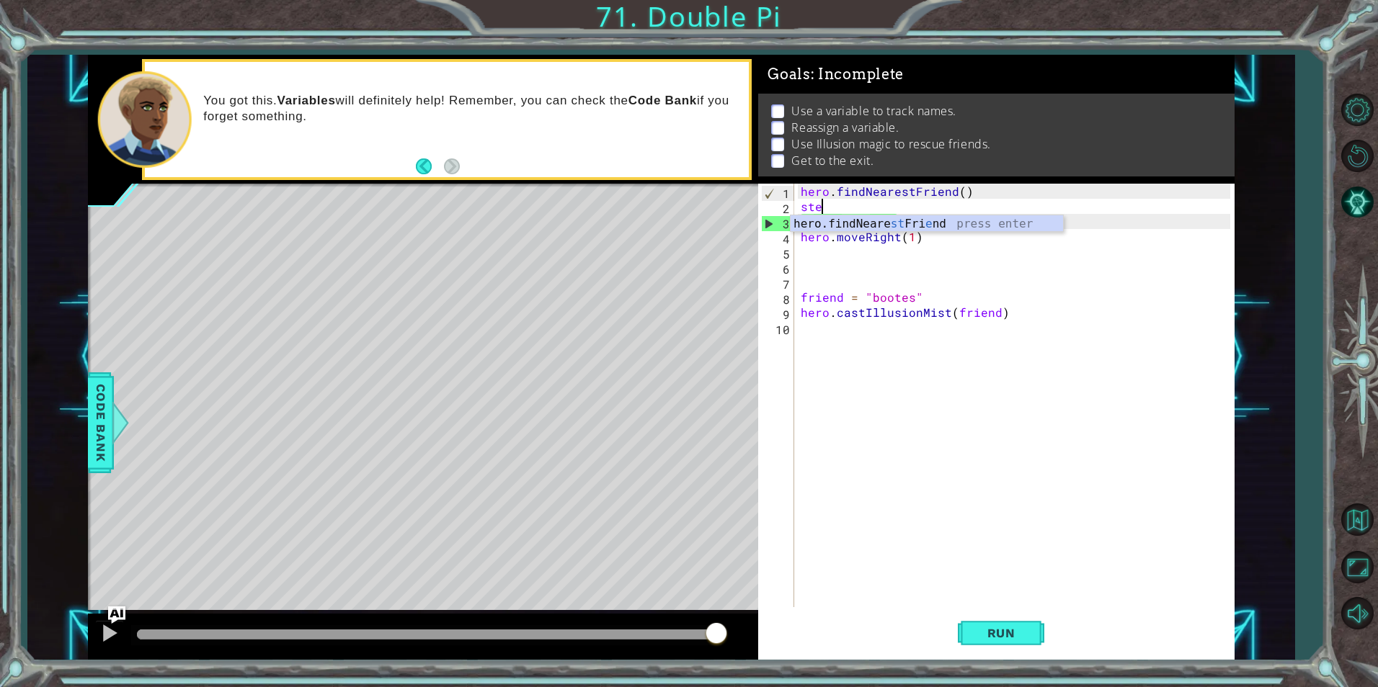
scroll to position [0, 0]
type textarea "s"
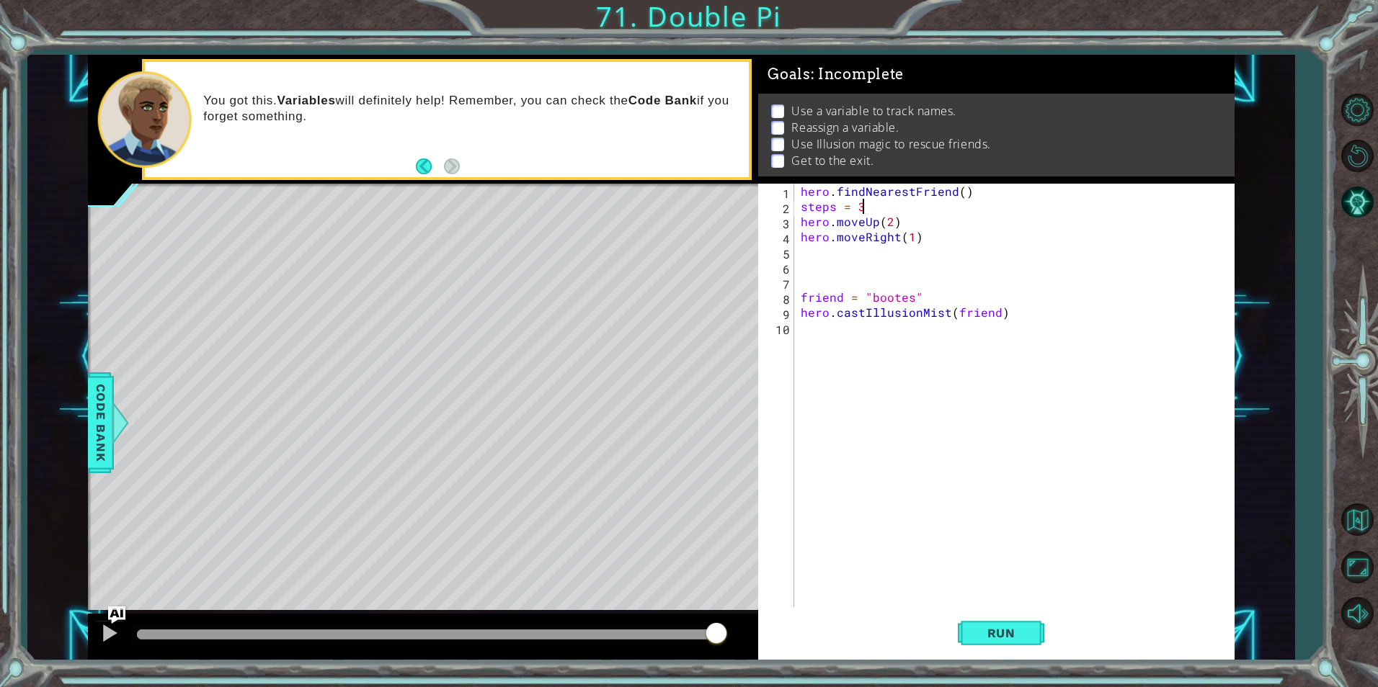
scroll to position [0, 3]
click at [1006, 638] on span "Run" at bounding box center [1001, 633] width 57 height 14
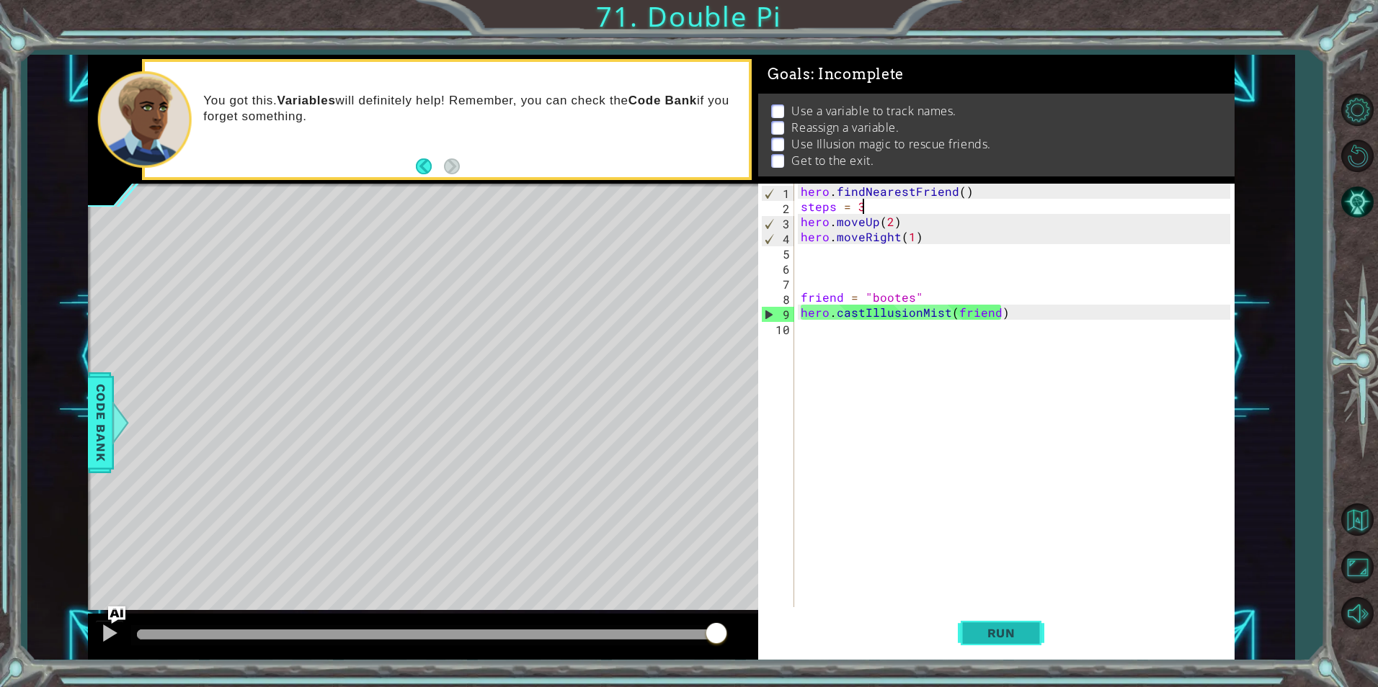
click at [1008, 634] on span "Run" at bounding box center [1001, 633] width 57 height 14
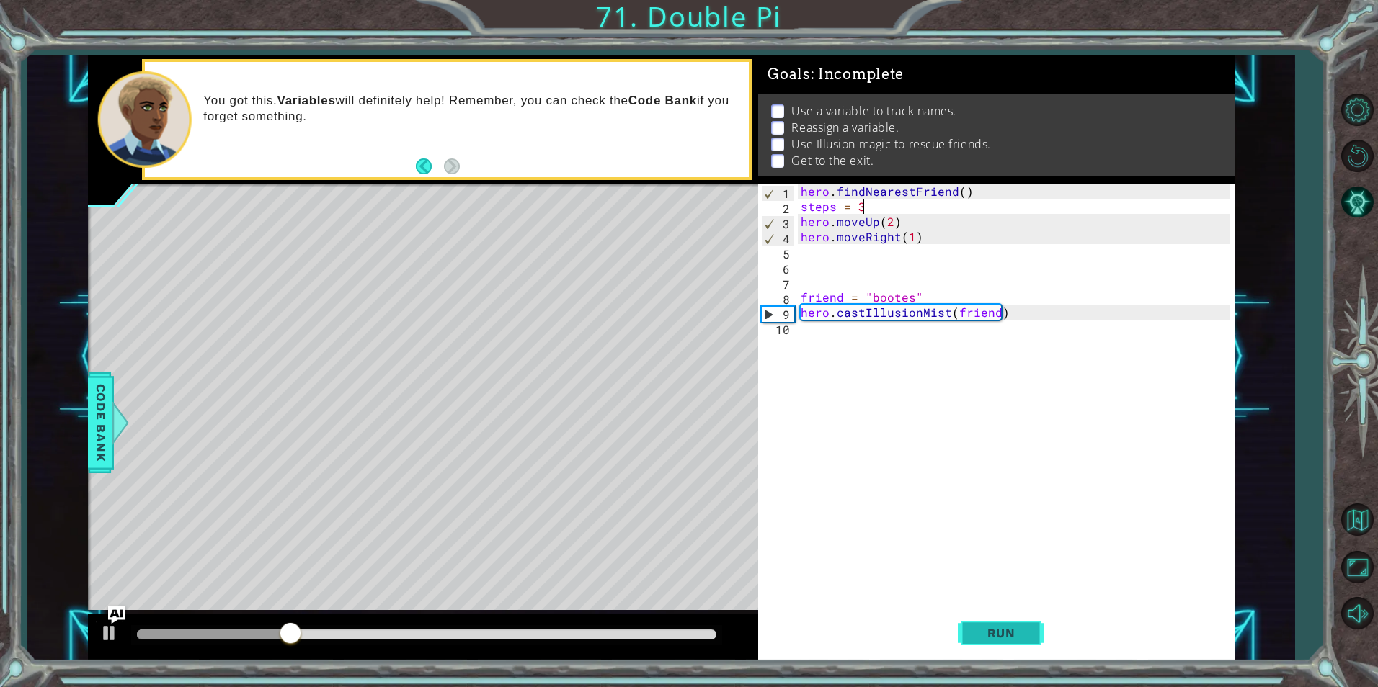
click at [1009, 634] on span "Run" at bounding box center [1001, 633] width 57 height 14
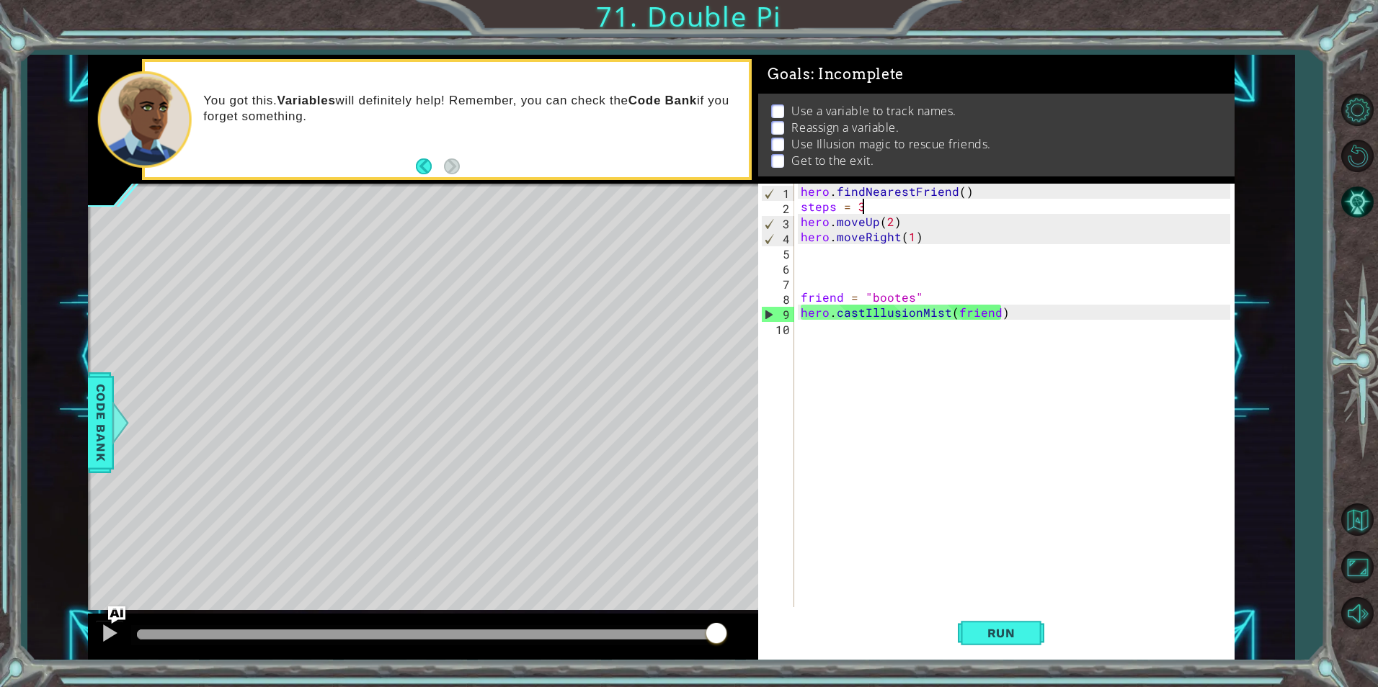
click at [859, 244] on div "hero . findNearestFriend ( ) steps = 3 hero . moveUp ( 2 ) hero . moveRight ( 1…" at bounding box center [1017, 411] width 439 height 454
type textarea "hero.moveRight(1)"
click at [878, 257] on div "hero . findNearestFriend ( ) steps = 3 hero . moveUp ( 2 ) hero . moveRight ( 1…" at bounding box center [1017, 411] width 439 height 454
click at [909, 236] on div "hero . findNearestFriend ( ) steps = 3 hero . moveUp ( 2 ) hero . moveRight ( 1…" at bounding box center [1017, 411] width 439 height 454
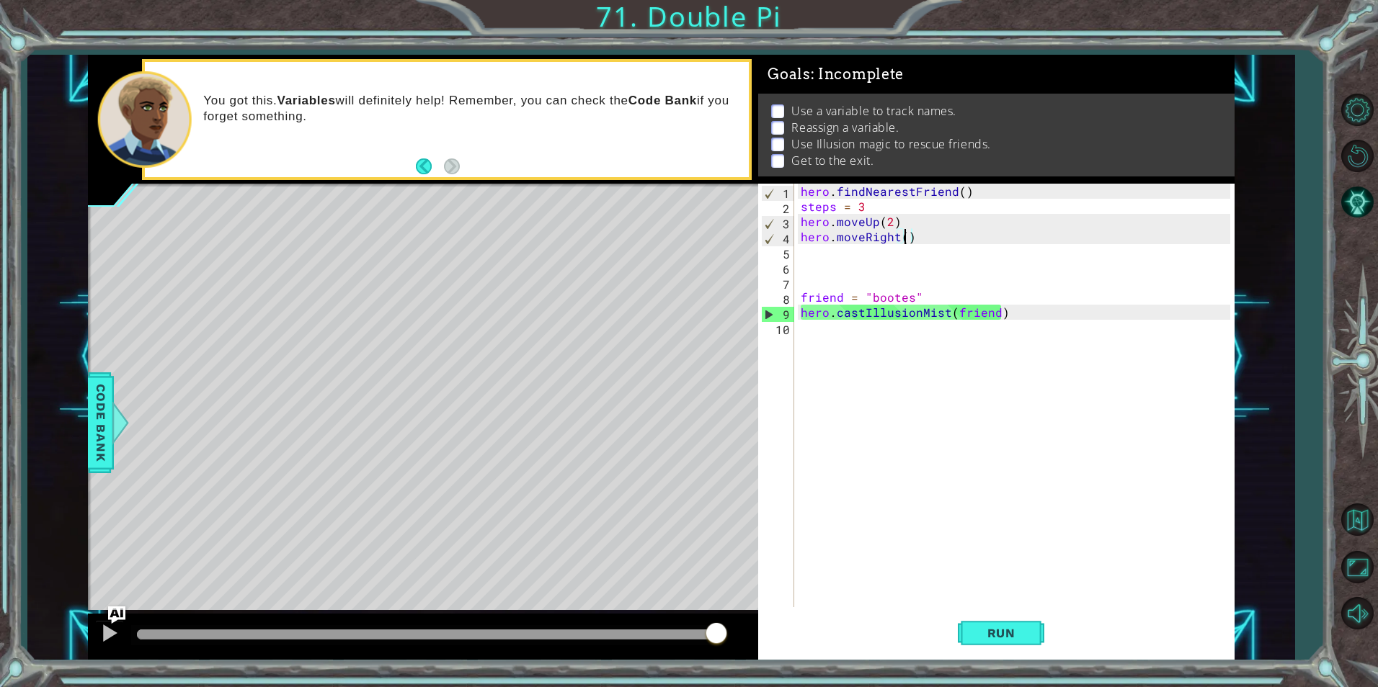
type textarea "hero.moveRight(2)"
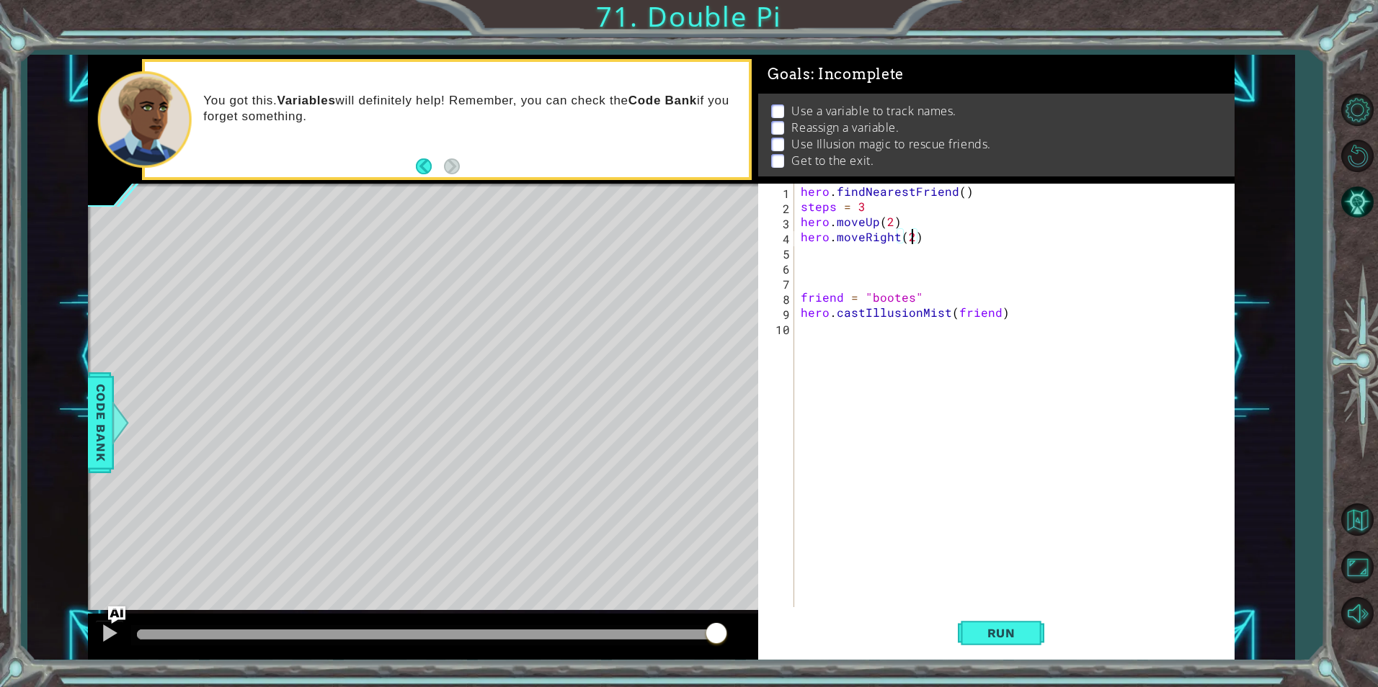
click at [880, 260] on div "hero . findNearestFriend ( ) steps = 3 hero . moveUp ( 2 ) hero . moveRight ( 2…" at bounding box center [1017, 411] width 439 height 454
click at [876, 257] on div "hero . findNearestFriend ( ) steps = 3 hero . moveUp ( 2 ) hero . moveRight ( 2…" at bounding box center [1017, 411] width 439 height 454
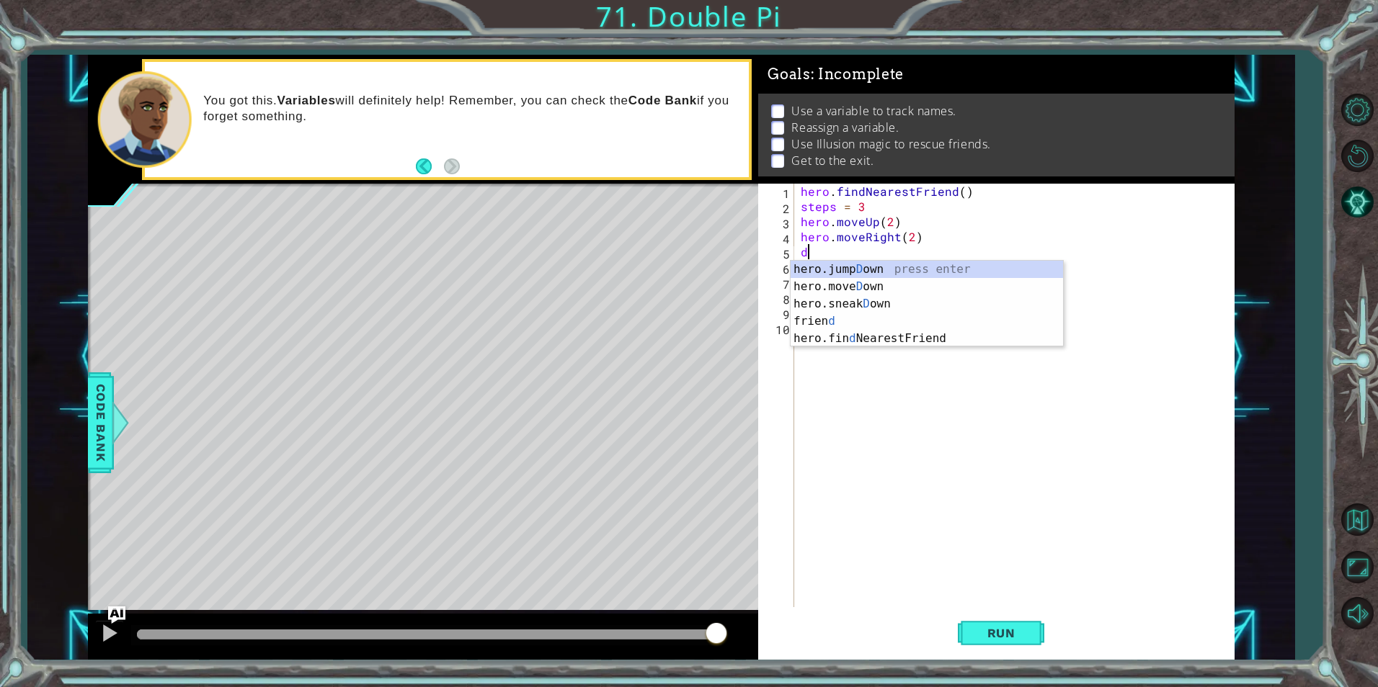
scroll to position [0, 1]
click at [881, 280] on div "hero.jump Down press enter hero.move Down press enter hero.sneak Down press ent…" at bounding box center [927, 304] width 272 height 86
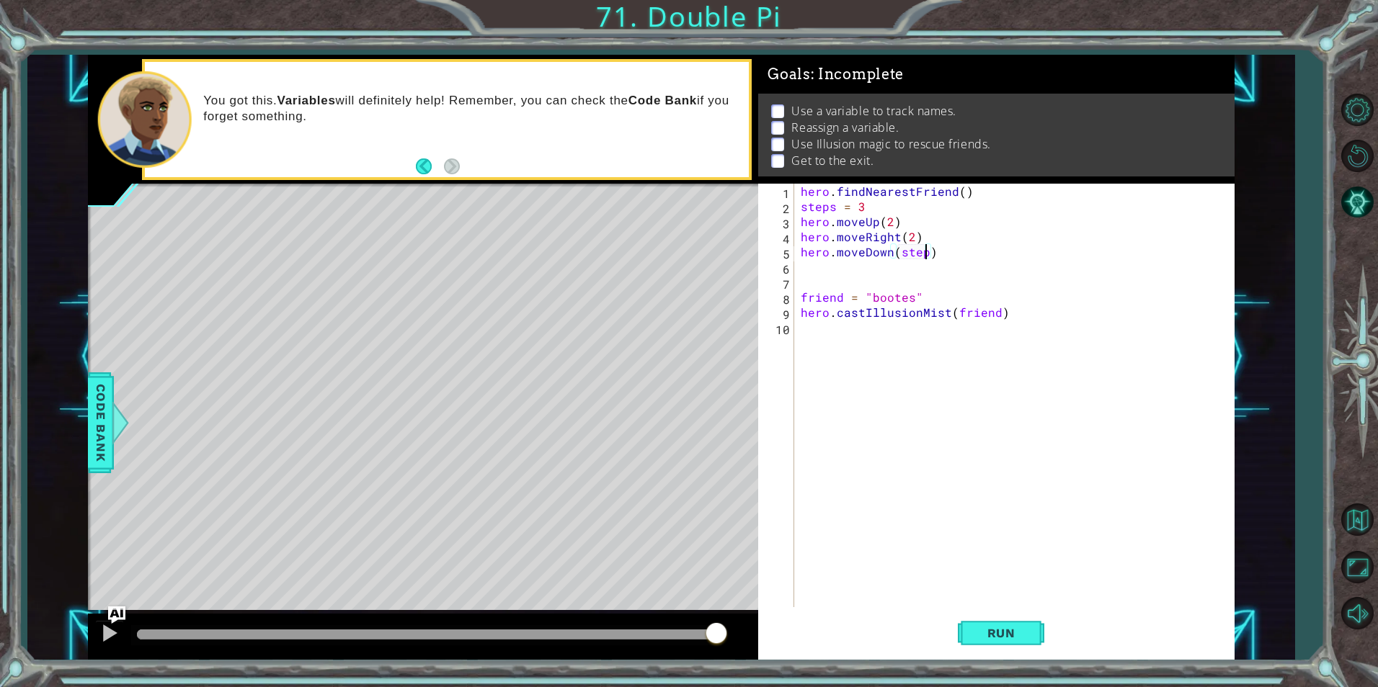
scroll to position [0, 8]
click at [1018, 633] on span "Run" at bounding box center [1001, 633] width 57 height 14
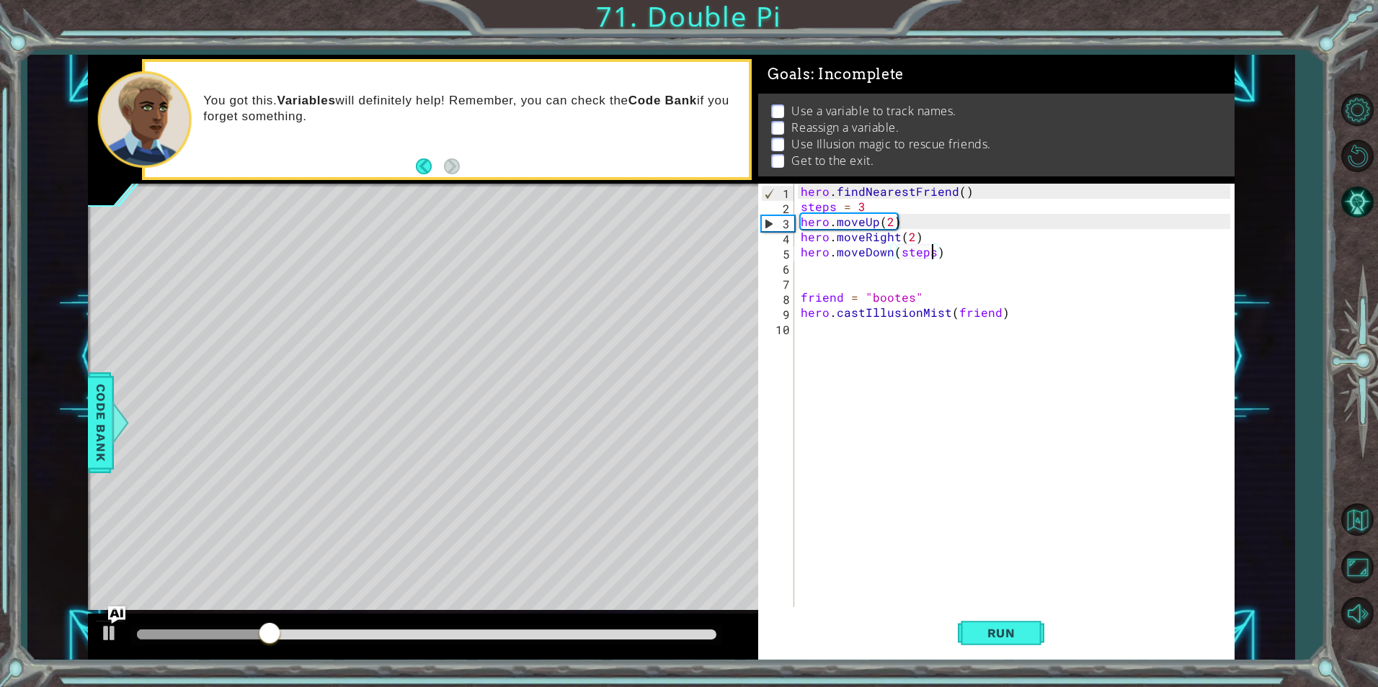
click at [910, 300] on div "hero . findNearestFriend ( ) steps = 3 hero . moveUp ( 2 ) hero . moveRight ( 2…" at bounding box center [1017, 411] width 439 height 454
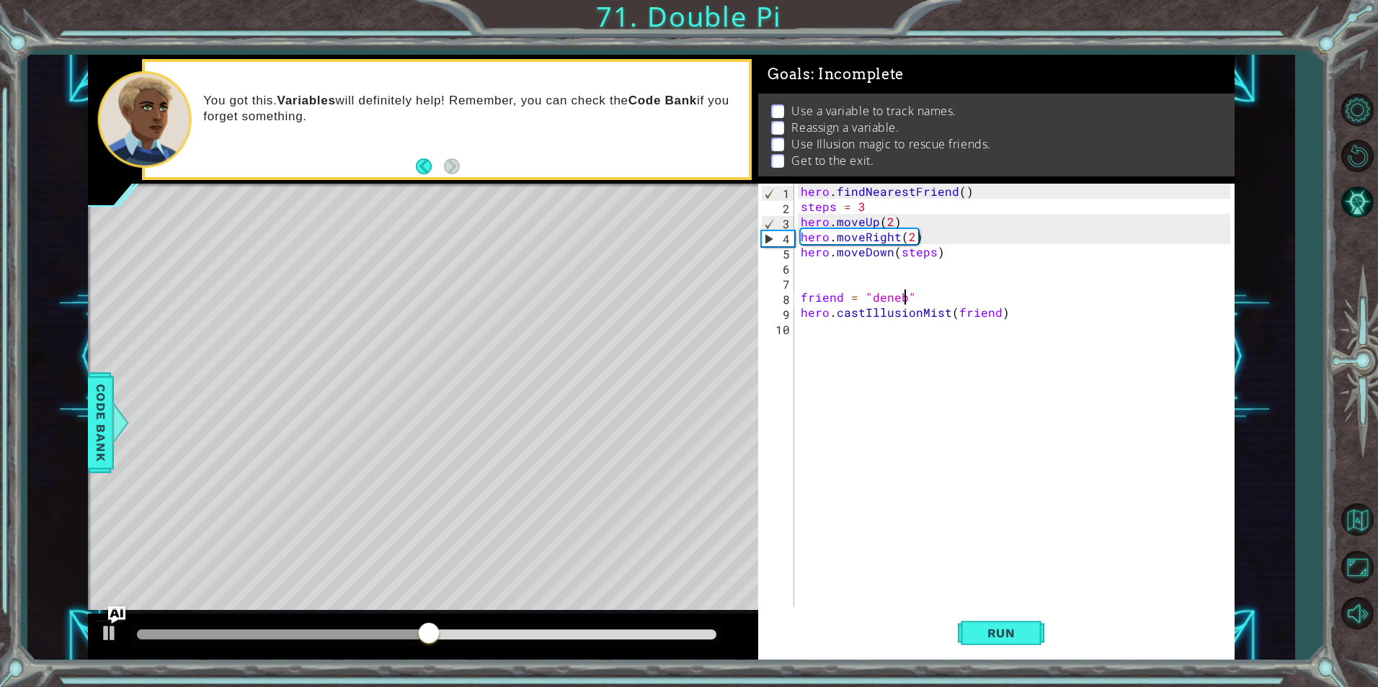
scroll to position [0, 6]
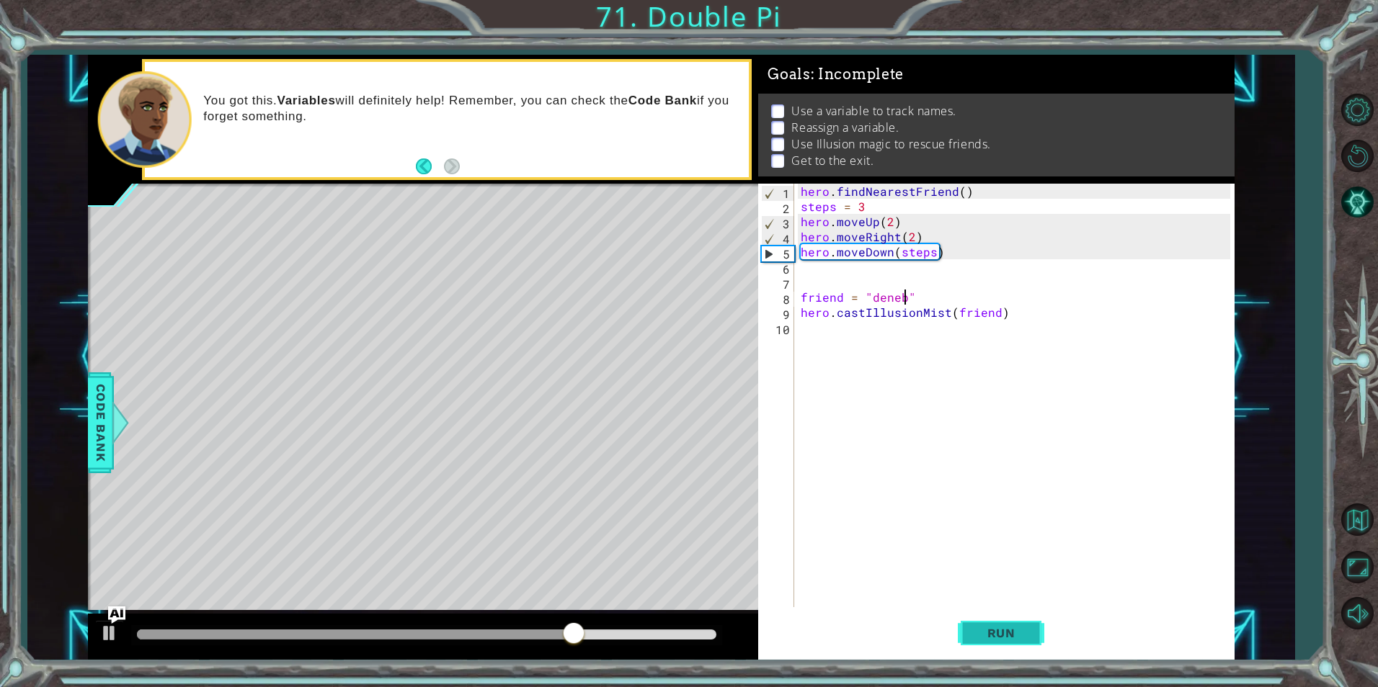
click at [1008, 635] on span "Run" at bounding box center [1001, 633] width 57 height 14
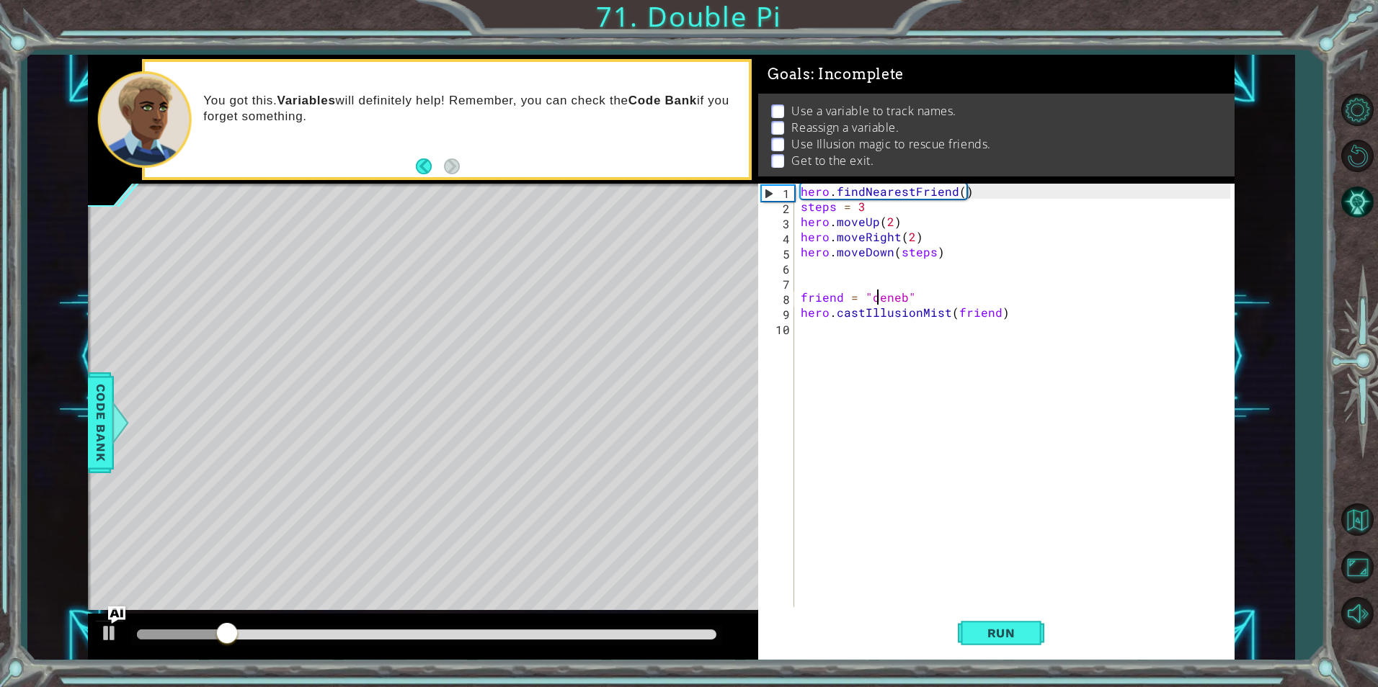
click at [876, 297] on div "hero . findNearestFriend ( ) steps = 3 hero . moveUp ( 2 ) hero . moveRight ( 2…" at bounding box center [1017, 411] width 439 height 454
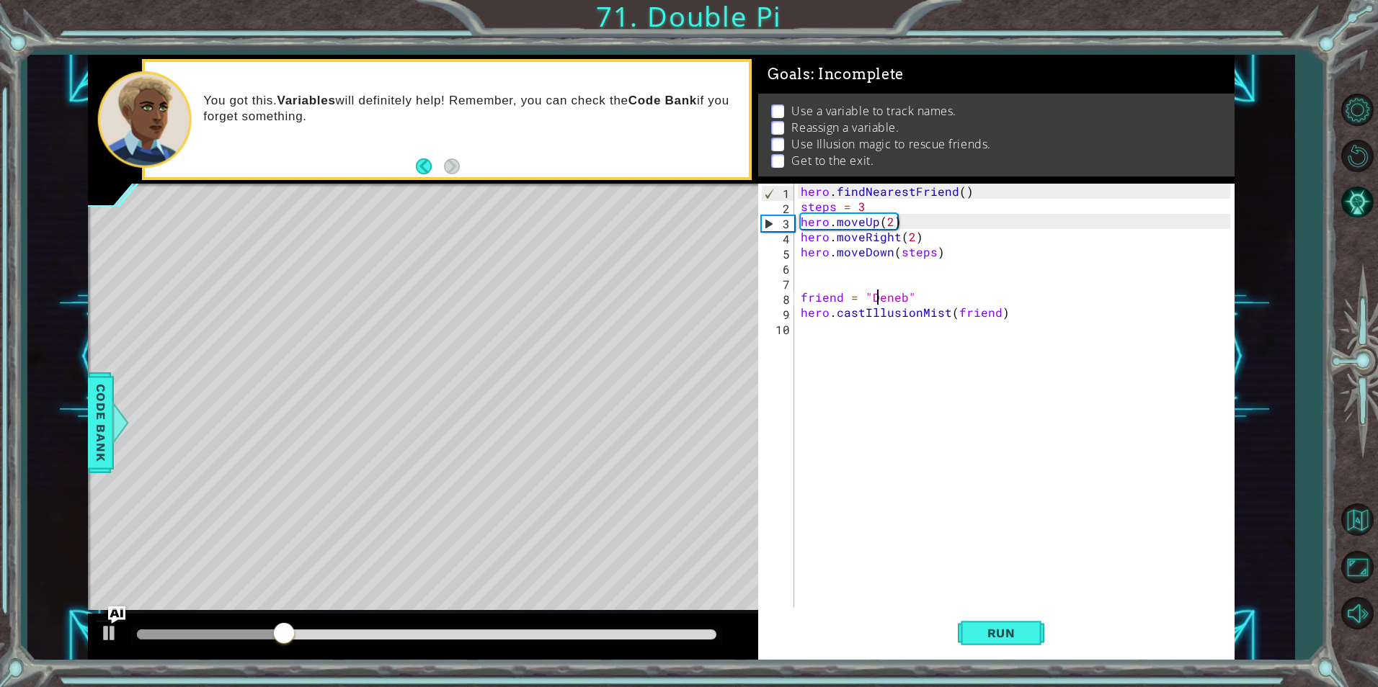
scroll to position [0, 5]
click at [999, 631] on span "Run" at bounding box center [1001, 633] width 57 height 14
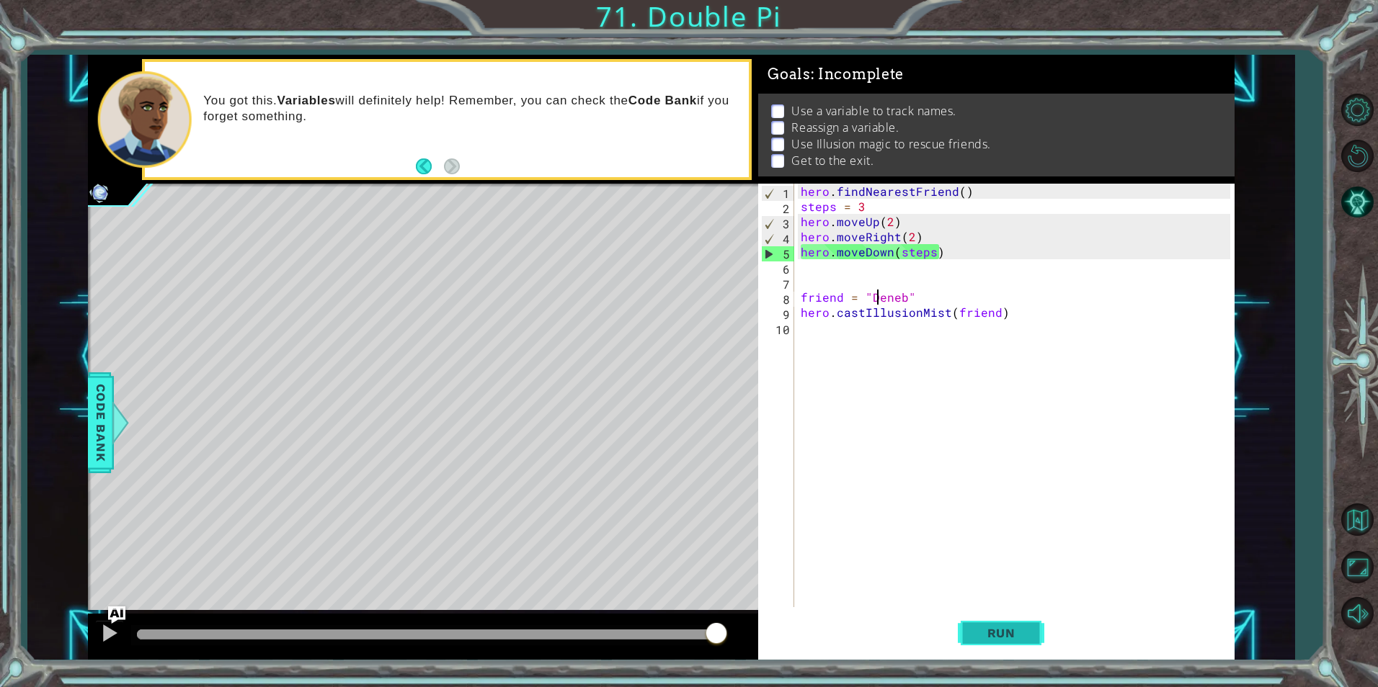
click at [993, 643] on button "Run" at bounding box center [1001, 634] width 86 height 48
click at [933, 253] on div "hero . findNearestFriend ( ) steps = 3 hero . moveUp ( 2 ) hero . moveRight ( 2…" at bounding box center [1017, 411] width 439 height 454
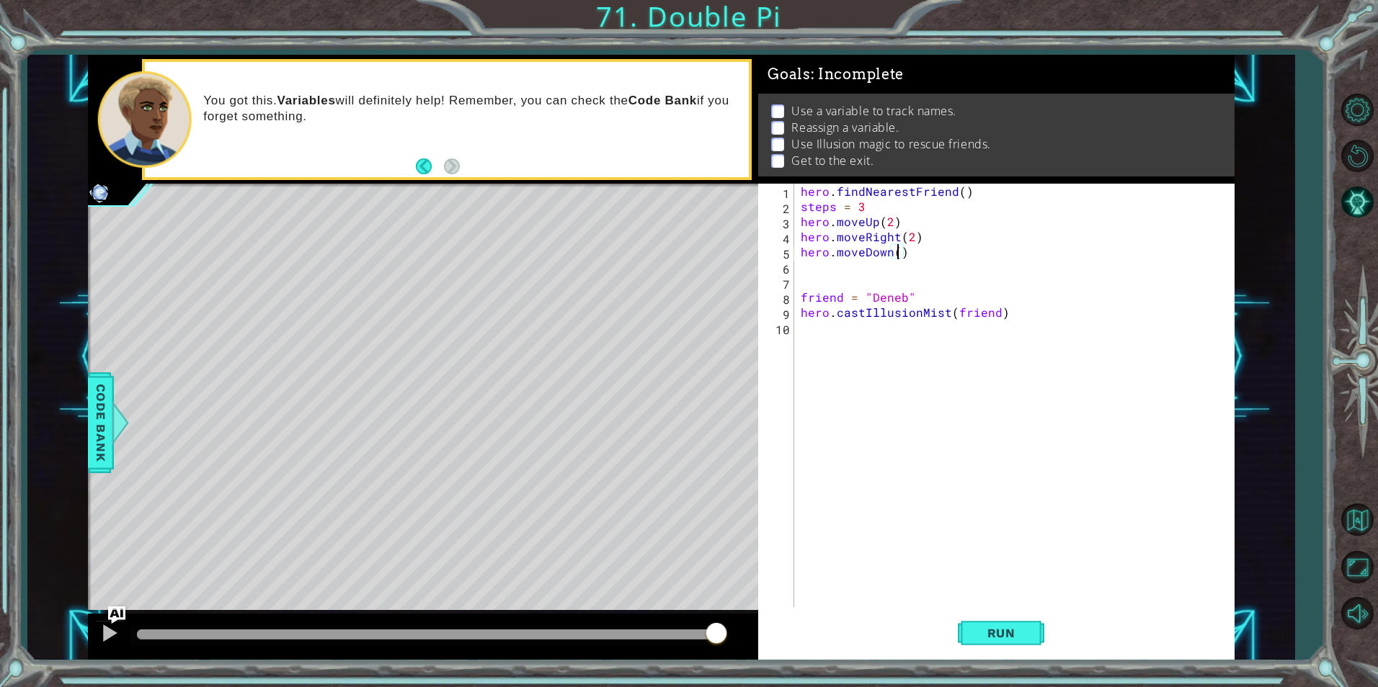
scroll to position [0, 6]
type textarea "hero.moveDown(2)"
click at [997, 638] on span "Run" at bounding box center [1001, 633] width 57 height 14
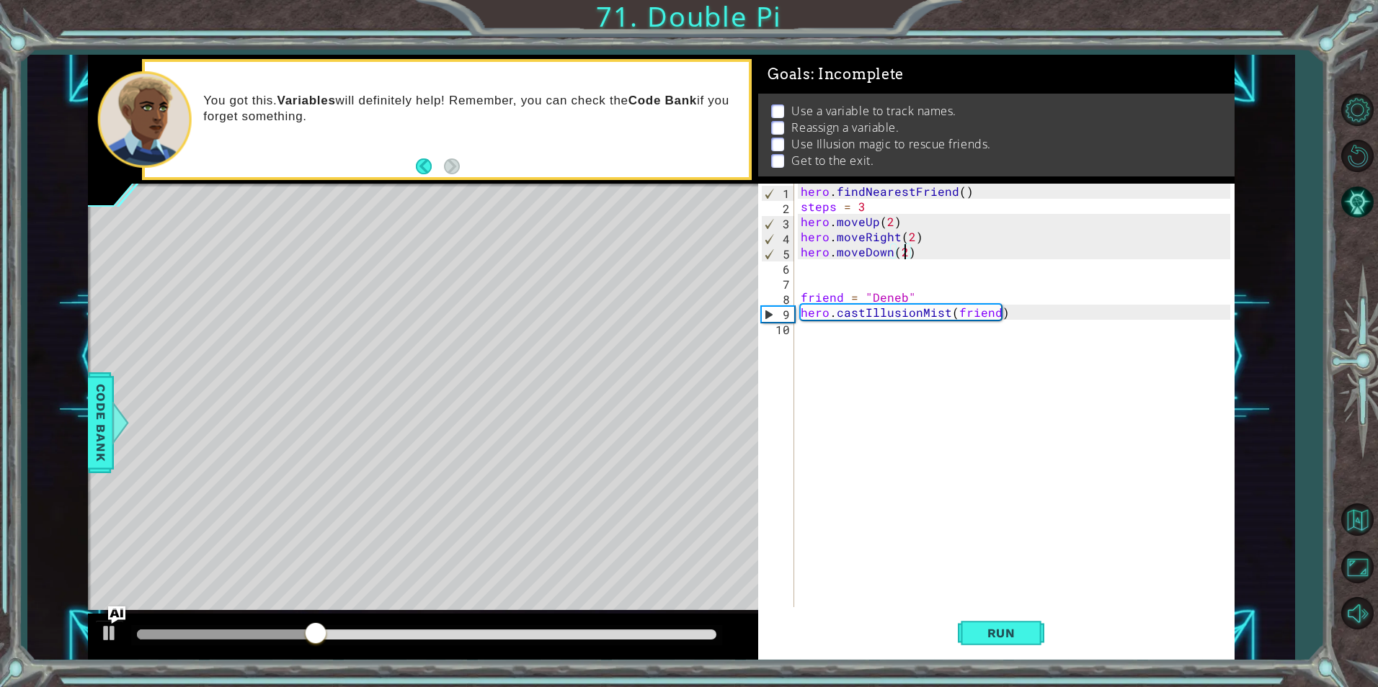
click at [889, 263] on div "hero . findNearestFriend ( ) steps = 3 hero . moveUp ( 2 ) hero . moveRight ( 2…" at bounding box center [1017, 411] width 439 height 454
click at [837, 340] on div "hero . findNearestFriend ( ) steps = 3 hero . moveUp ( 2 ) hero . moveRight ( 2…" at bounding box center [1017, 411] width 439 height 454
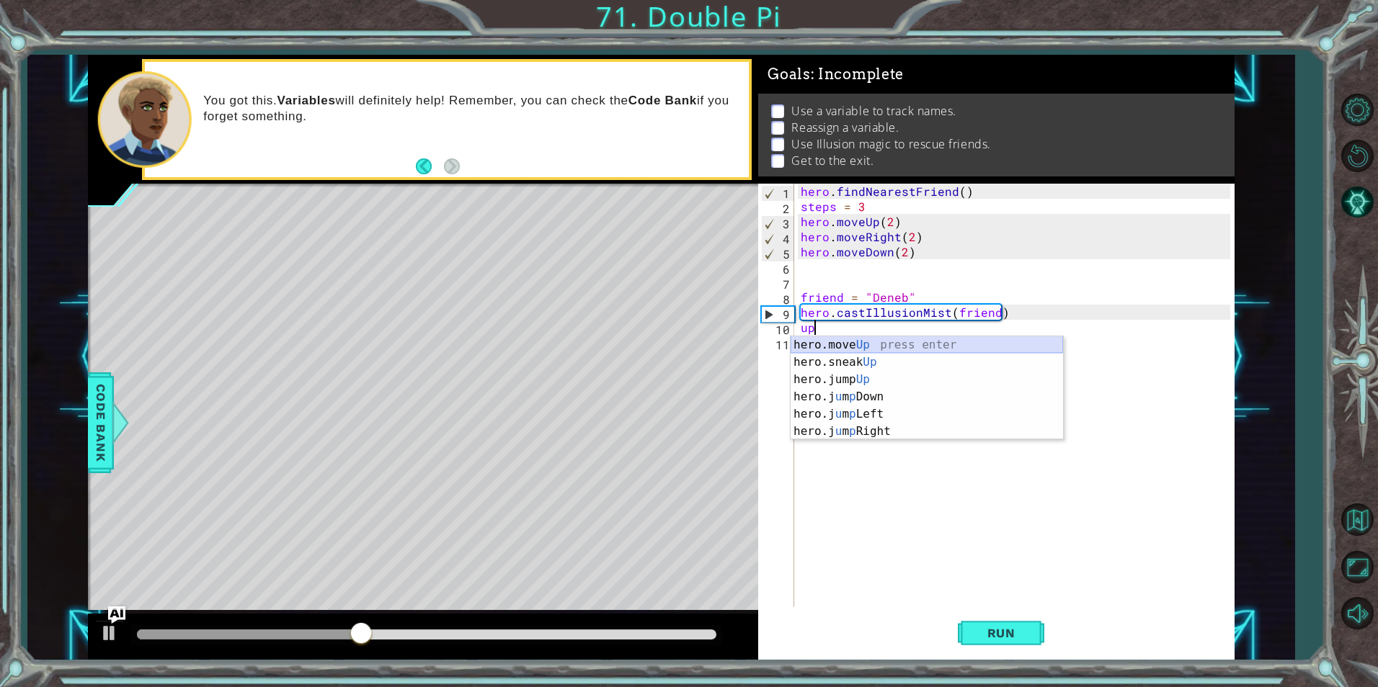
click at [855, 344] on div "hero.move Up press enter hero.sneak Up press enter hero.jump Up press enter her…" at bounding box center [927, 406] width 272 height 138
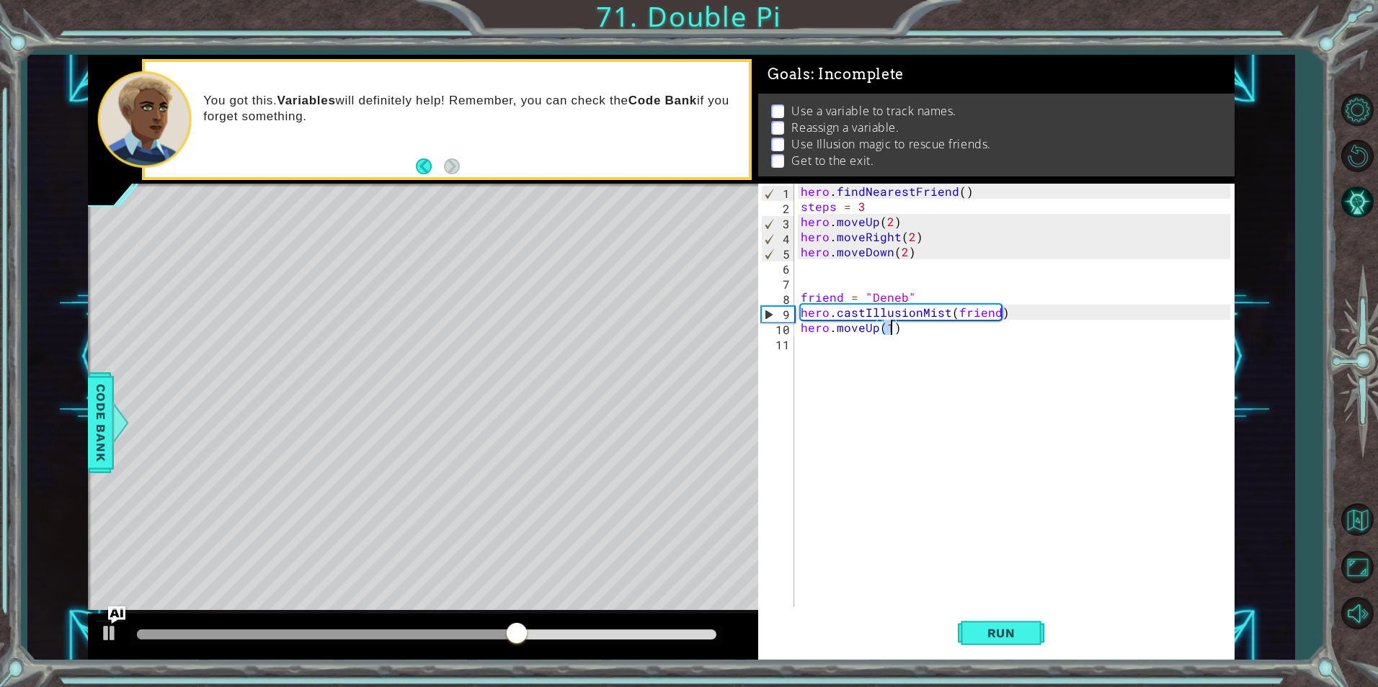
type textarea "hero.moveUp(4)"
click at [832, 344] on div "hero . findNearestFriend ( ) steps = 3 hero . moveUp ( 2 ) hero . moveRight ( 2…" at bounding box center [1017, 411] width 439 height 454
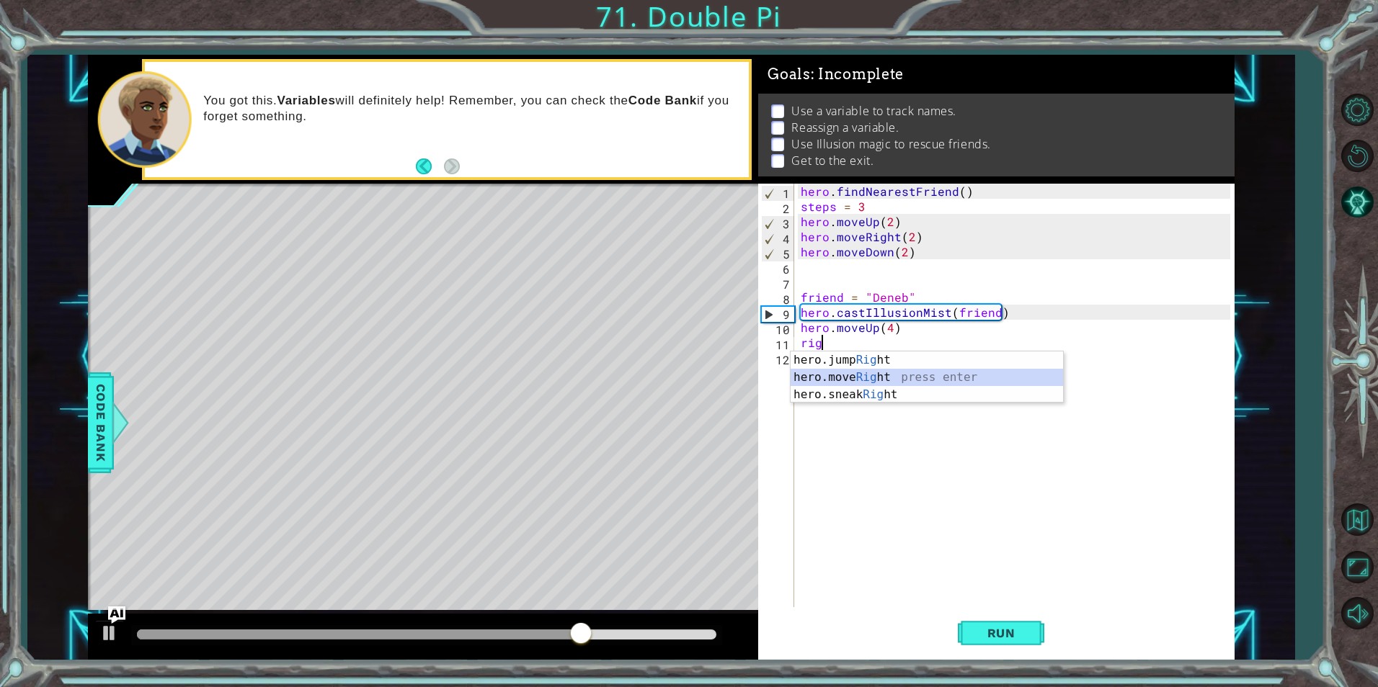
click at [908, 373] on div "hero.jump Rig ht press enter hero.move Rig ht press enter hero.sneak Rig ht pre…" at bounding box center [927, 395] width 272 height 86
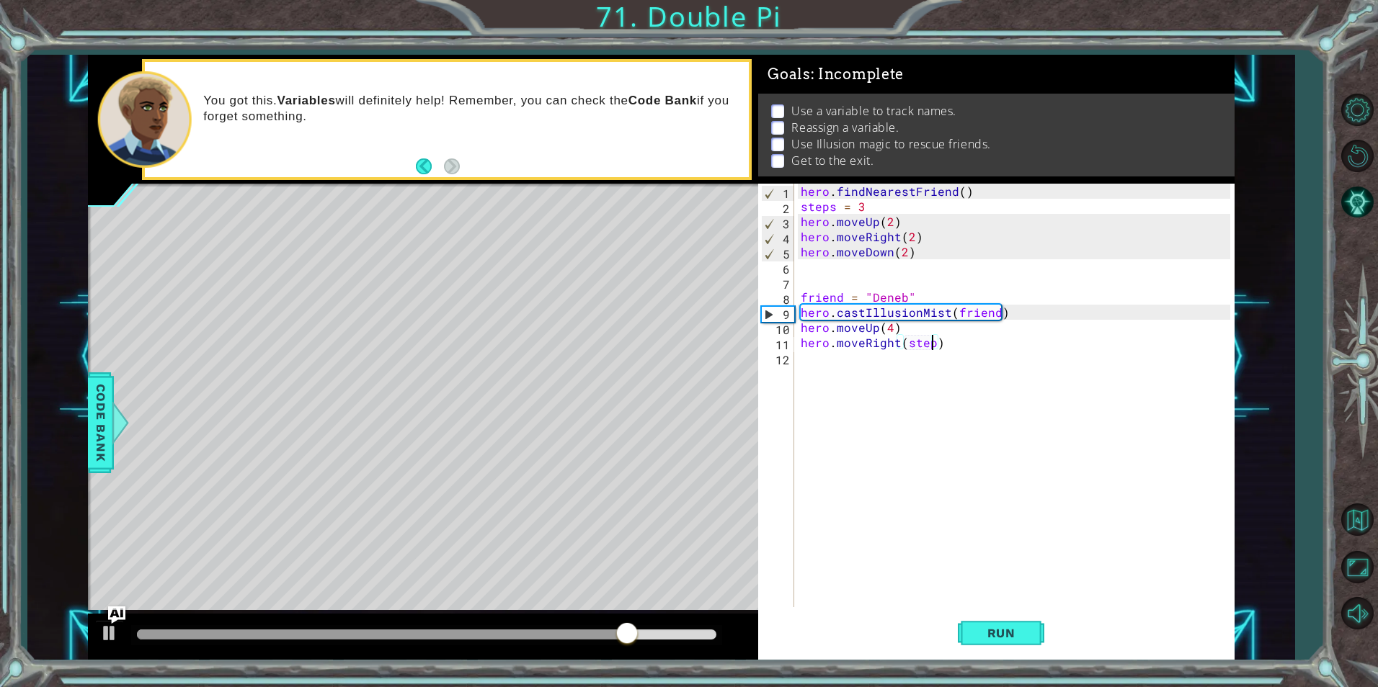
scroll to position [0, 9]
type textarea "hero.moveRight(steps)"
click at [909, 356] on div "hero . findNearestFriend ( ) steps = 3 hero . moveUp ( 2 ) hero . moveRight ( 2…" at bounding box center [1017, 411] width 439 height 454
click at [1014, 630] on span "Run" at bounding box center [1001, 633] width 57 height 14
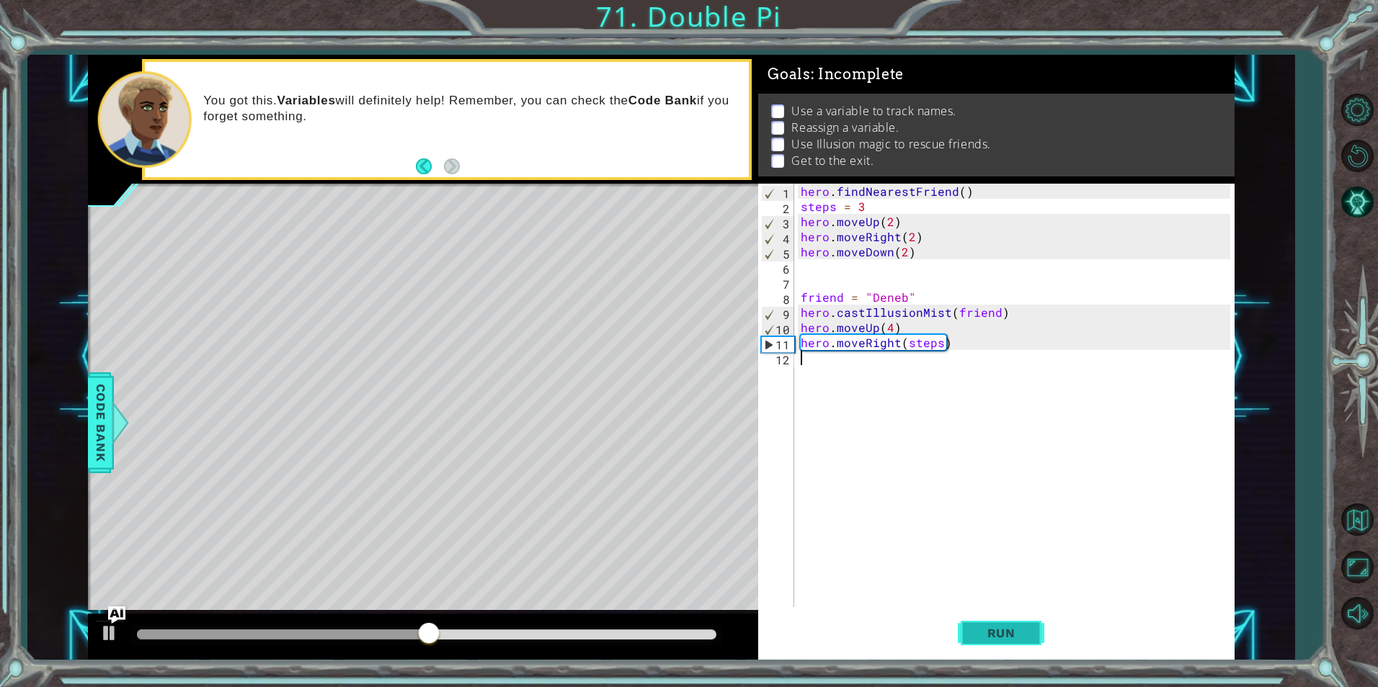
click at [1020, 627] on span "Run" at bounding box center [1001, 633] width 57 height 14
click at [892, 328] on div "hero . findNearestFriend ( ) steps = 3 hero . moveUp ( 2 ) hero . moveRight ( 2…" at bounding box center [1017, 411] width 439 height 454
type textarea "hero.moveUp(steps)"
click at [1008, 628] on span "Run" at bounding box center [1001, 633] width 57 height 14
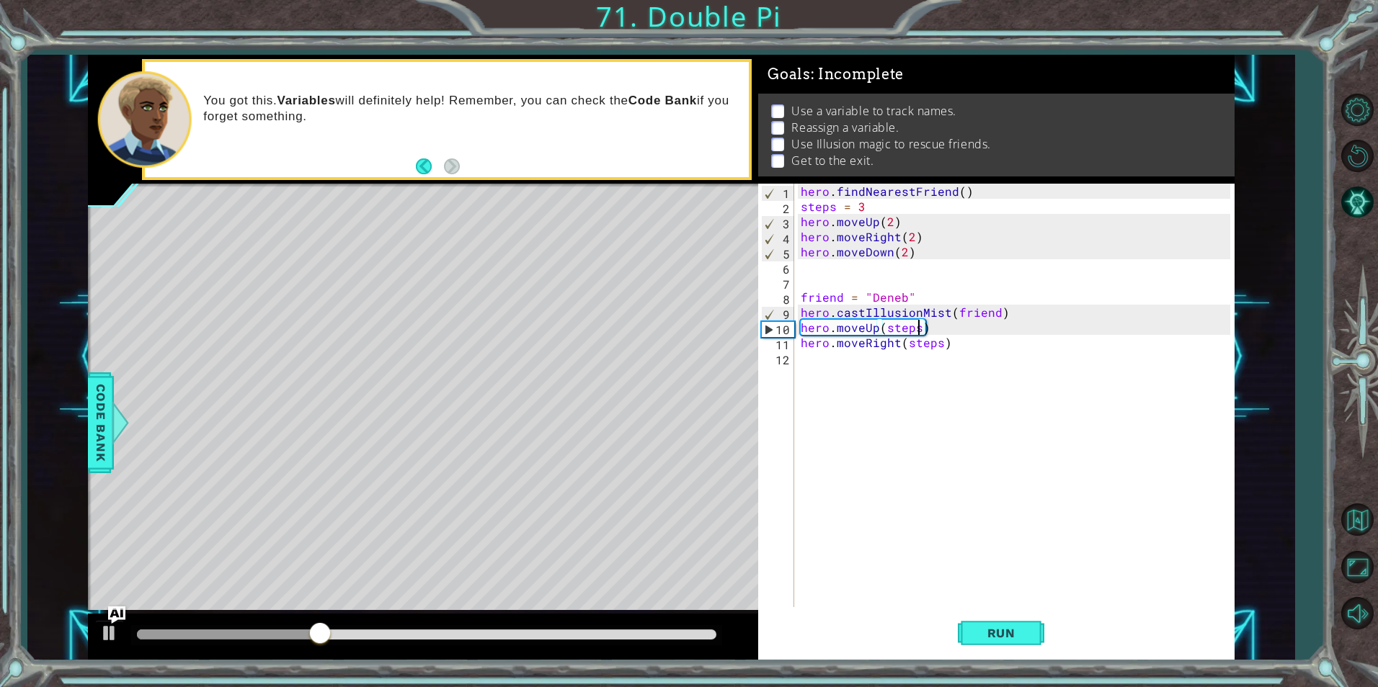
click at [853, 356] on div "hero . findNearestFriend ( ) steps = 3 hero . moveUp ( 2 ) hero . moveRight ( 2…" at bounding box center [1017, 411] width 439 height 454
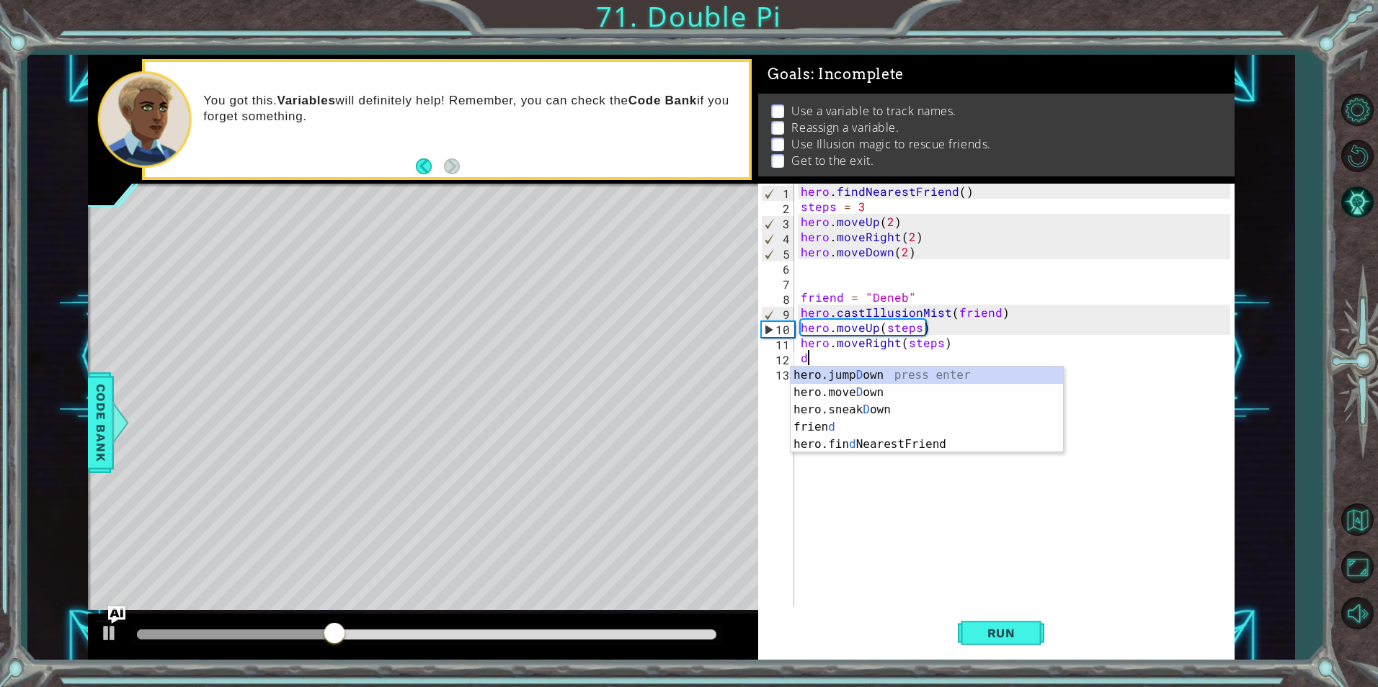
scroll to position [0, 1]
click at [868, 388] on div "hero.jump Dow n press enter hero.move Dow n press enter hero.sneak Dow n press …" at bounding box center [927, 410] width 272 height 86
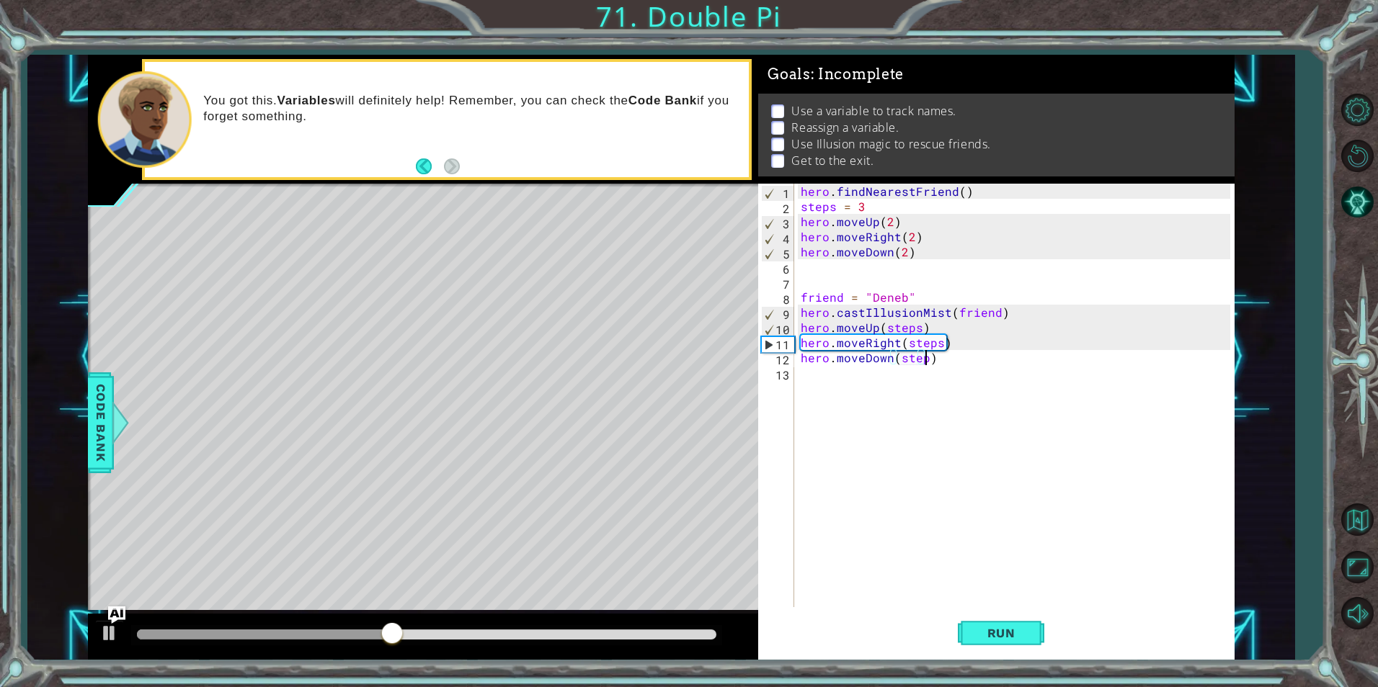
type textarea "hero.moveDown(steps)"
click at [929, 388] on div "hero . findNearestFriend ( ) steps = 3 hero . moveUp ( 2 ) hero . moveRight ( 2…" at bounding box center [1017, 411] width 439 height 454
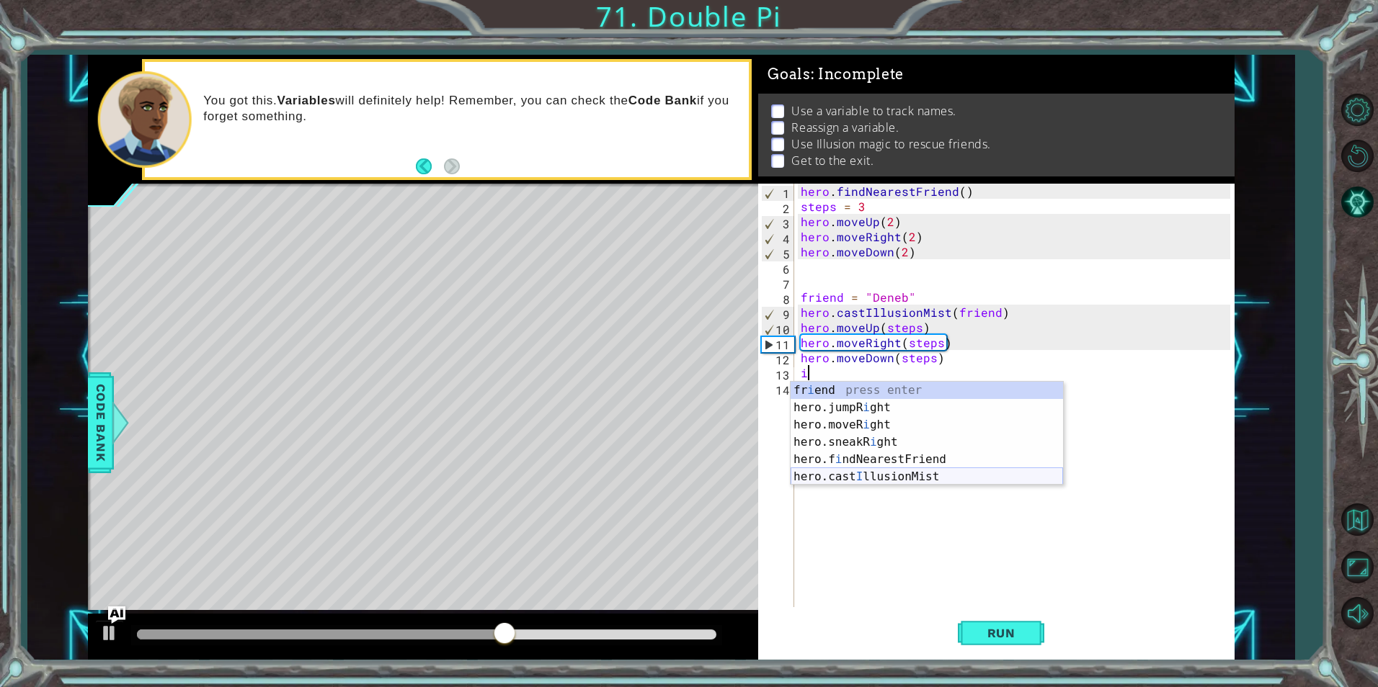
click at [888, 474] on div "fr i end press enter hero.jumpR i ght press enter hero.moveR i ght press enter …" at bounding box center [927, 451] width 272 height 138
type textarea "hero.castIllusionMist(friend)"
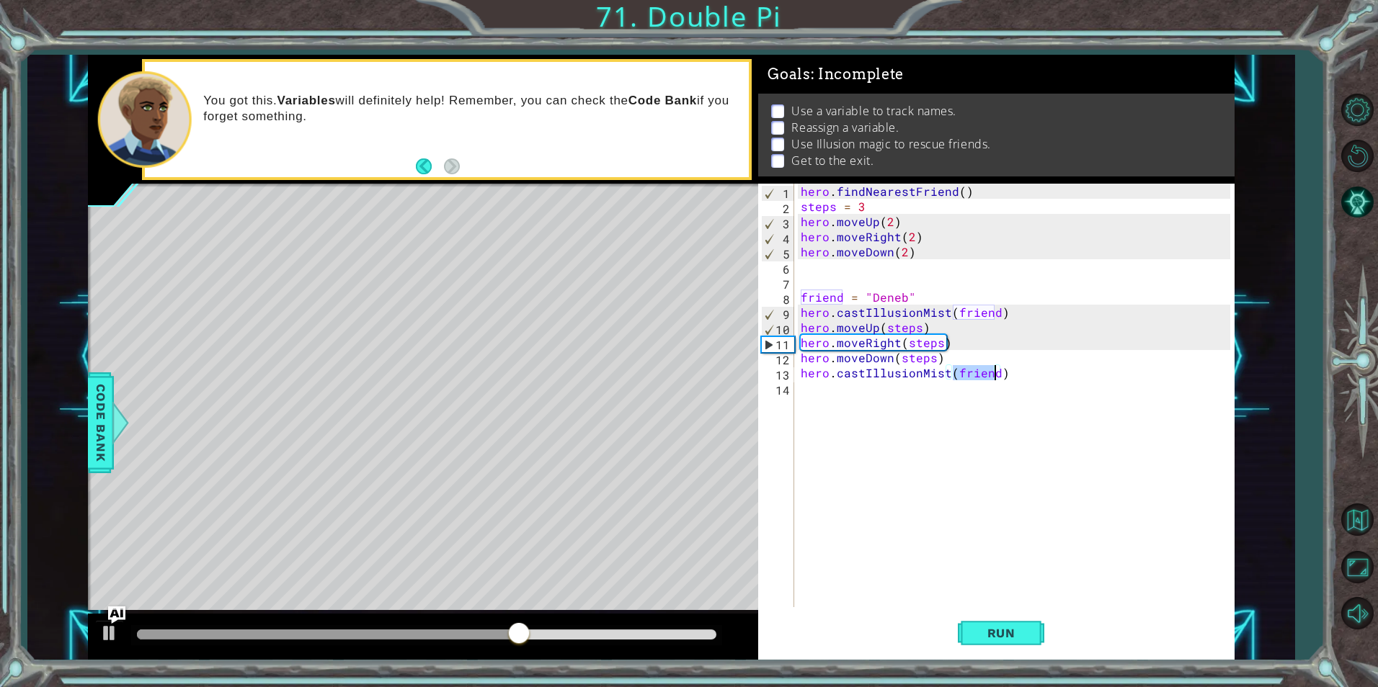
click at [937, 388] on div "hero . findNearestFriend ( ) steps = 3 hero . moveUp ( 2 ) hero . moveRight ( 2…" at bounding box center [1017, 411] width 439 height 454
click at [994, 372] on div "hero . findNearestFriend ( ) steps = 3 hero . moveUp ( 2 ) hero . moveRight ( 2…" at bounding box center [1017, 411] width 439 height 454
type textarea "hero.castIllusionMist(friend)"
click at [859, 393] on div "hero . findNearestFriend ( ) steps = 3 hero . moveUp ( 2 ) hero . moveRight ( 2…" at bounding box center [1017, 411] width 439 height 454
click at [976, 638] on span "Run" at bounding box center [1001, 633] width 57 height 14
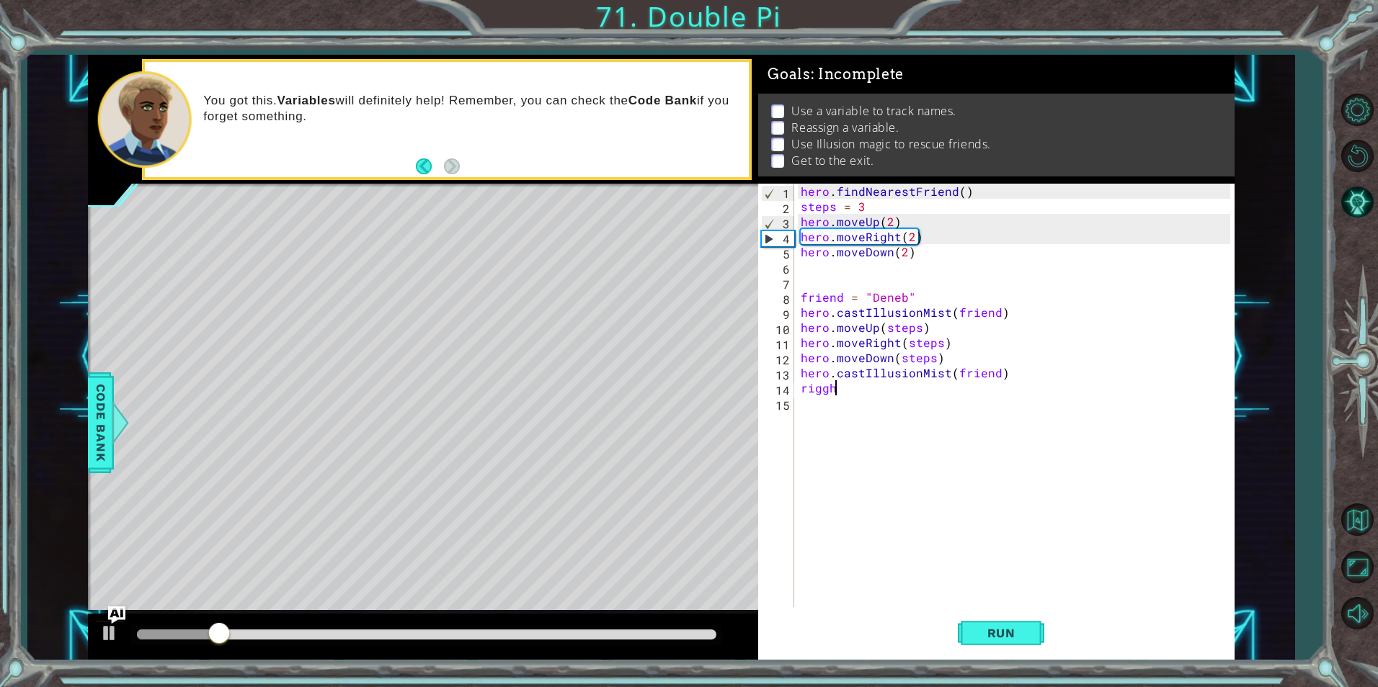
scroll to position [0, 1]
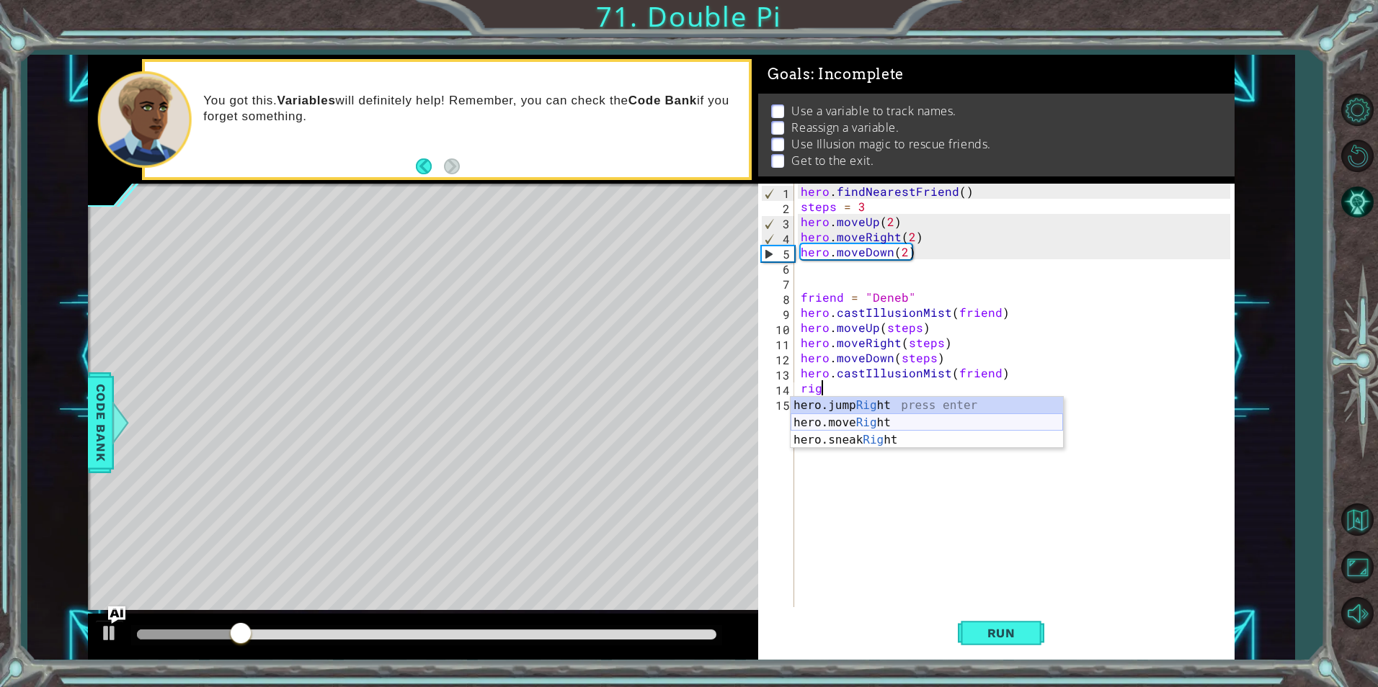
click at [889, 416] on div "hero.jump Rig ht press enter hero.move Rig ht press enter hero.sneak Rig ht pre…" at bounding box center [927, 440] width 272 height 86
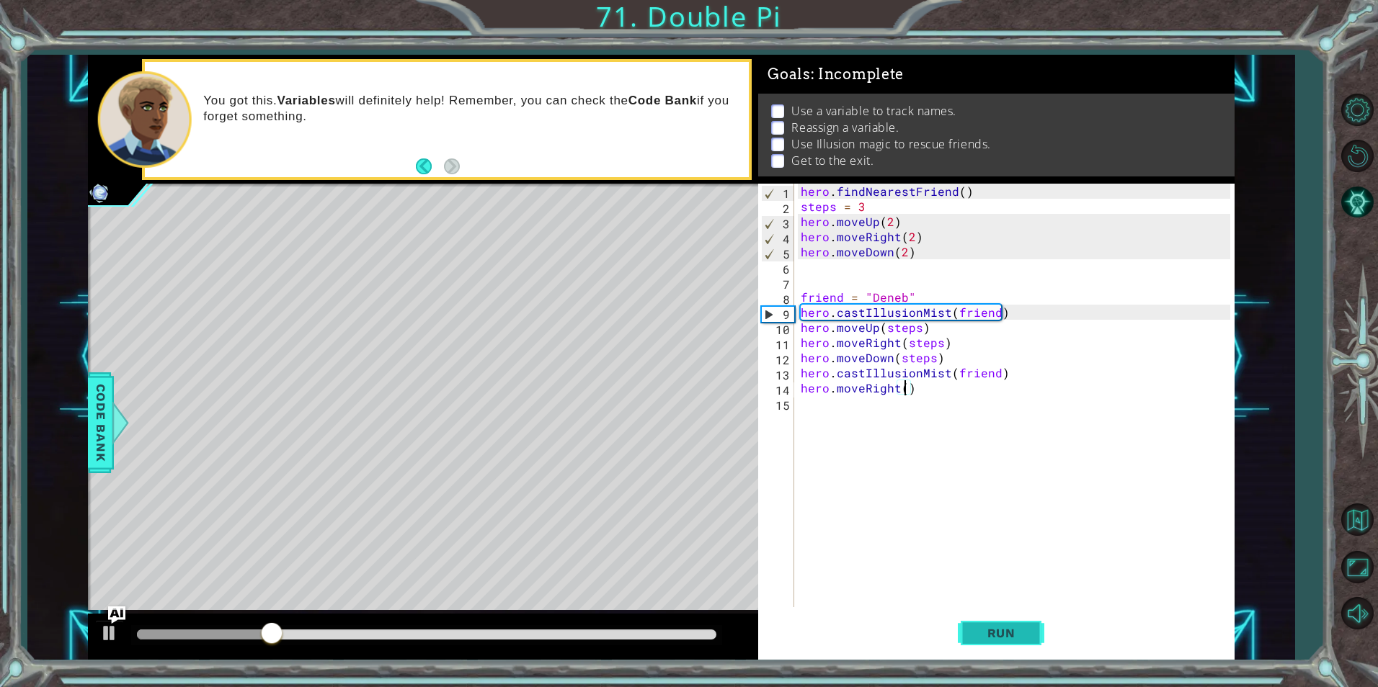
click at [991, 638] on span "Run" at bounding box center [1001, 633] width 57 height 14
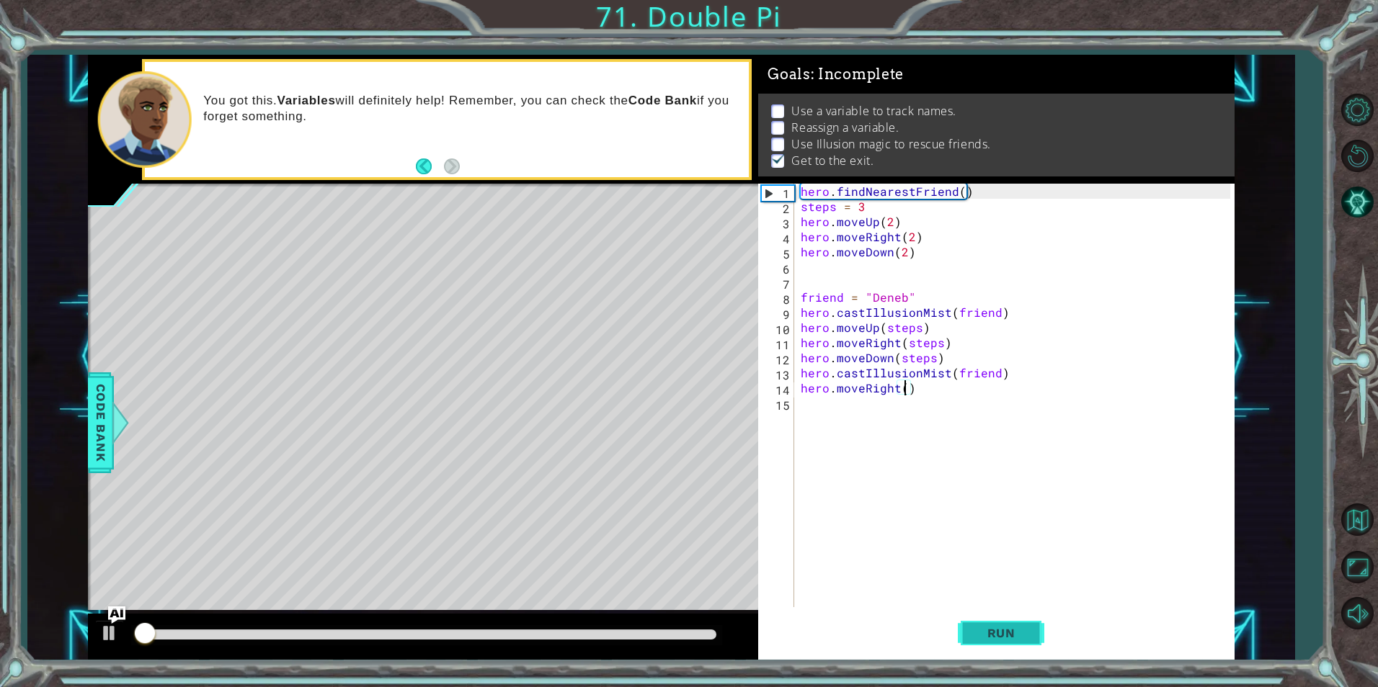
scroll to position [6, 0]
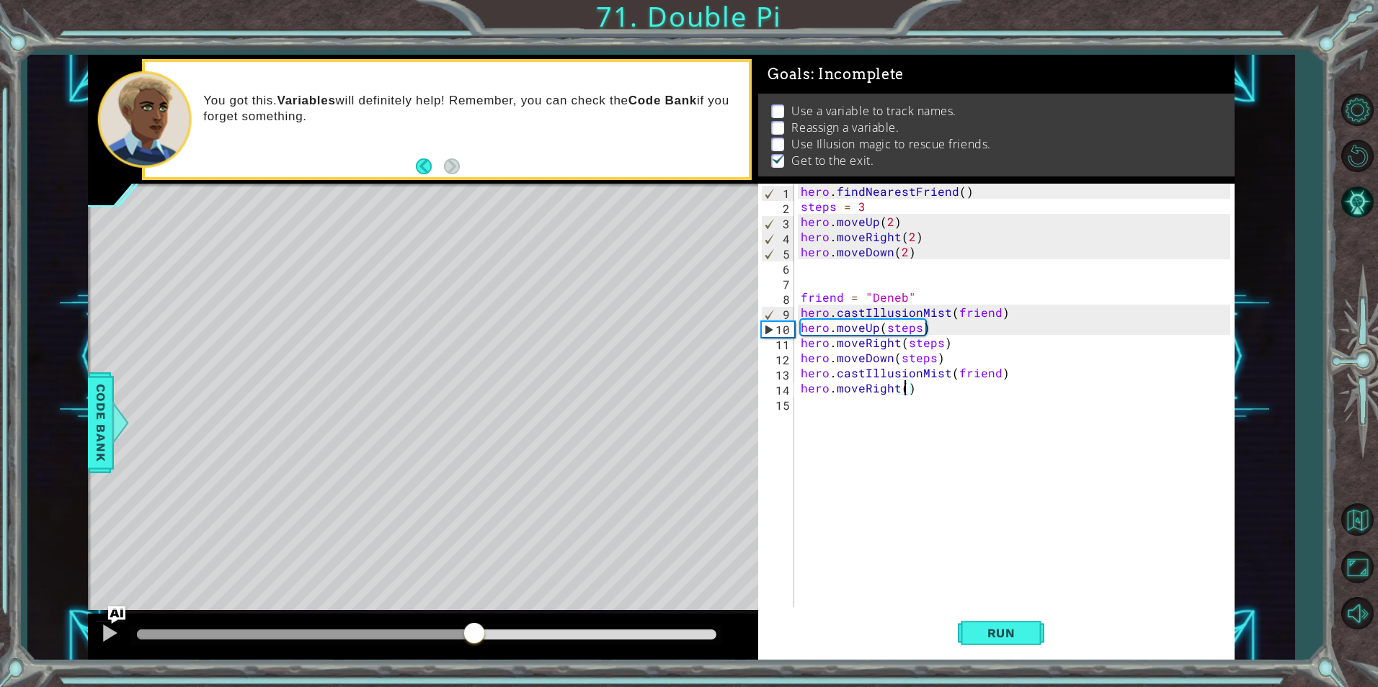
drag, startPoint x: 213, startPoint y: 633, endPoint x: 499, endPoint y: 611, distance: 286.9
click at [499, 614] on div at bounding box center [423, 637] width 670 height 46
drag, startPoint x: 517, startPoint y: 620, endPoint x: 534, endPoint y: 620, distance: 16.6
click at [551, 621] on div at bounding box center [423, 637] width 670 height 46
click at [533, 630] on div at bounding box center [520, 635] width 26 height 26
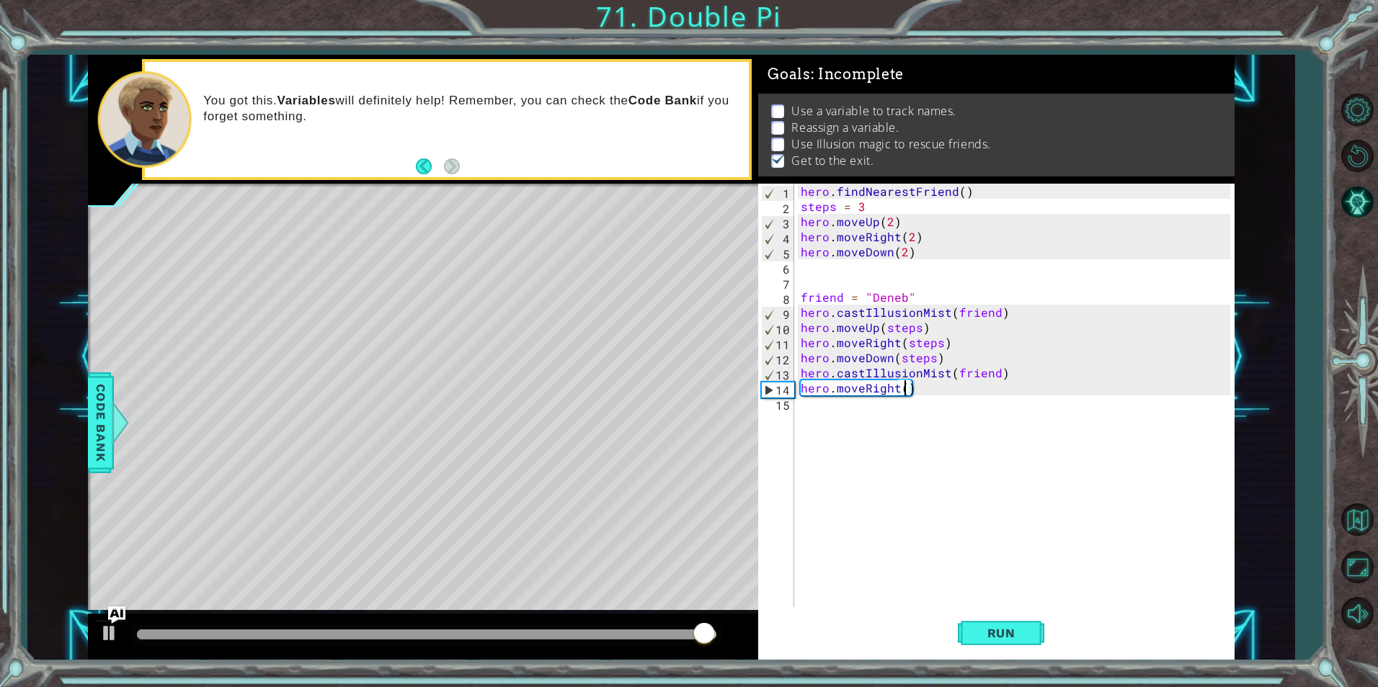
click at [997, 373] on div "hero . findNearestFriend ( ) steps = 3 hero . moveUp ( 2 ) hero . moveRight ( 2…" at bounding box center [1017, 411] width 439 height 454
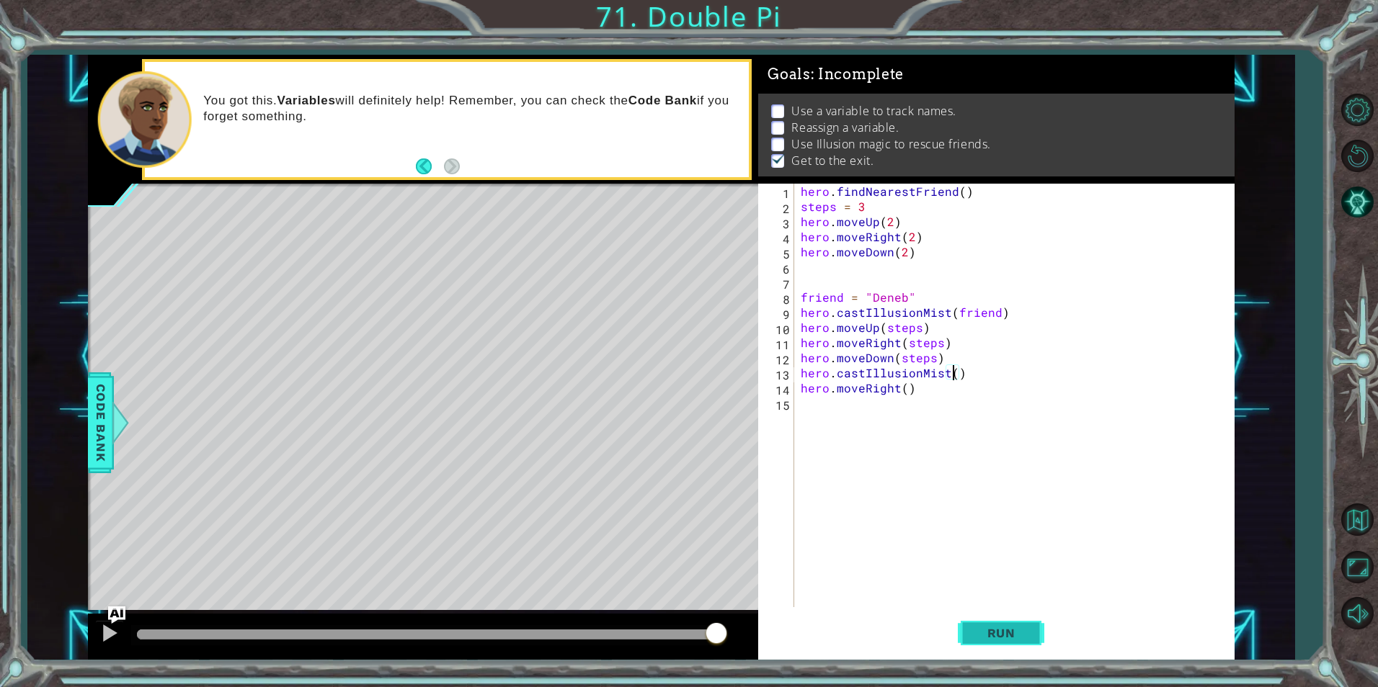
click at [994, 638] on span "Run" at bounding box center [1001, 633] width 57 height 14
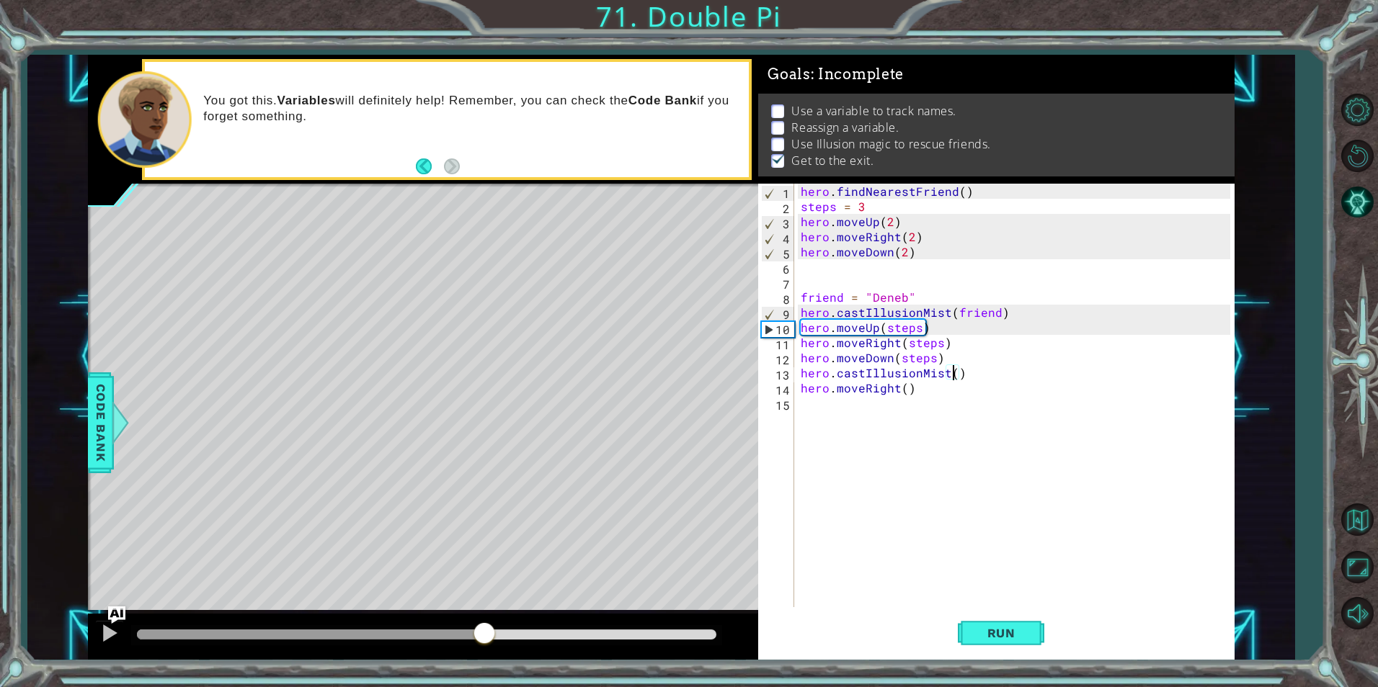
drag, startPoint x: 169, startPoint y: 623, endPoint x: 515, endPoint y: 637, distance: 346.2
click at [497, 641] on div at bounding box center [484, 635] width 26 height 26
click at [538, 633] on div at bounding box center [525, 635] width 26 height 26
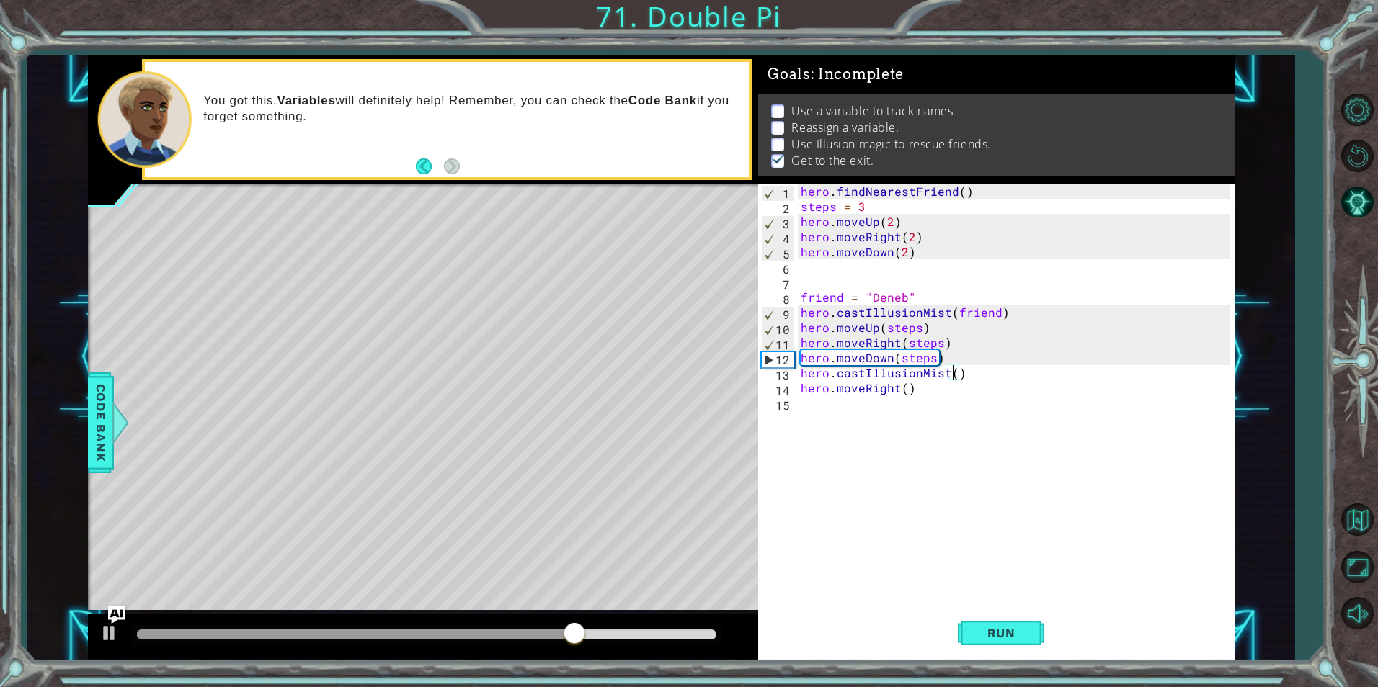
drag, startPoint x: 591, startPoint y: 632, endPoint x: 605, endPoint y: 632, distance: 13.7
click at [587, 632] on div at bounding box center [574, 635] width 26 height 26
drag, startPoint x: 618, startPoint y: 632, endPoint x: 636, endPoint y: 633, distance: 18.1
click at [631, 633] on div at bounding box center [426, 635] width 579 height 10
drag, startPoint x: 636, startPoint y: 633, endPoint x: 629, endPoint y: 636, distance: 7.8
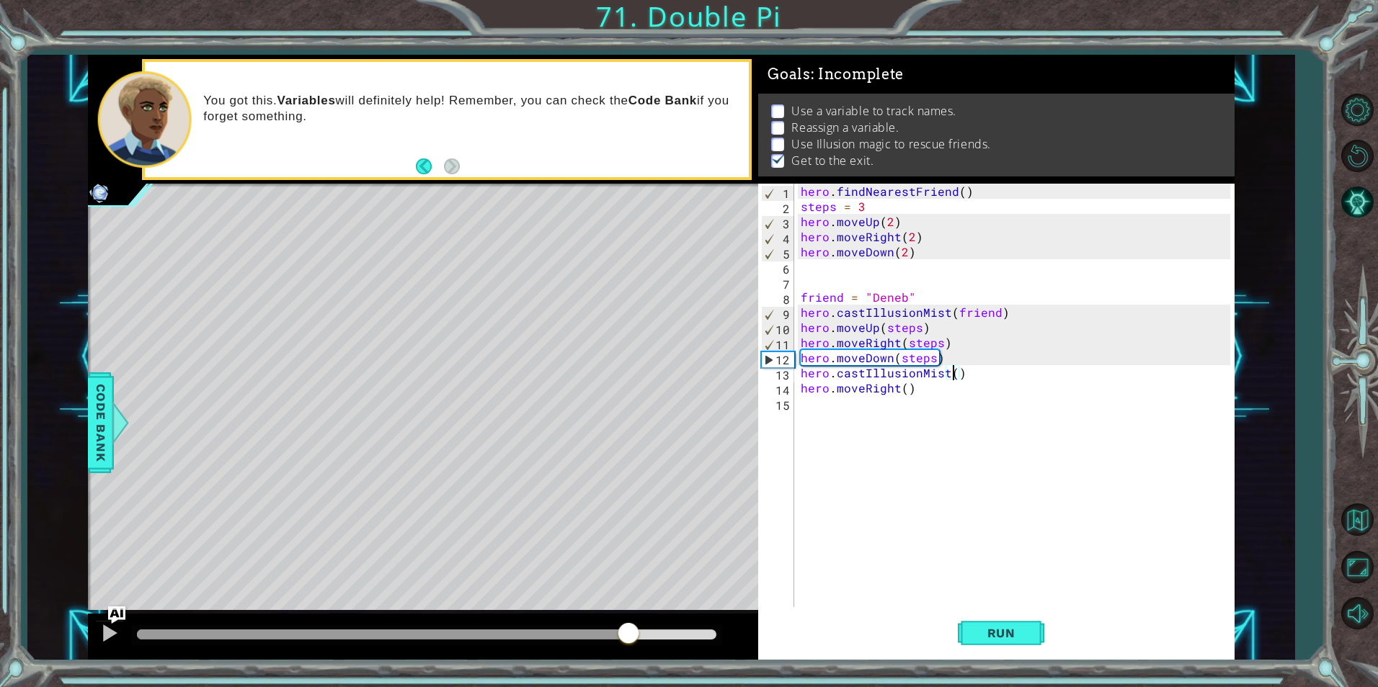
click at [628, 636] on div at bounding box center [382, 635] width 491 height 10
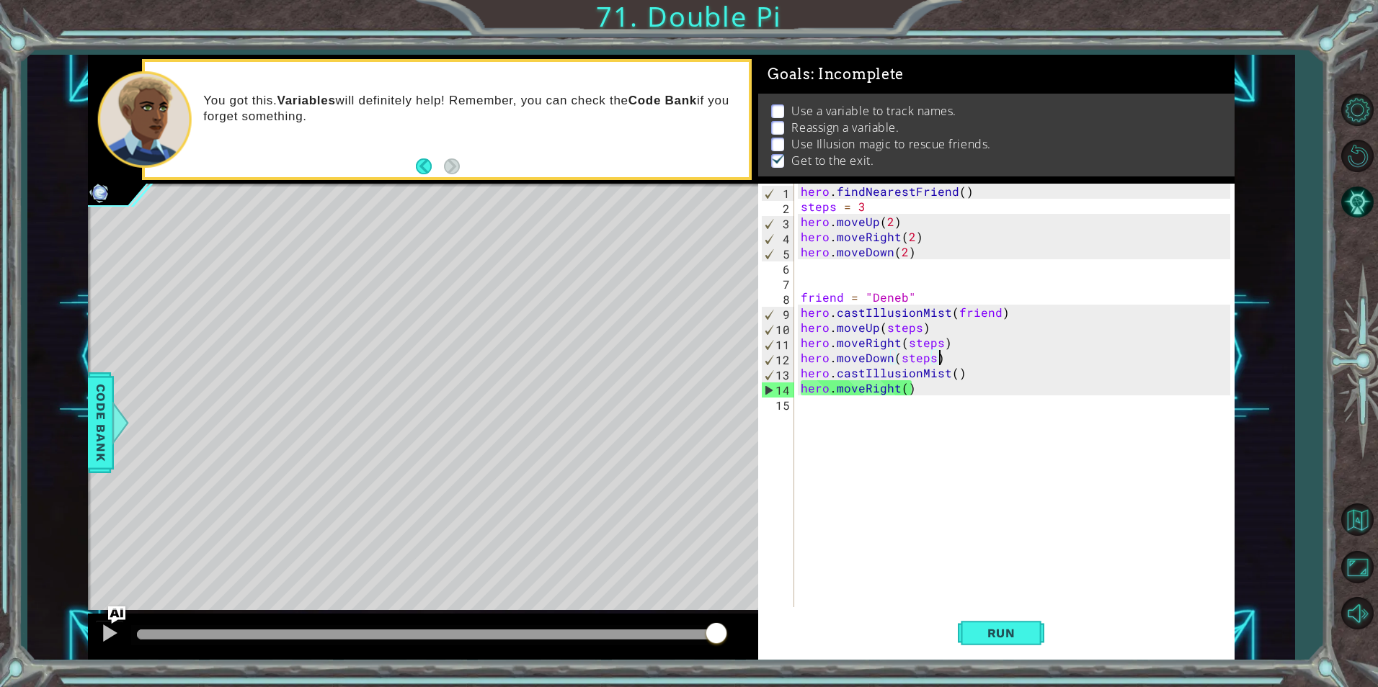
click at [960, 354] on div "hero . findNearestFriend ( ) steps = 3 hero . moveUp ( 2 ) hero . moveRight ( 2…" at bounding box center [1017, 411] width 439 height 454
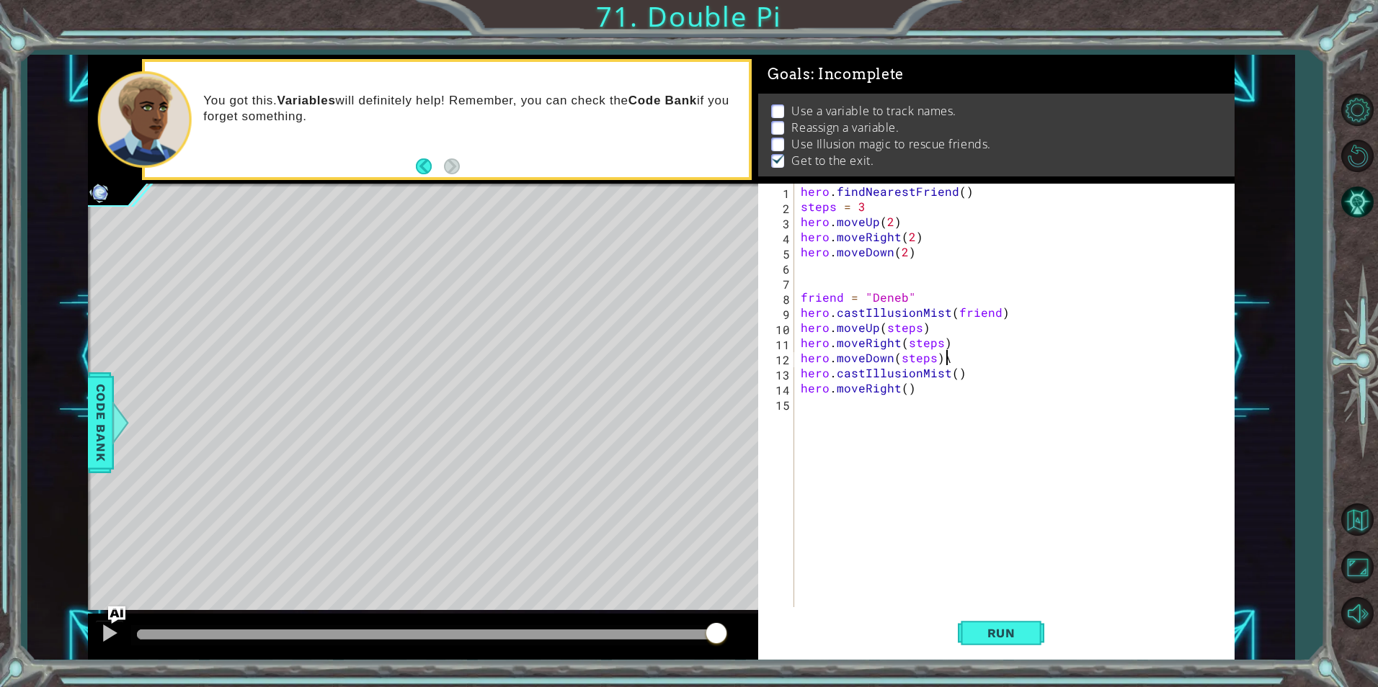
type textarea "hero.moveDown(steps)"
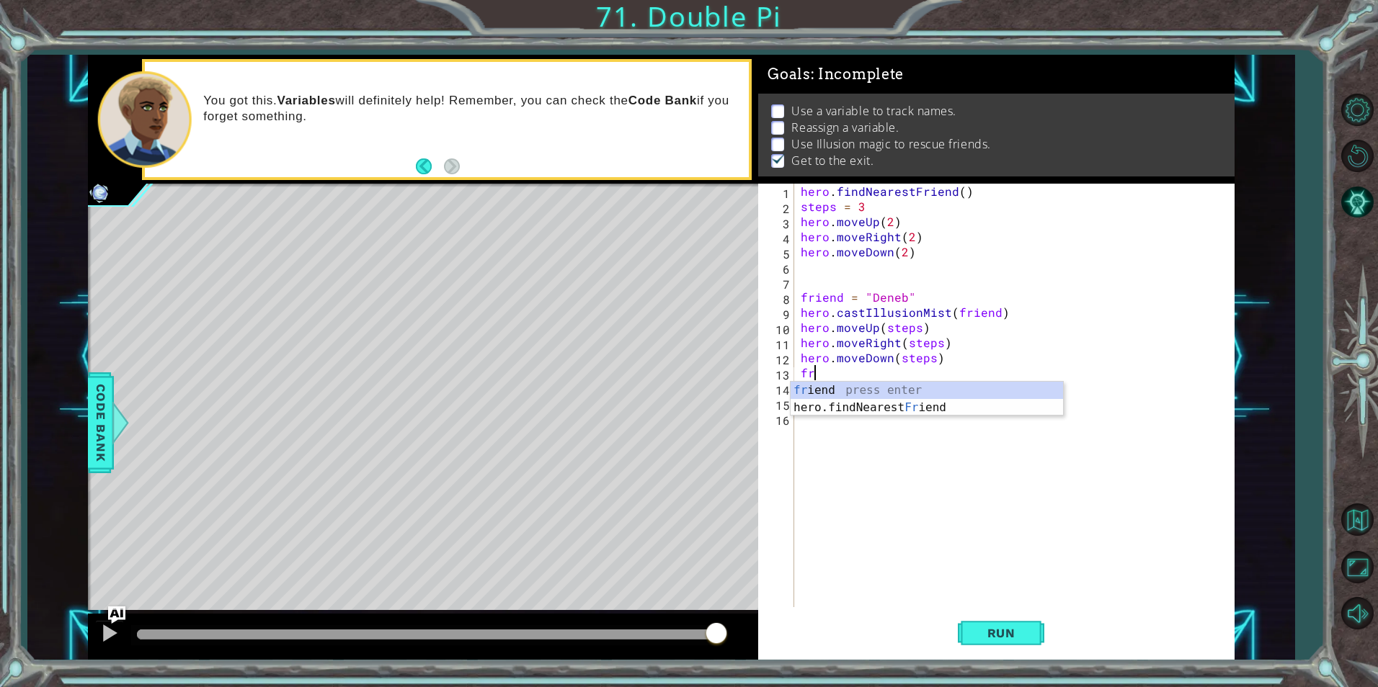
scroll to position [0, 1]
type textarea "frie"
click at [919, 411] on div "frie nd press enter hero.findNearest Frie nd press enter" at bounding box center [927, 416] width 272 height 69
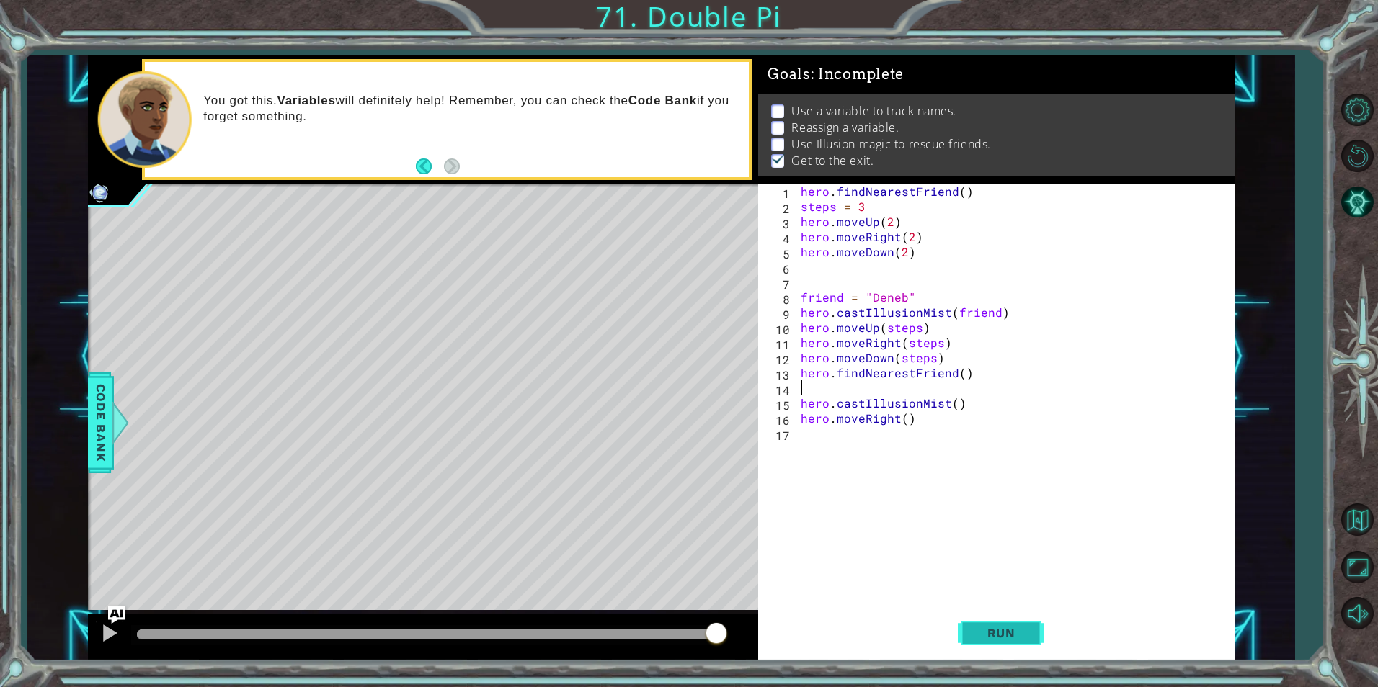
click at [1000, 643] on button "Run" at bounding box center [1001, 634] width 86 height 48
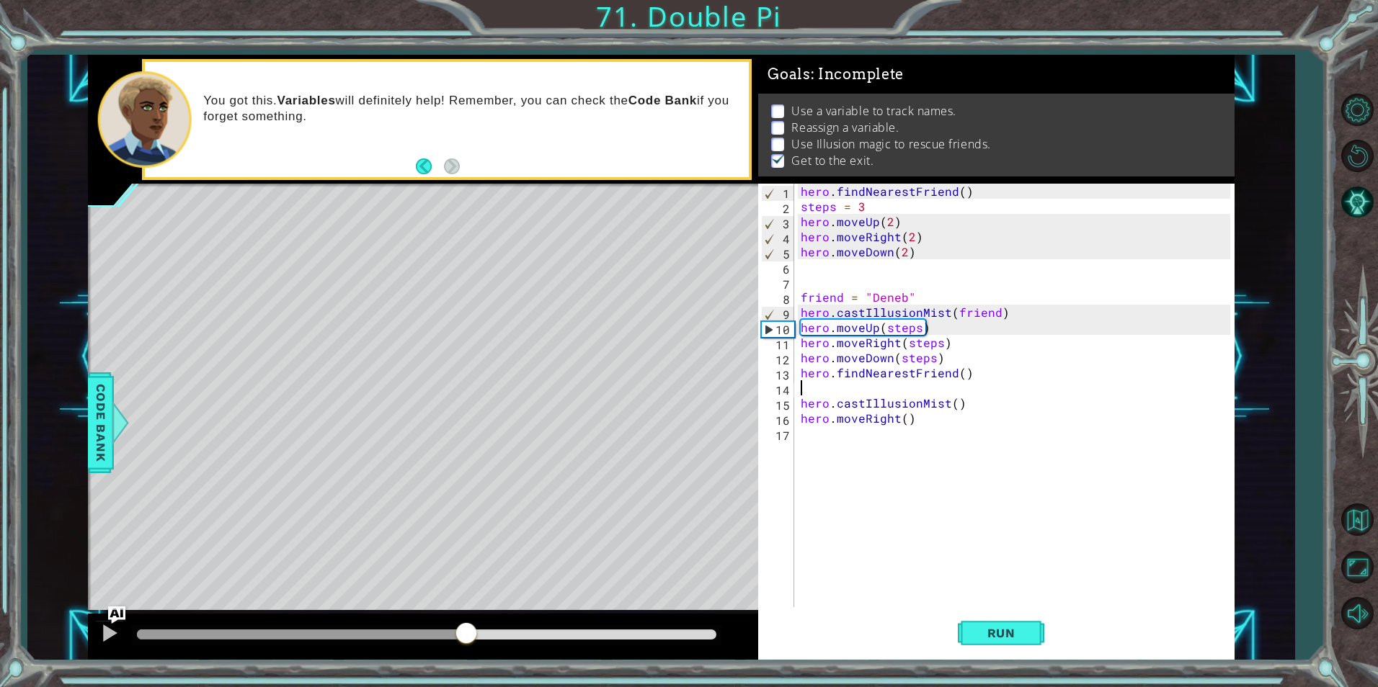
drag, startPoint x: 161, startPoint y: 628, endPoint x: 546, endPoint y: 628, distance: 384.8
click at [479, 630] on div at bounding box center [466, 635] width 26 height 26
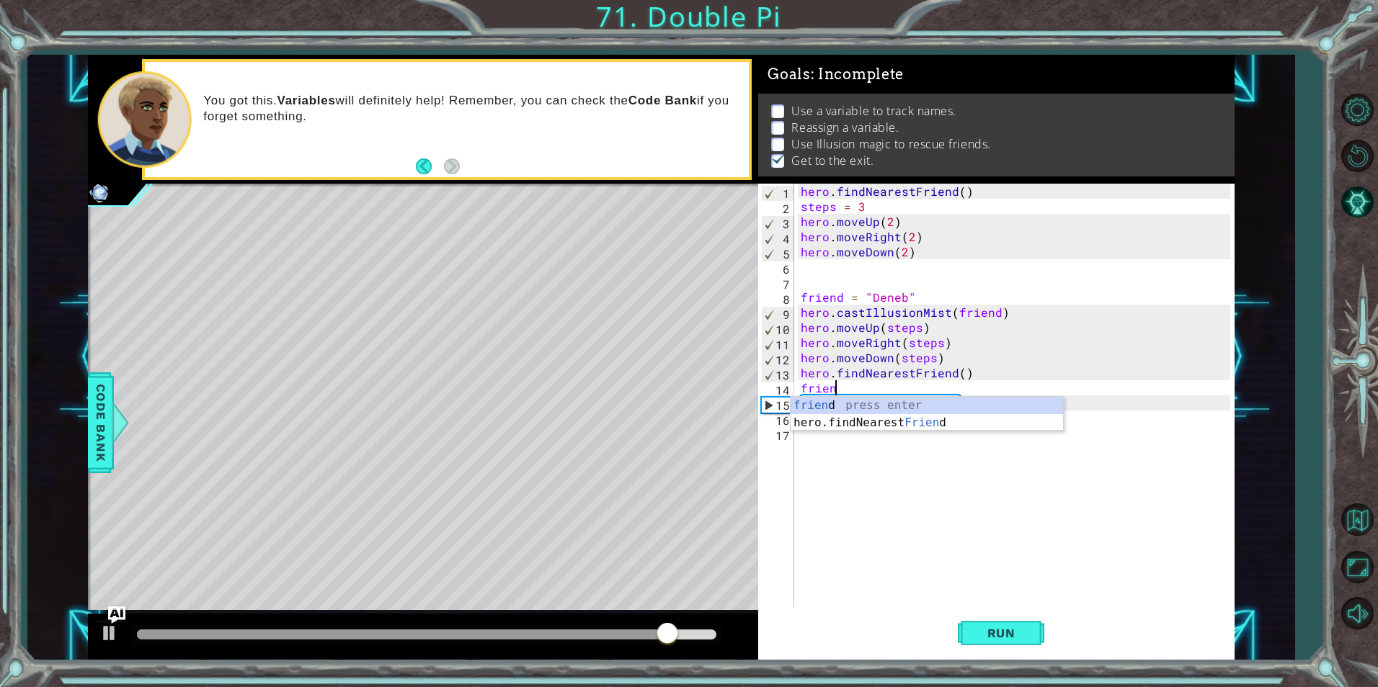
scroll to position [0, 2]
click at [903, 411] on div "friend press enter hero.findNearest Friend press enter" at bounding box center [927, 431] width 272 height 69
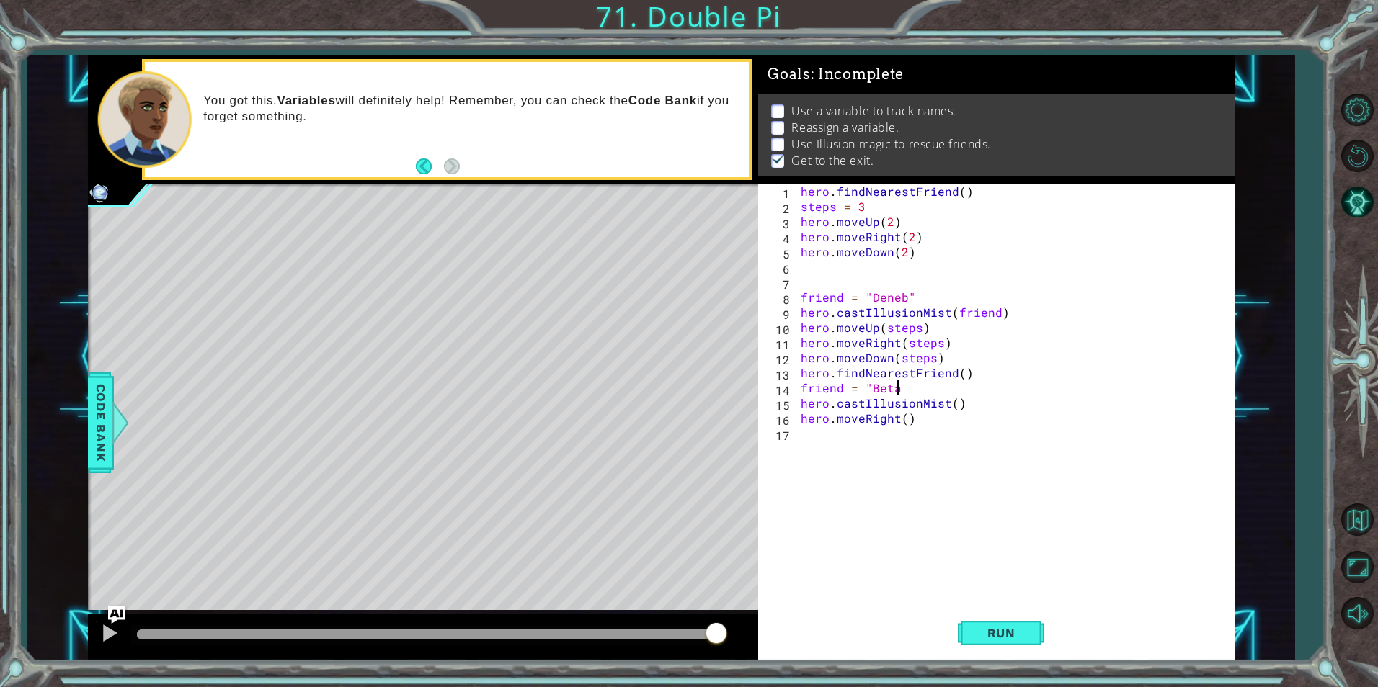
scroll to position [0, 6]
click at [954, 406] on div "hero . findNearestFriend ( ) steps = 3 hero . moveUp ( 2 ) hero . moveRight ( 2…" at bounding box center [1017, 411] width 439 height 454
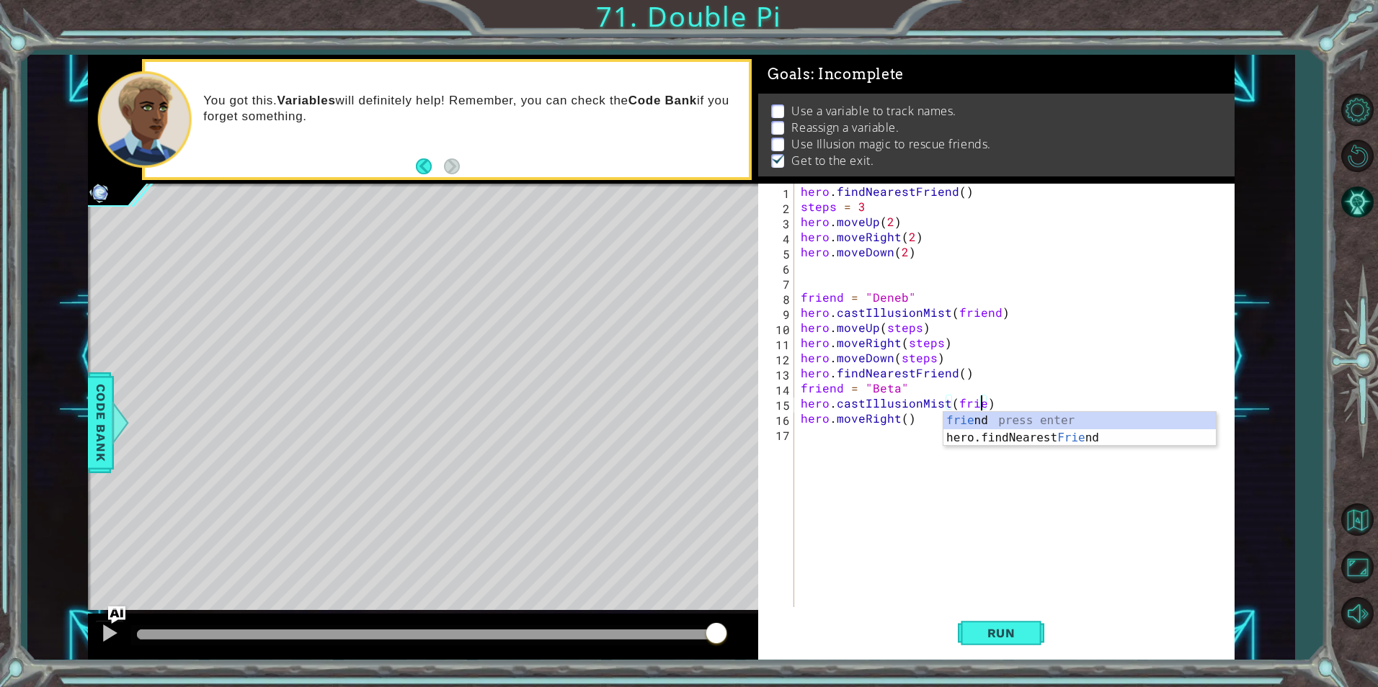
scroll to position [0, 12]
click at [1019, 640] on span "Run" at bounding box center [1001, 633] width 57 height 14
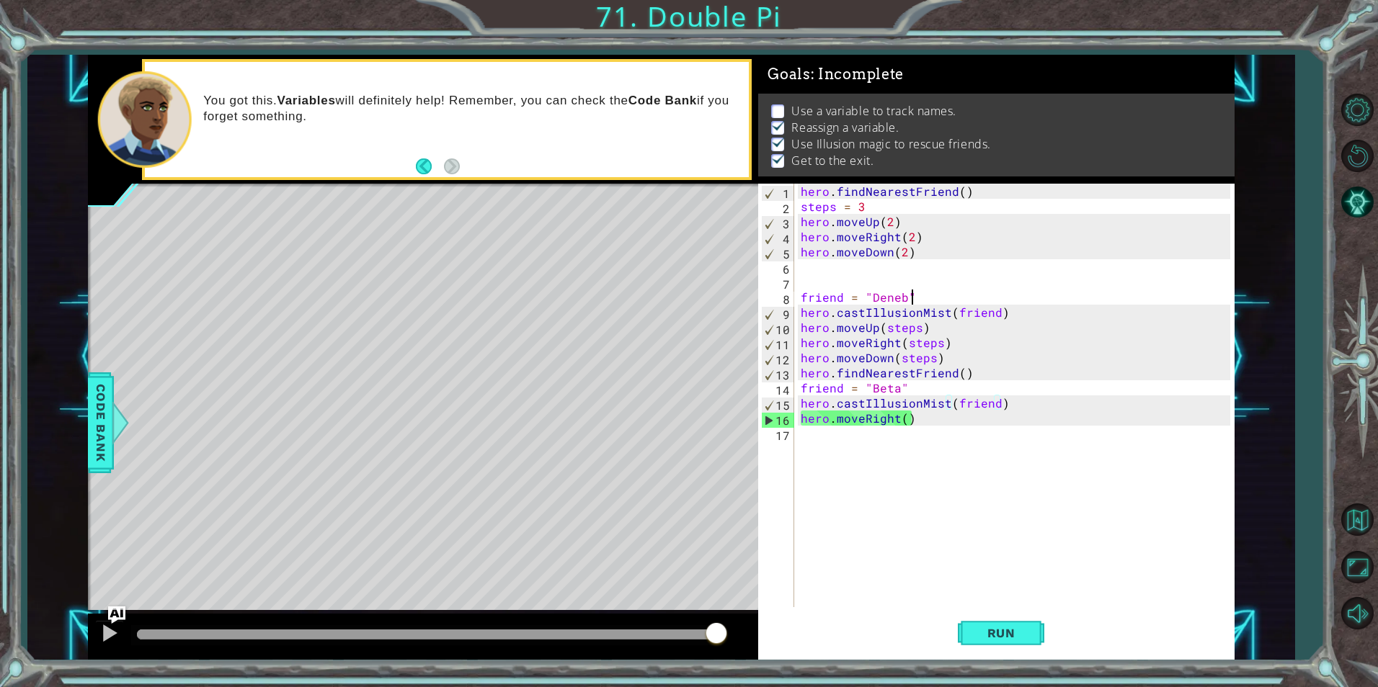
click at [928, 293] on div "hero . findNearestFriend ( ) steps = 3 hero . moveUp ( 2 ) hero . moveRight ( 2…" at bounding box center [1017, 411] width 439 height 454
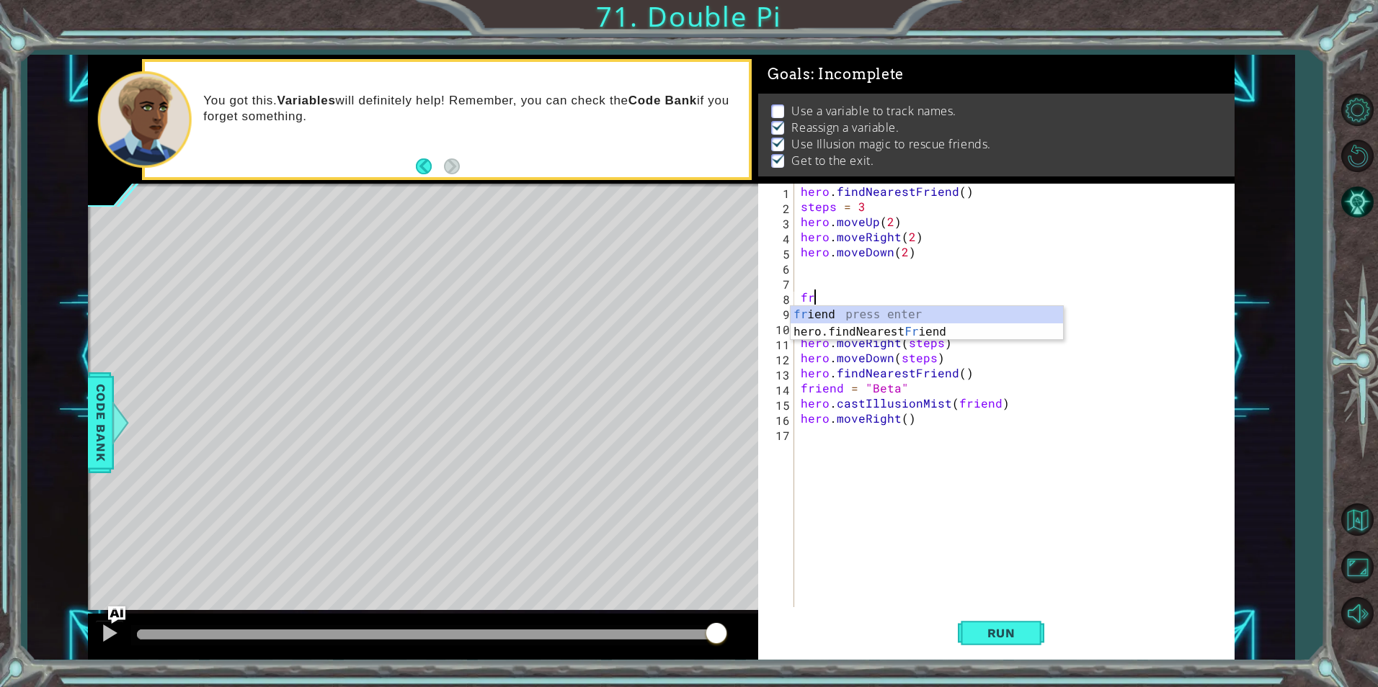
scroll to position [0, 0]
type textarea "f"
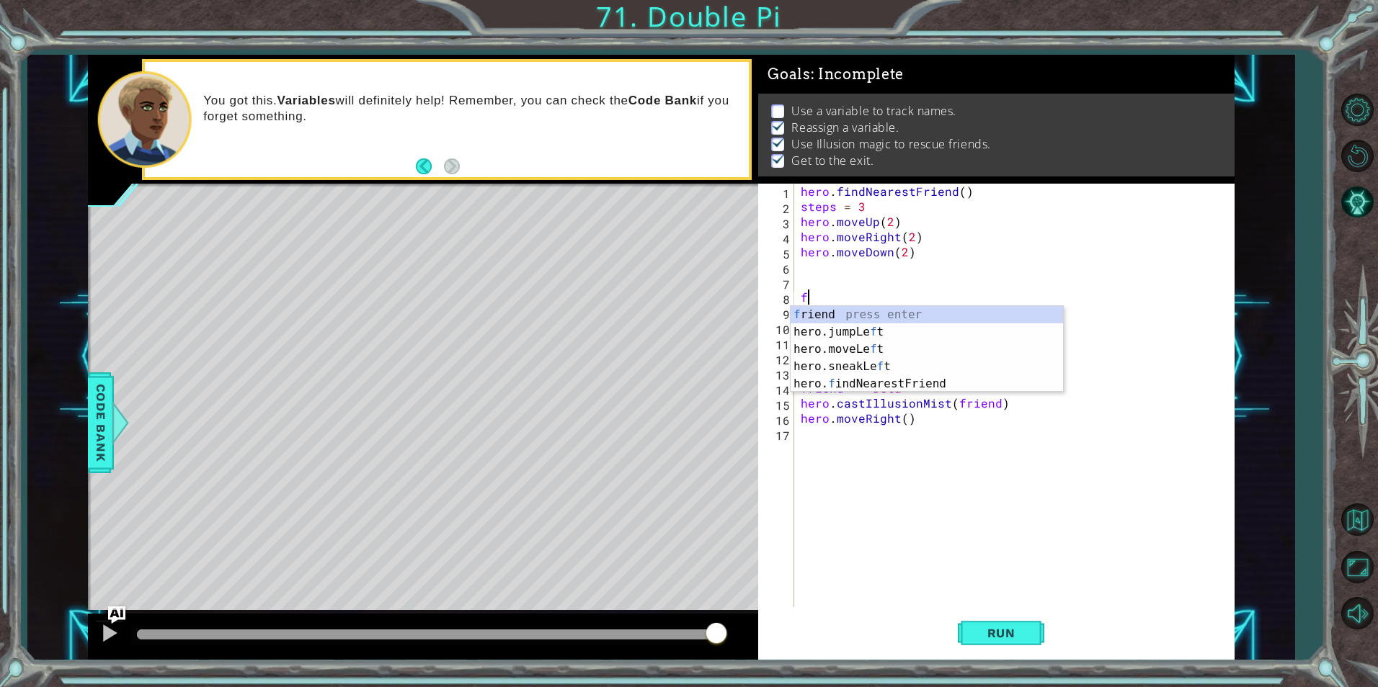
type textarea "fi"
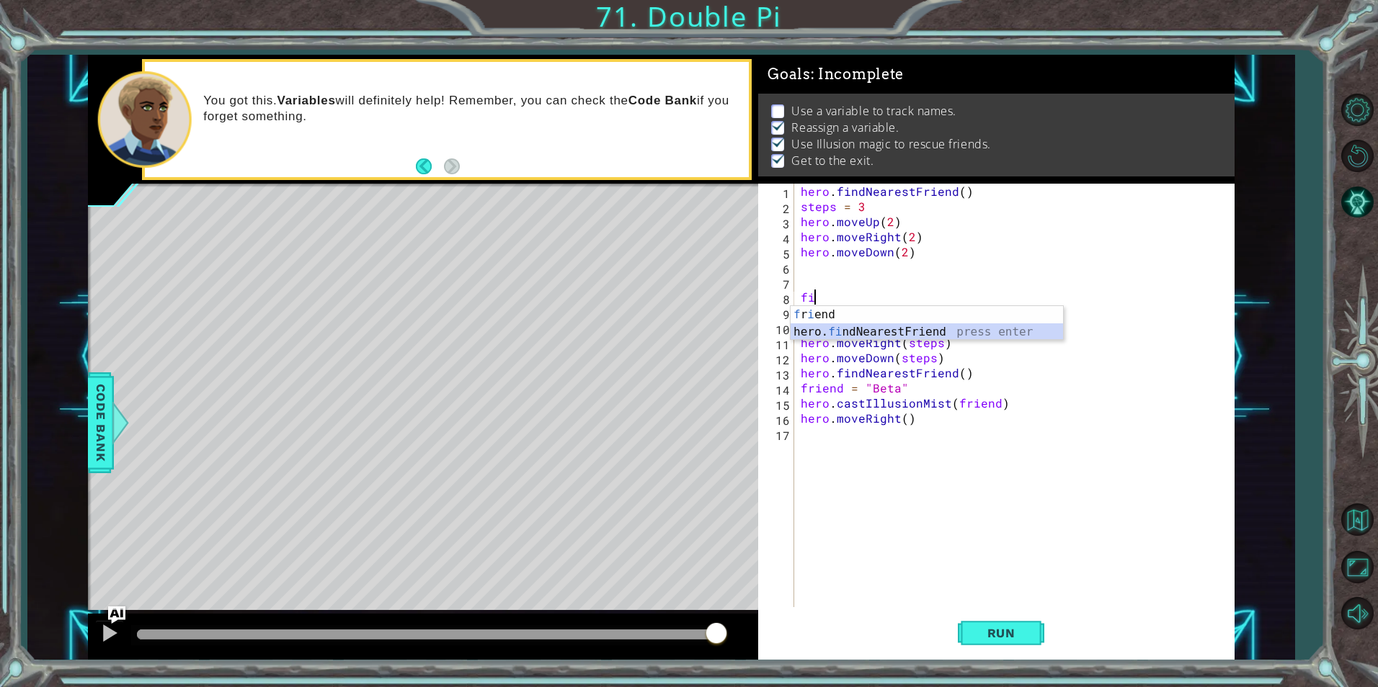
click at [936, 331] on div "f r i end press enter hero. fi ndNearestFriend press enter" at bounding box center [927, 340] width 272 height 69
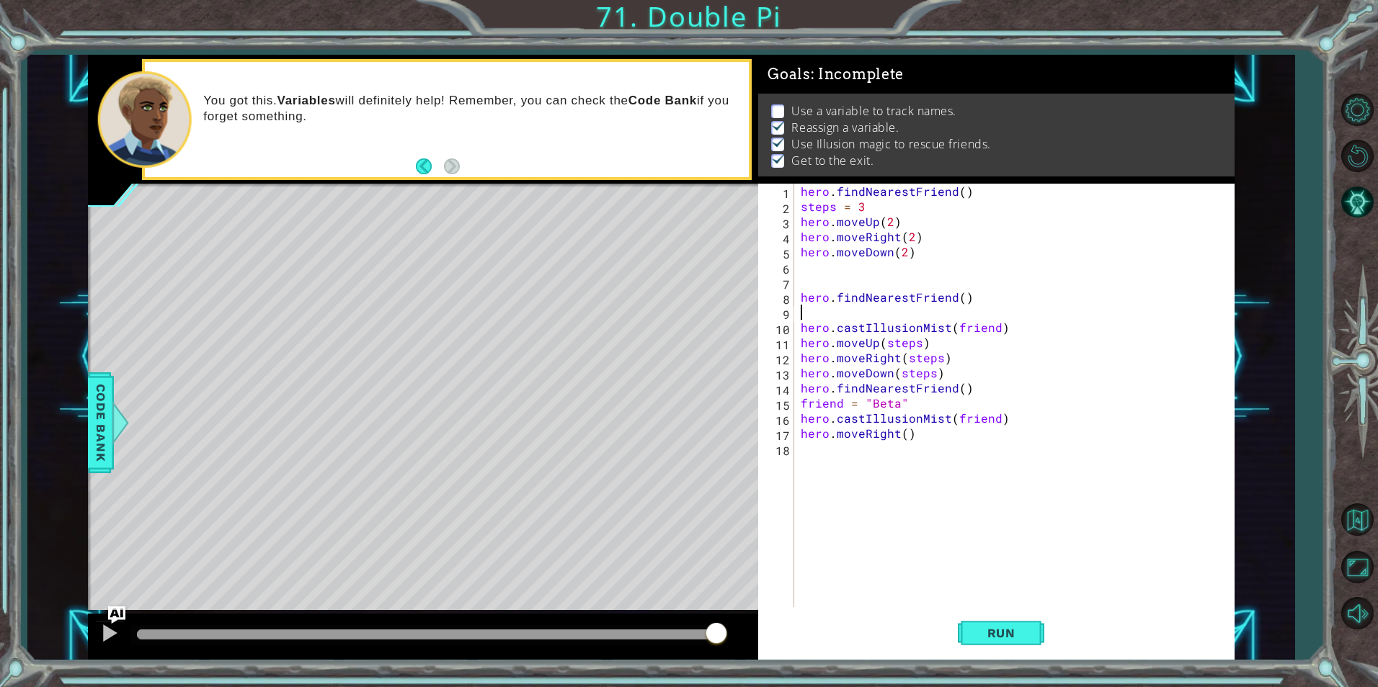
click at [932, 397] on div "hero . findNearestFriend ( ) steps = 3 hero . moveUp ( 2 ) hero . moveRight ( 2…" at bounding box center [1017, 411] width 439 height 454
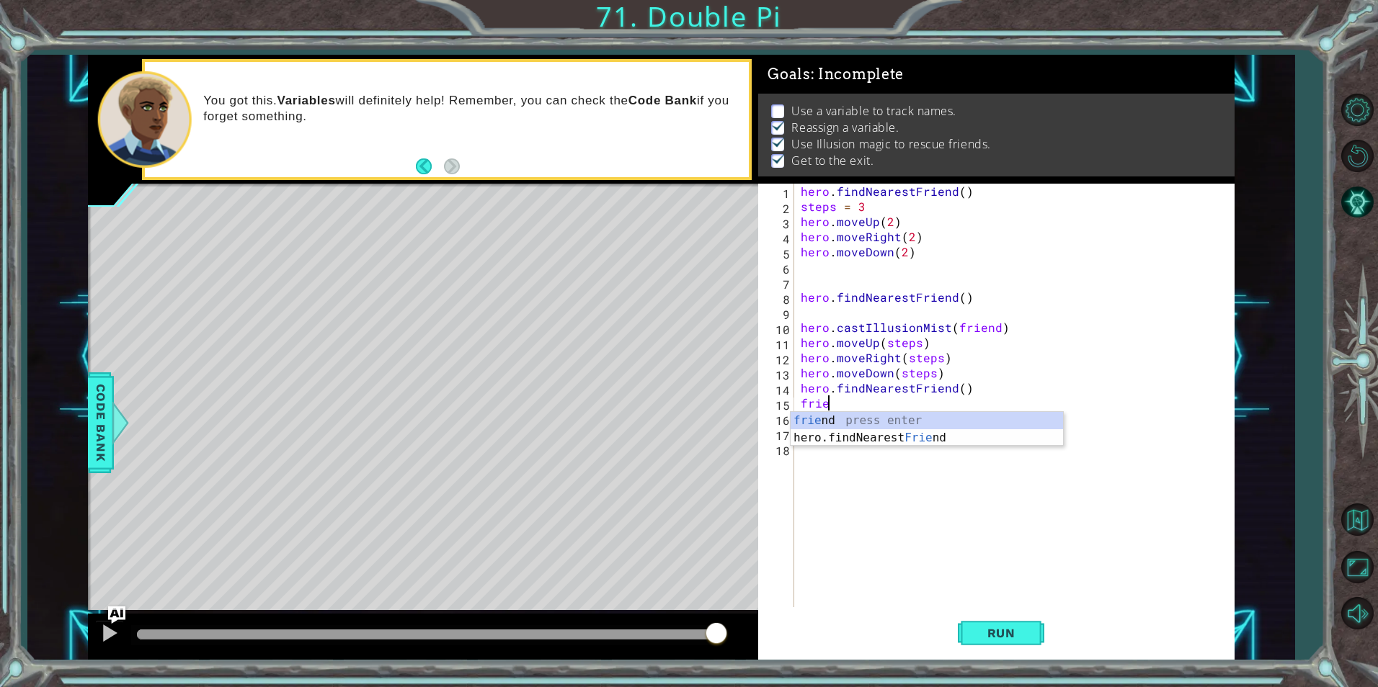
type textarea "fri"
click at [927, 438] on div "fri end press enter hero.findNearest Fri end press enter" at bounding box center [927, 446] width 272 height 69
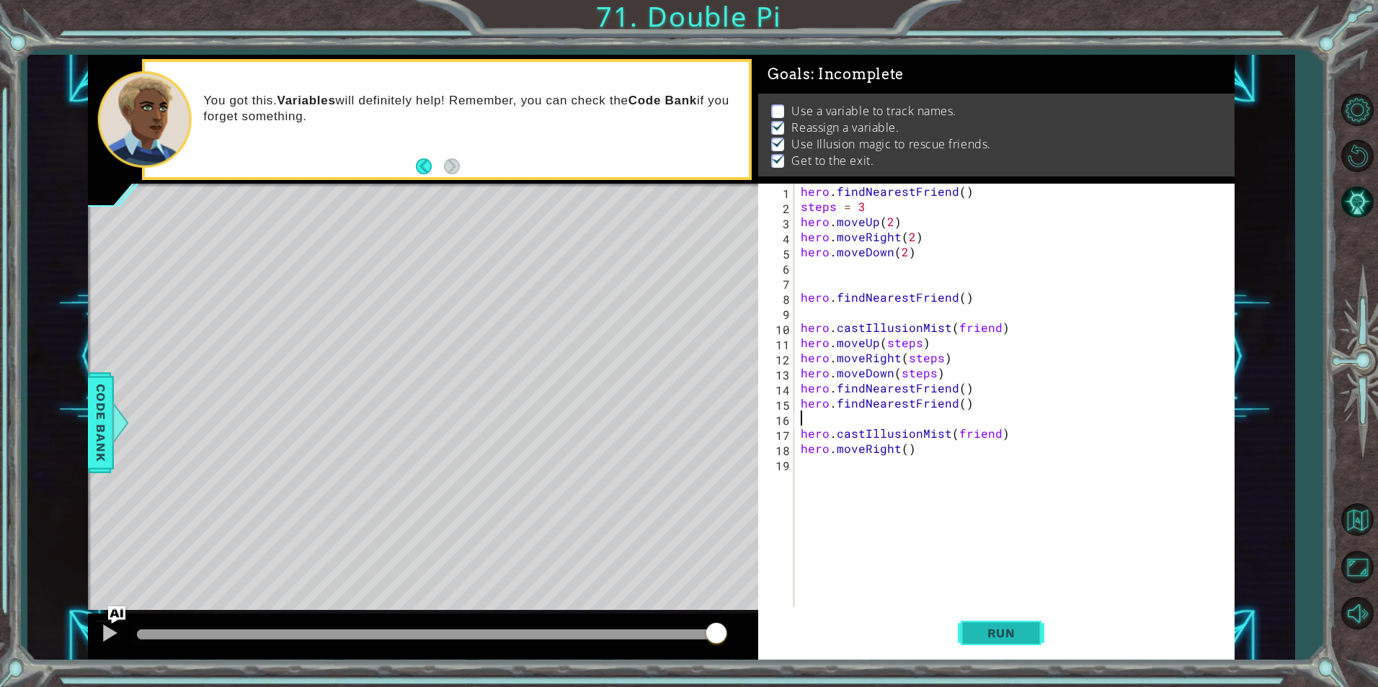
click at [1002, 633] on span "Run" at bounding box center [1001, 633] width 57 height 14
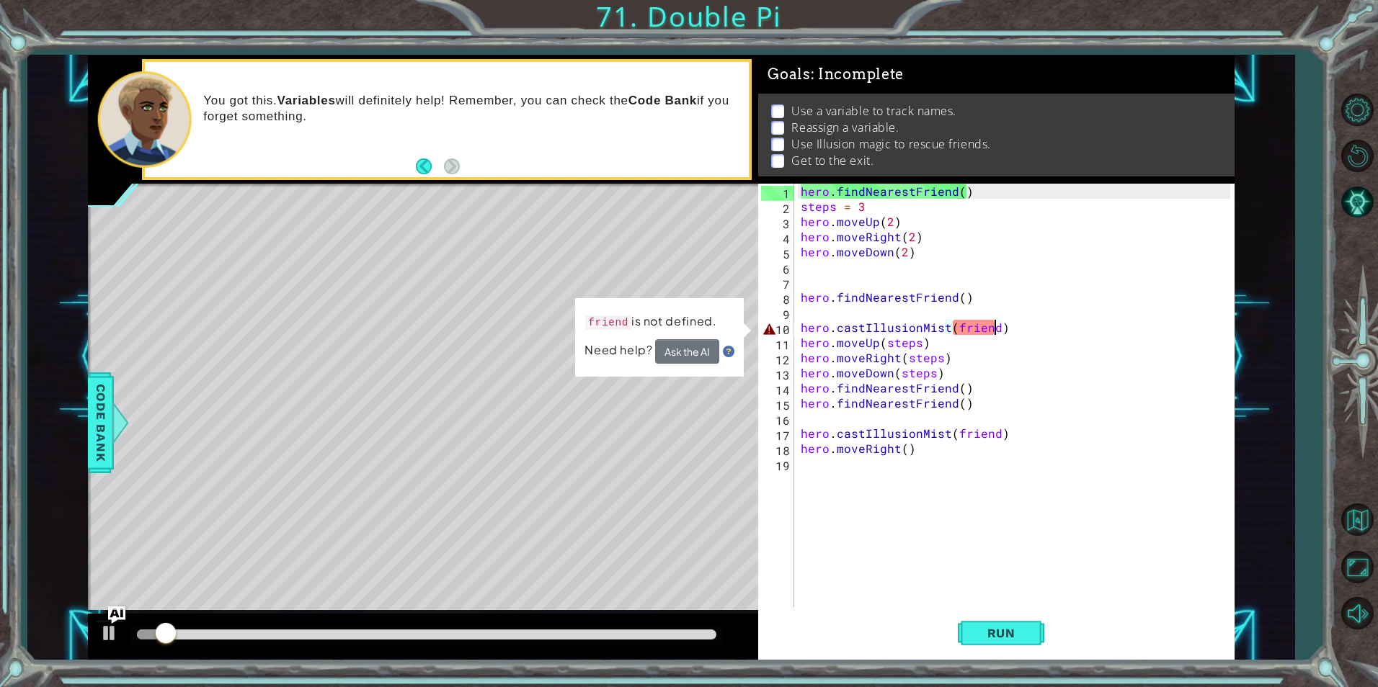
click at [994, 329] on div "hero . findNearestFriend ( ) steps = 3 hero . moveUp ( 2 ) hero . moveRight ( 2…" at bounding box center [1017, 411] width 439 height 454
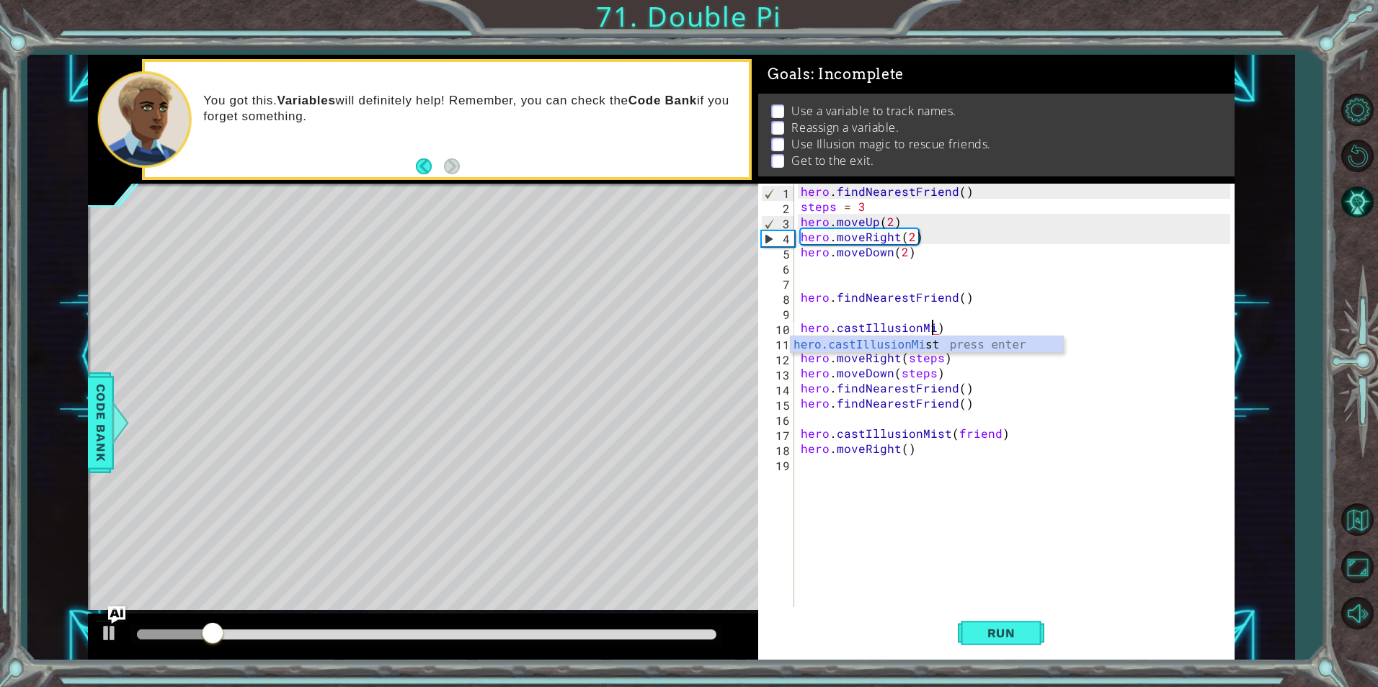
scroll to position [0, 9]
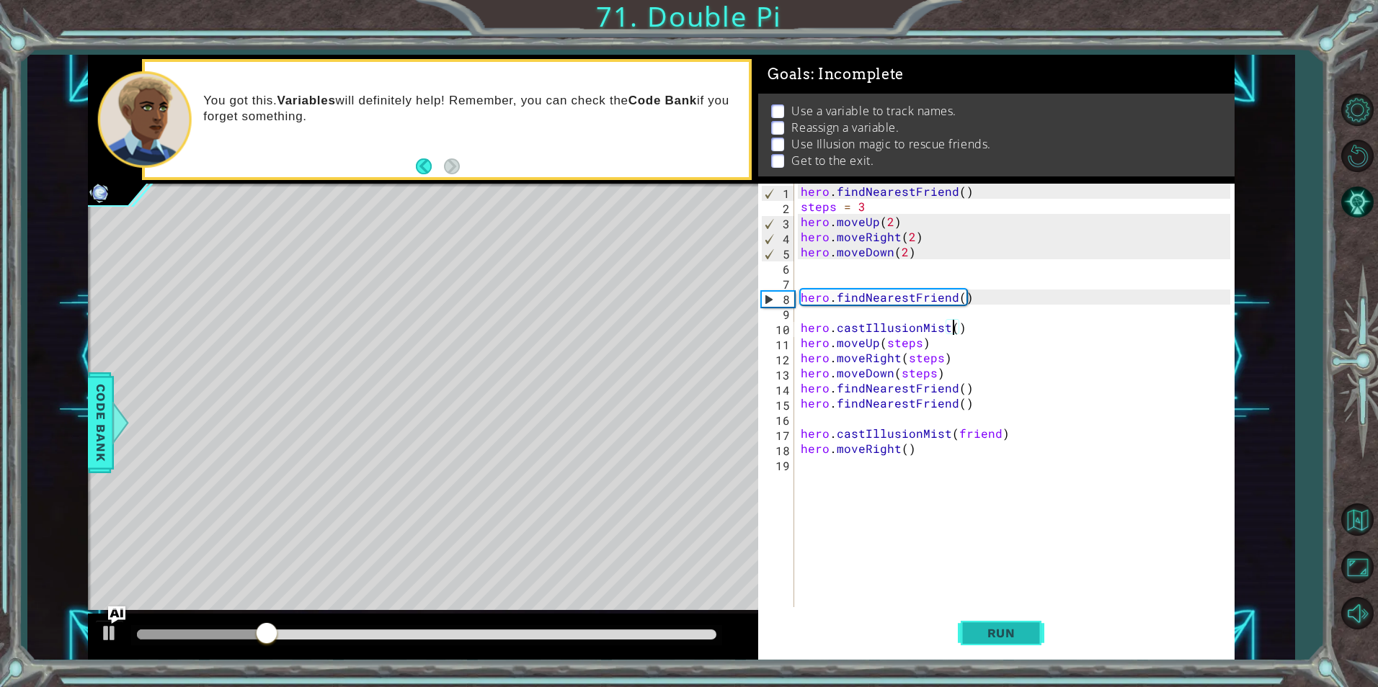
click at [995, 628] on span "Run" at bounding box center [1001, 633] width 57 height 14
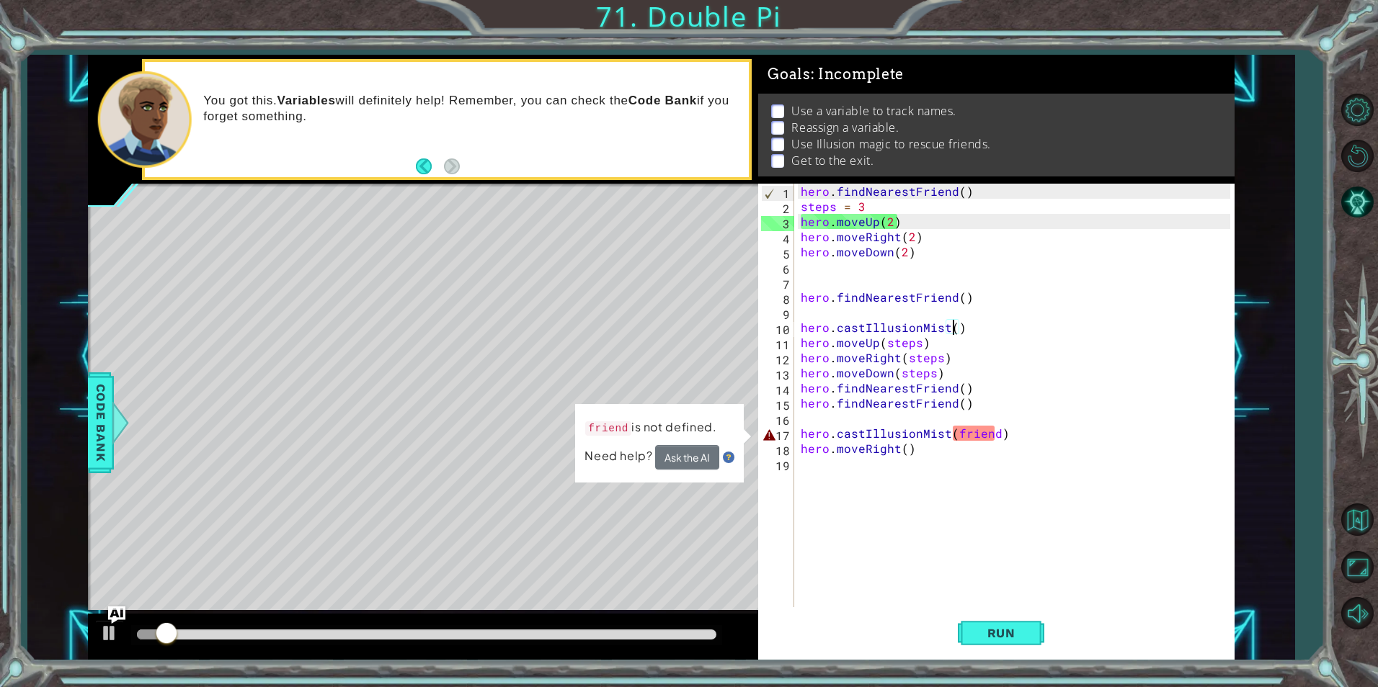
click at [734, 468] on div "friend is not defined. Need help? Ask the AI" at bounding box center [659, 443] width 169 height 79
click at [693, 455] on button "Ask the AI" at bounding box center [687, 457] width 64 height 25
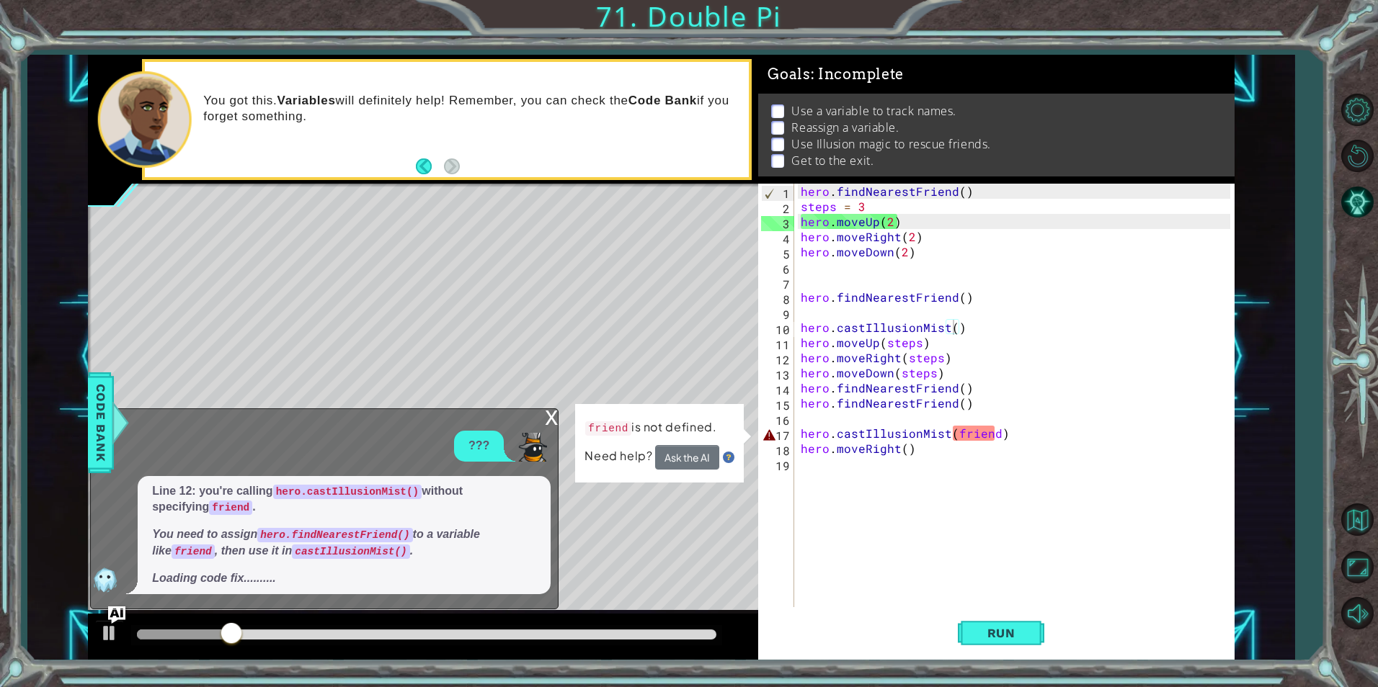
click at [538, 409] on div "x ??? Line 12: you're calling hero.castIllusionMist() without specifying friend…" at bounding box center [324, 509] width 468 height 201
click at [556, 424] on div "x" at bounding box center [551, 416] width 13 height 14
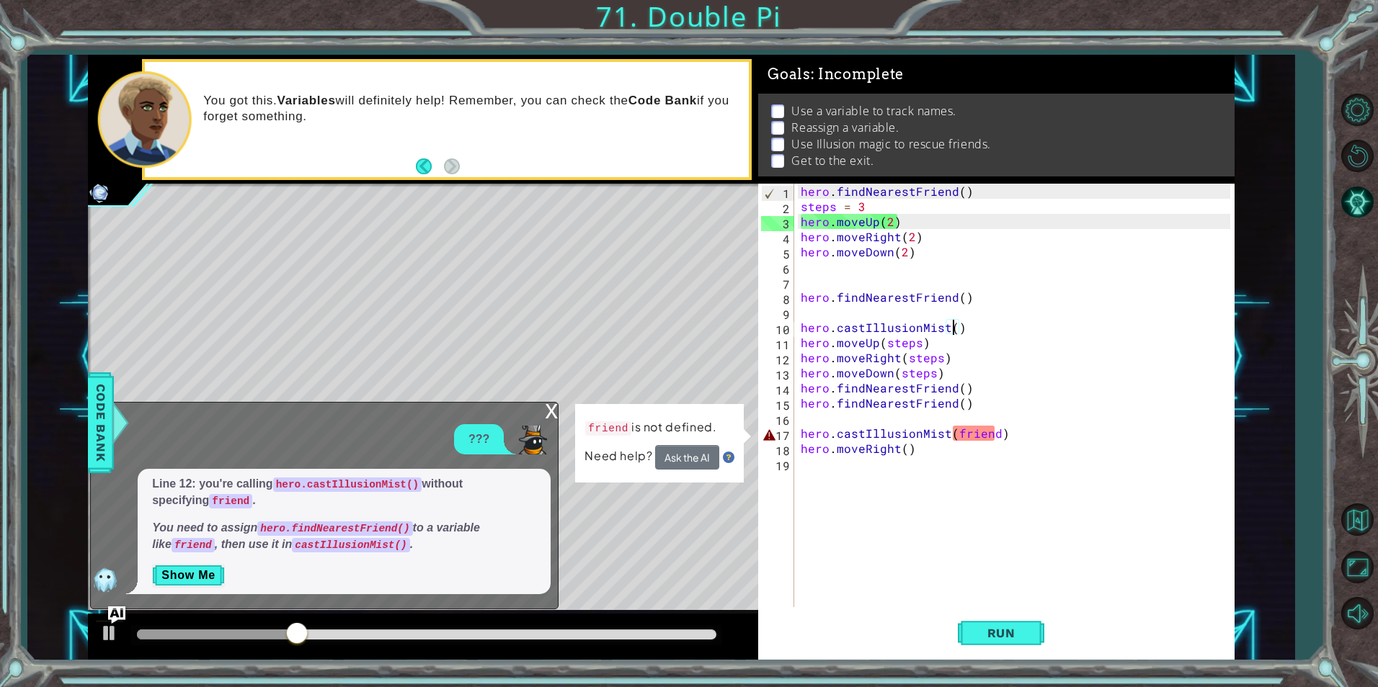
click at [543, 417] on div "x ??? Line 12: you're calling hero.castIllusionMist() without specifying friend…" at bounding box center [324, 506] width 468 height 208
click at [548, 408] on div "x" at bounding box center [551, 410] width 13 height 14
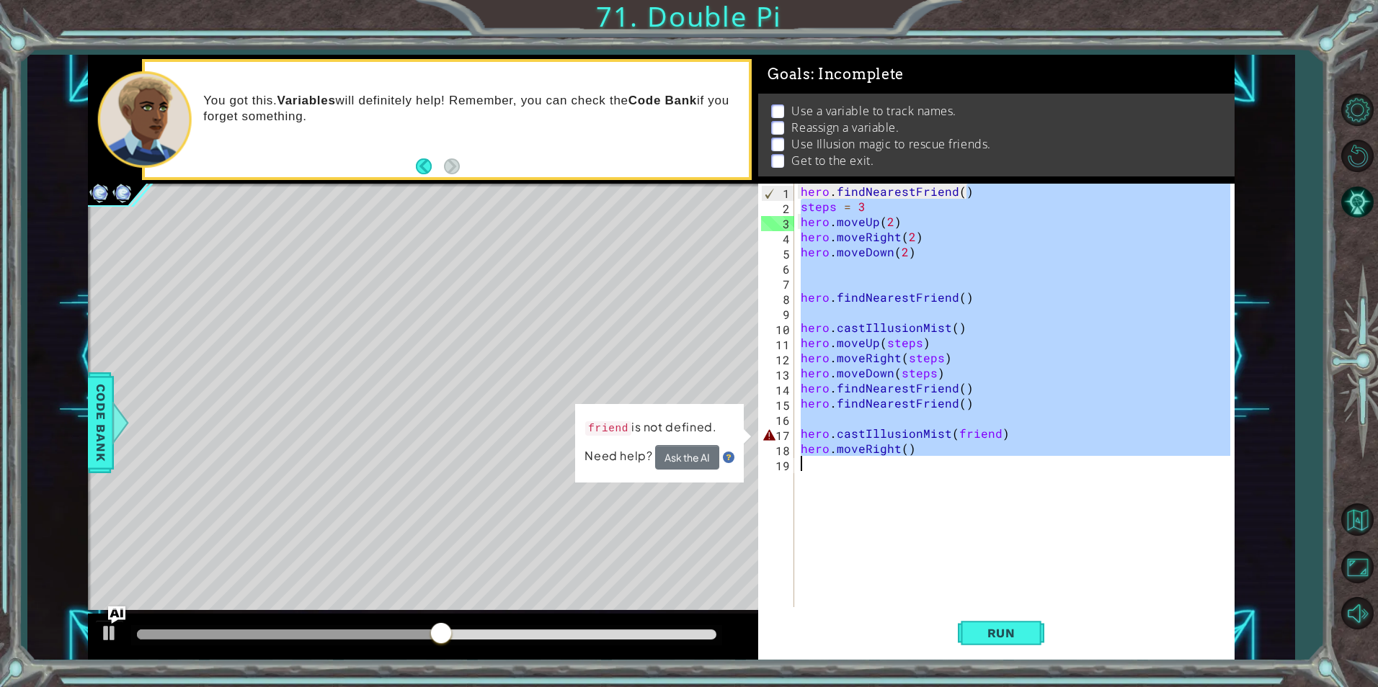
drag, startPoint x: 991, startPoint y: 196, endPoint x: 1054, endPoint y: 501, distance: 311.2
click at [1054, 501] on div "hero . findNearestFriend ( ) steps = 3 hero . moveUp ( 2 ) hero . moveRight ( 2…" at bounding box center [1017, 411] width 439 height 454
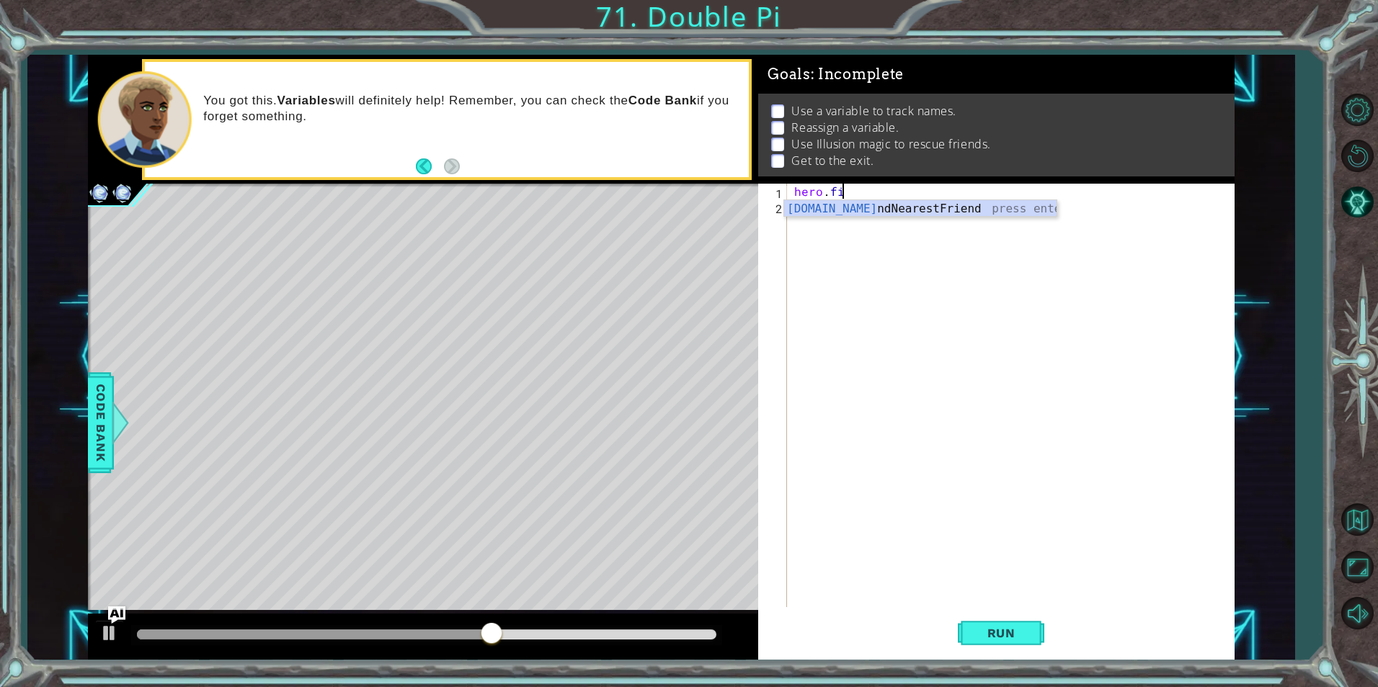
scroll to position [0, 0]
type textarea "h"
